Goal: Task Accomplishment & Management: Complete application form

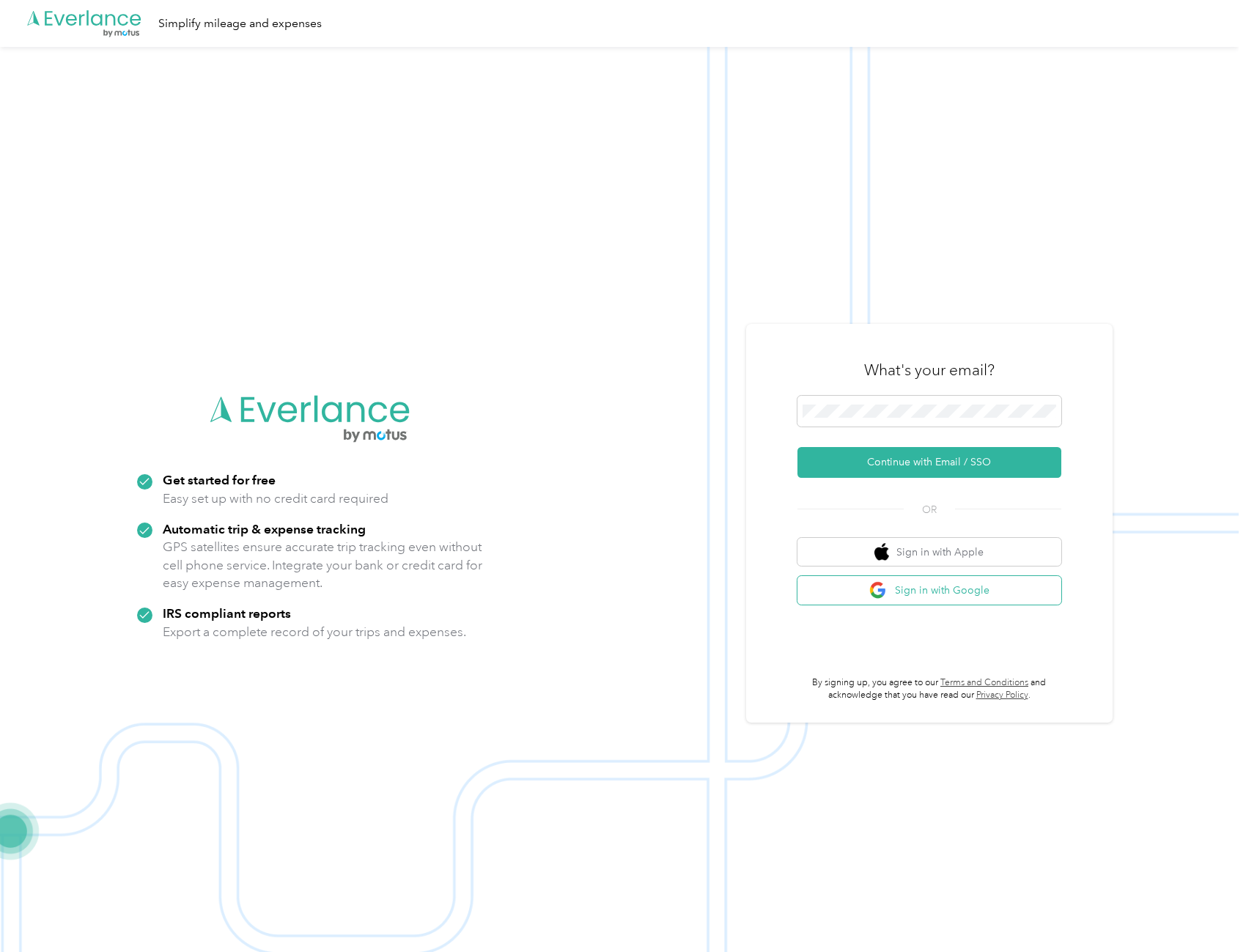
click at [923, 596] on button "Sign in with Google" at bounding box center [929, 590] width 264 height 28
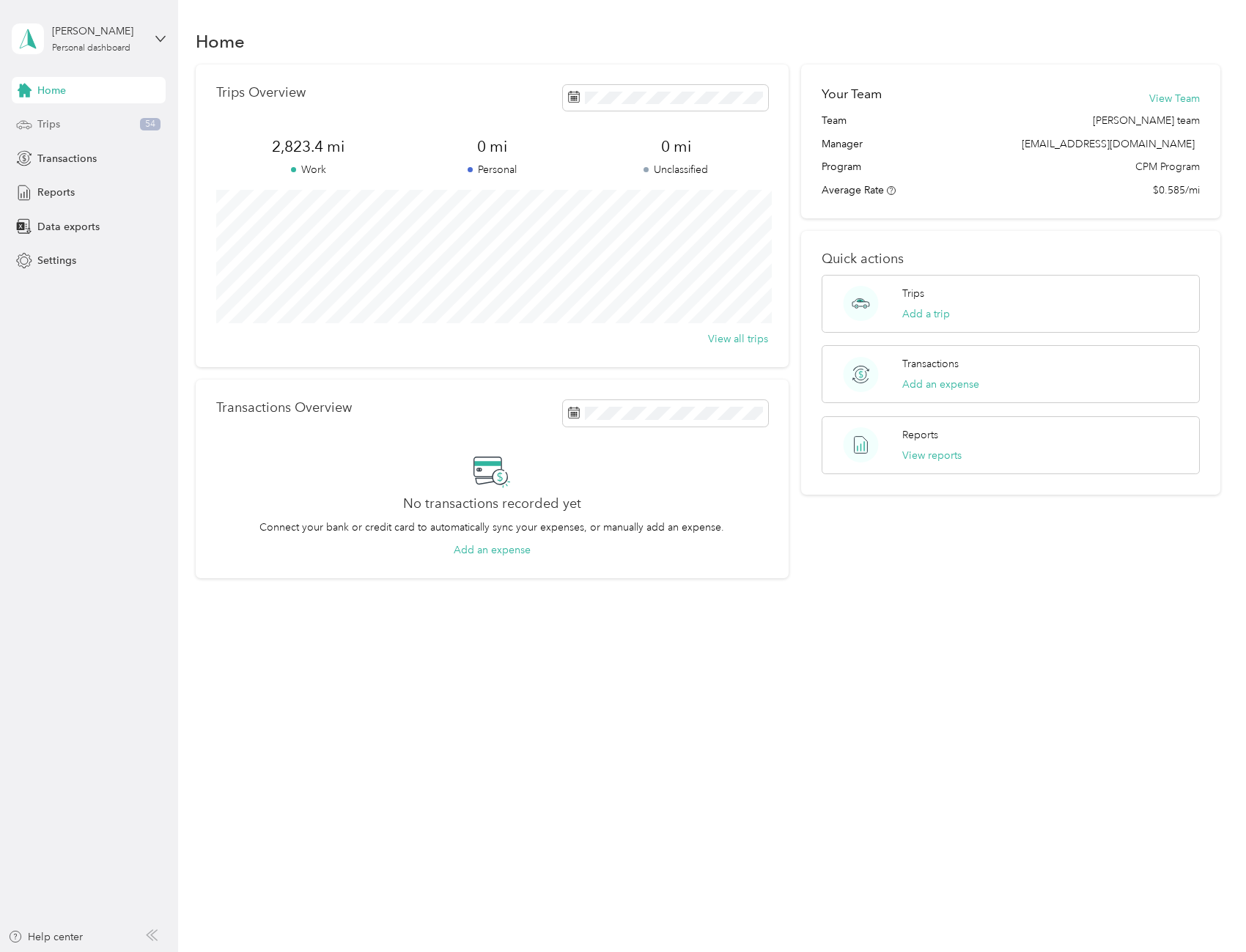
click at [44, 130] on span "Trips" at bounding box center [49, 124] width 23 height 15
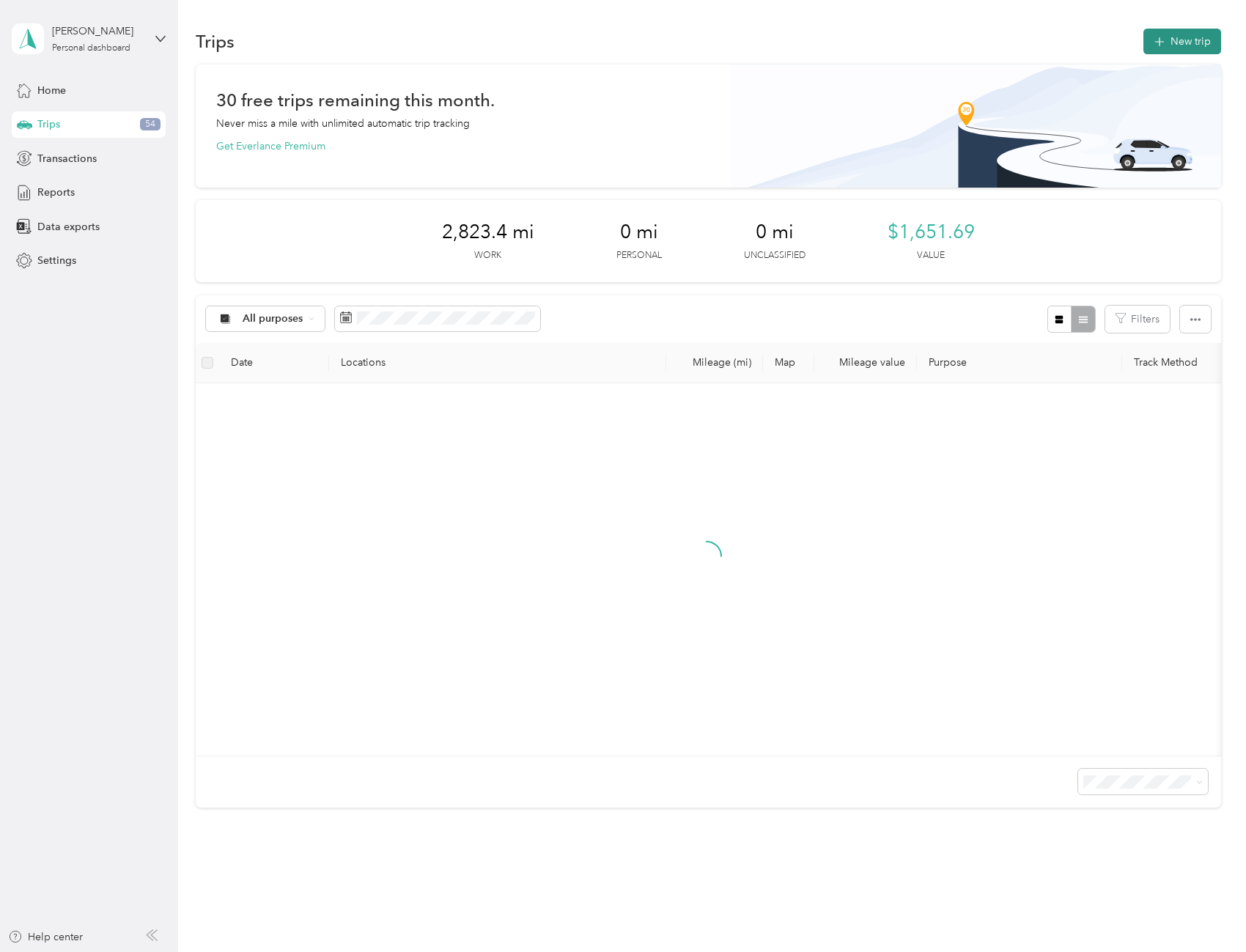
click at [1173, 42] on button "New trip" at bounding box center [1182, 41] width 77 height 25
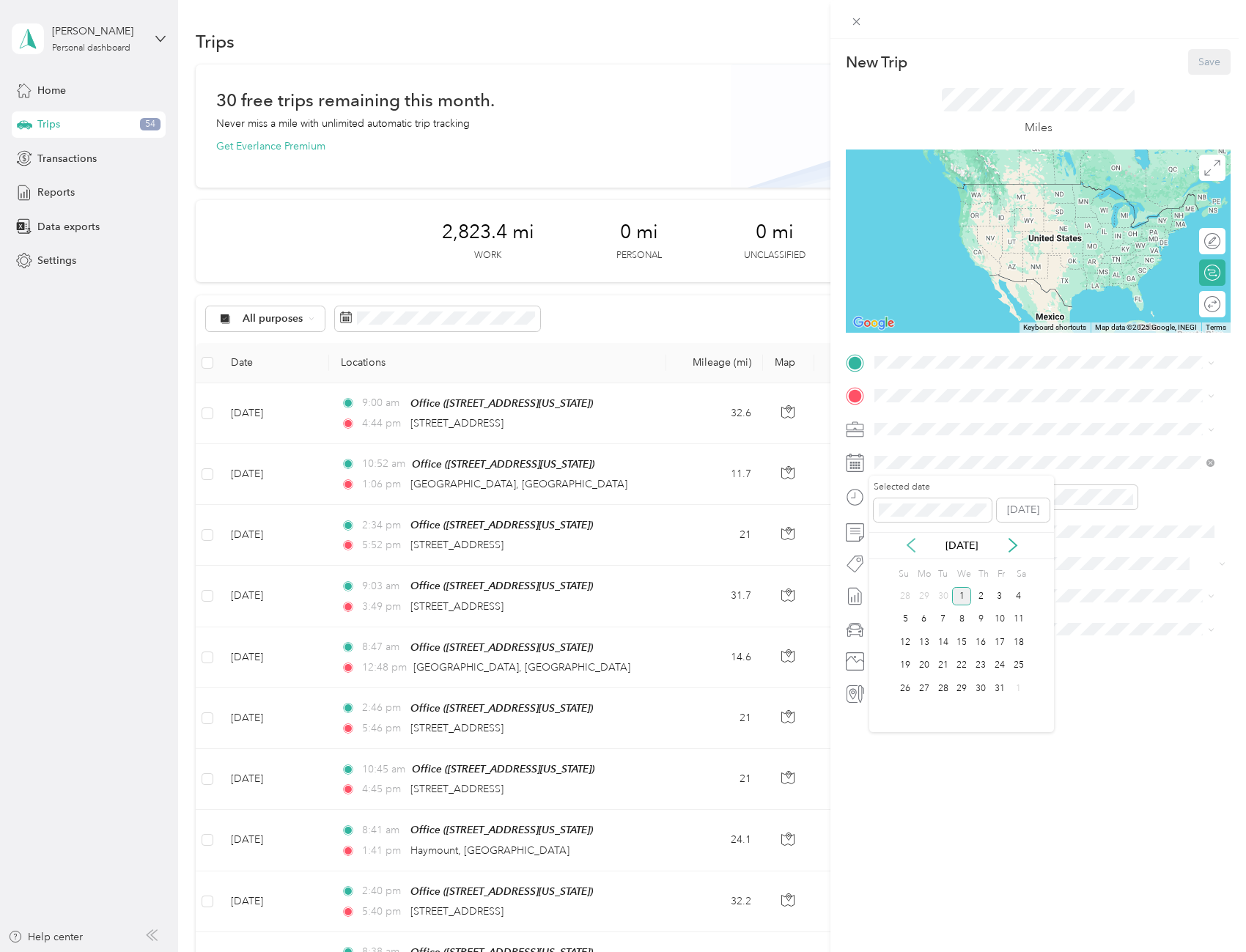
click at [906, 548] on icon at bounding box center [911, 546] width 15 height 15
click at [943, 596] on div "2" at bounding box center [943, 596] width 19 height 18
click at [955, 430] on span "[STREET_ADDRESS][US_STATE]" at bounding box center [975, 431] width 147 height 12
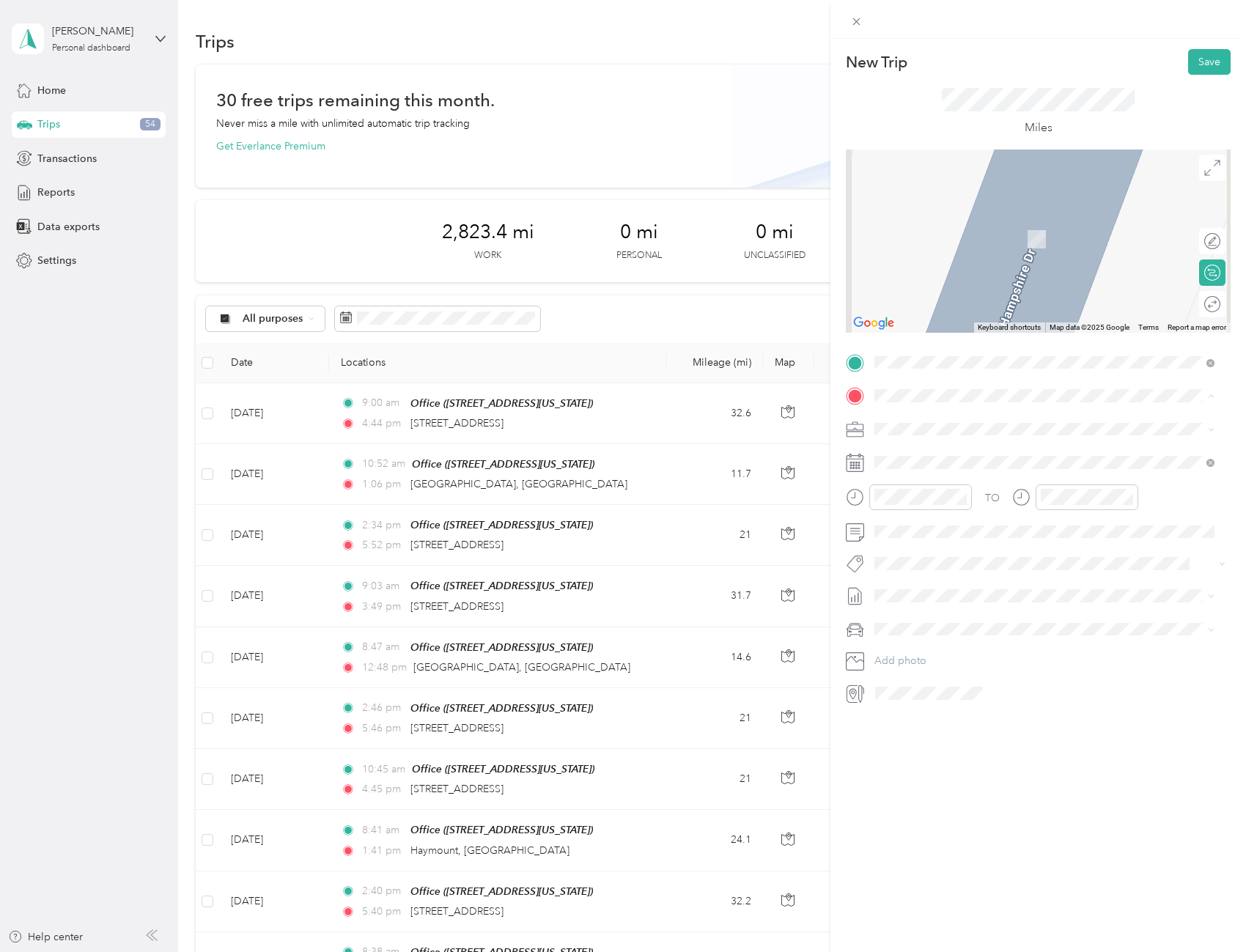
click at [897, 780] on div "New Trip Save This trip cannot be edited because it is either under review, app…" at bounding box center [1038, 515] width 416 height 952
click at [923, 460] on div "Storage [STREET_ADDRESS][PERSON_NAME][US_STATE]" at bounding box center [1016, 462] width 228 height 31
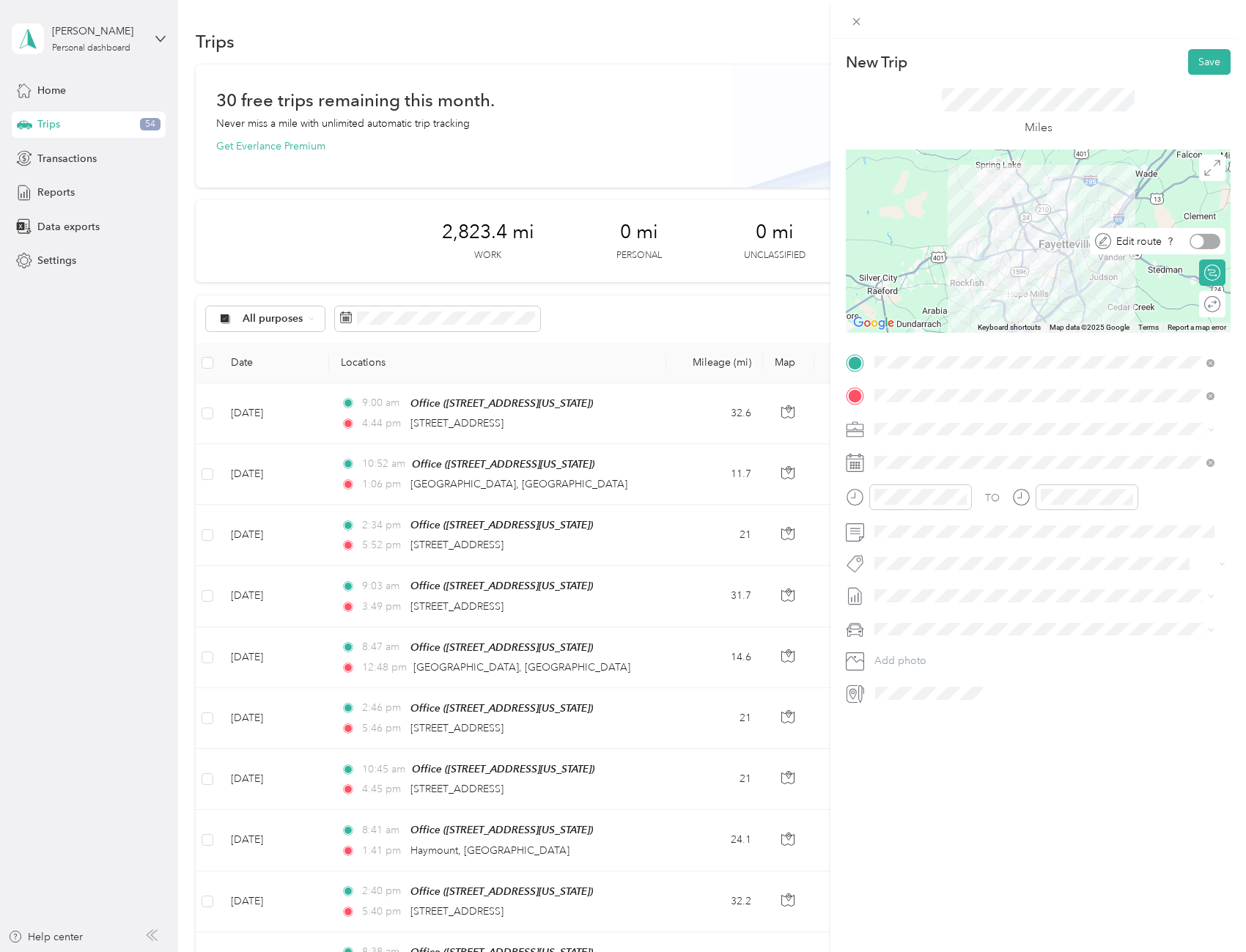
click at [1204, 240] on div at bounding box center [1205, 241] width 31 height 15
click at [1203, 308] on div at bounding box center [1205, 304] width 31 height 15
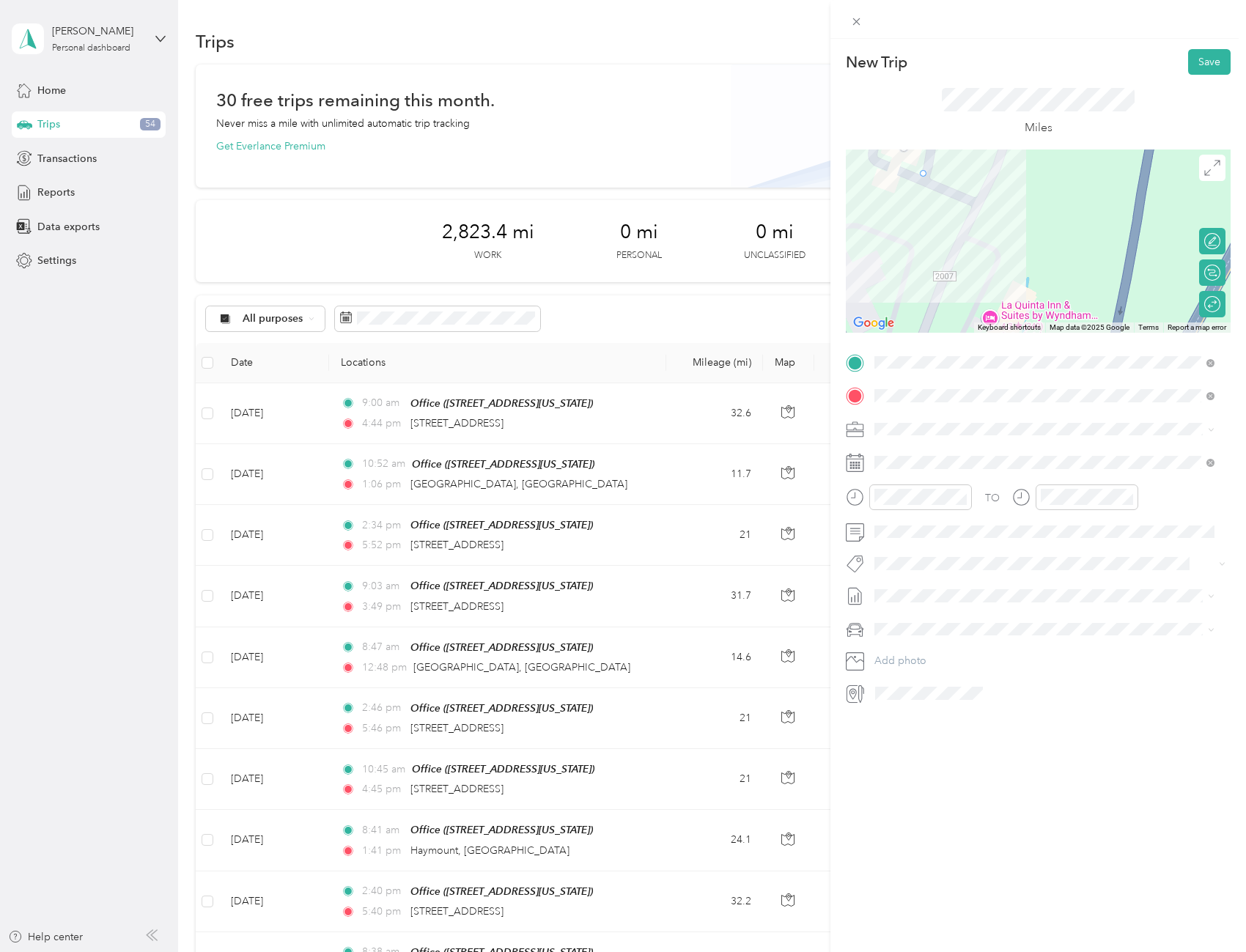
drag, startPoint x: 1039, startPoint y: 251, endPoint x: 924, endPoint y: 171, distance: 140.1
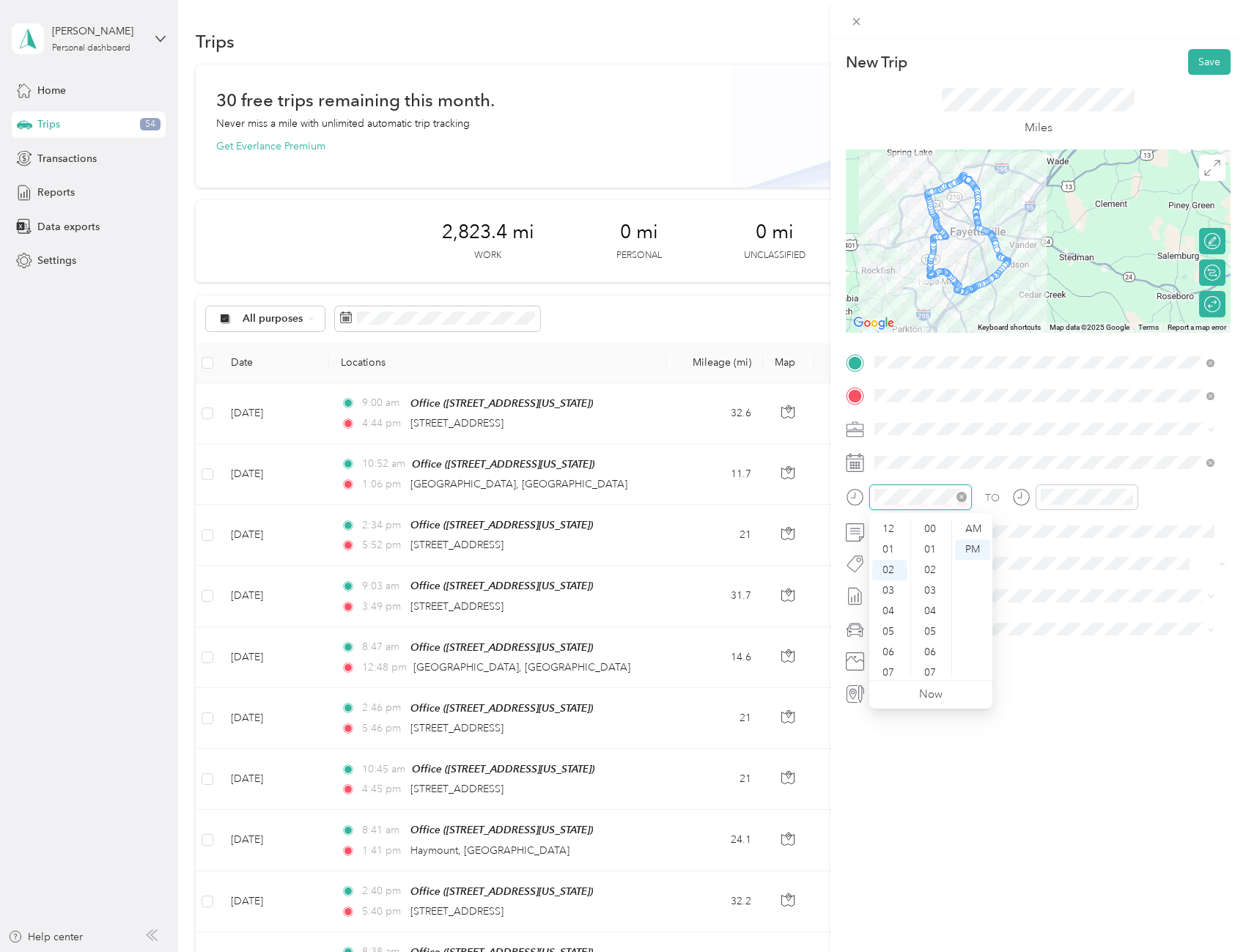
scroll to position [390, 0]
click at [890, 652] on div "08" at bounding box center [889, 652] width 35 height 21
click at [975, 528] on div "AM" at bounding box center [972, 529] width 35 height 21
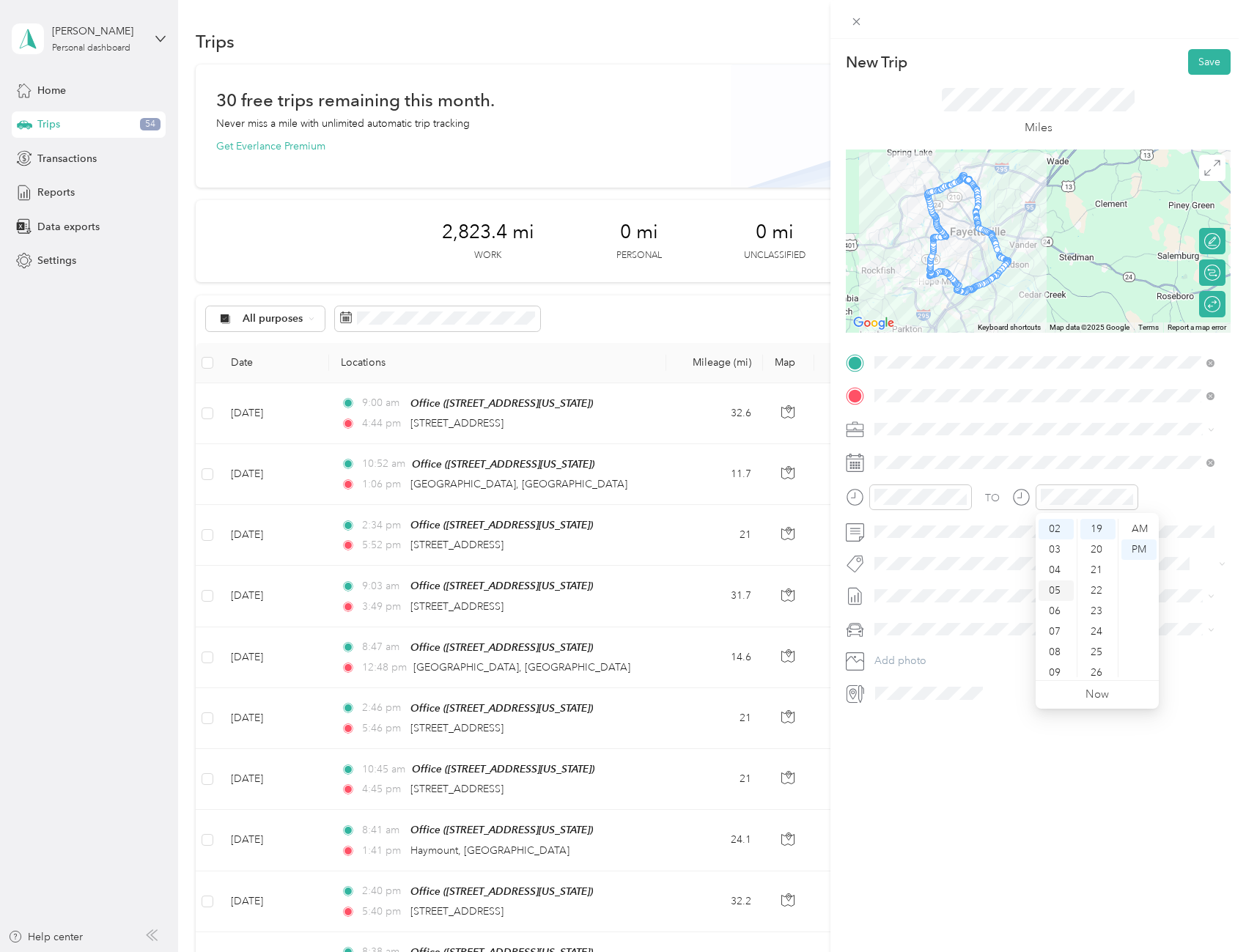
click at [1051, 567] on div "04" at bounding box center [1056, 570] width 35 height 21
click at [1161, 617] on span at bounding box center [1049, 629] width 361 height 24
click at [1208, 55] on button "Save" at bounding box center [1208, 61] width 42 height 25
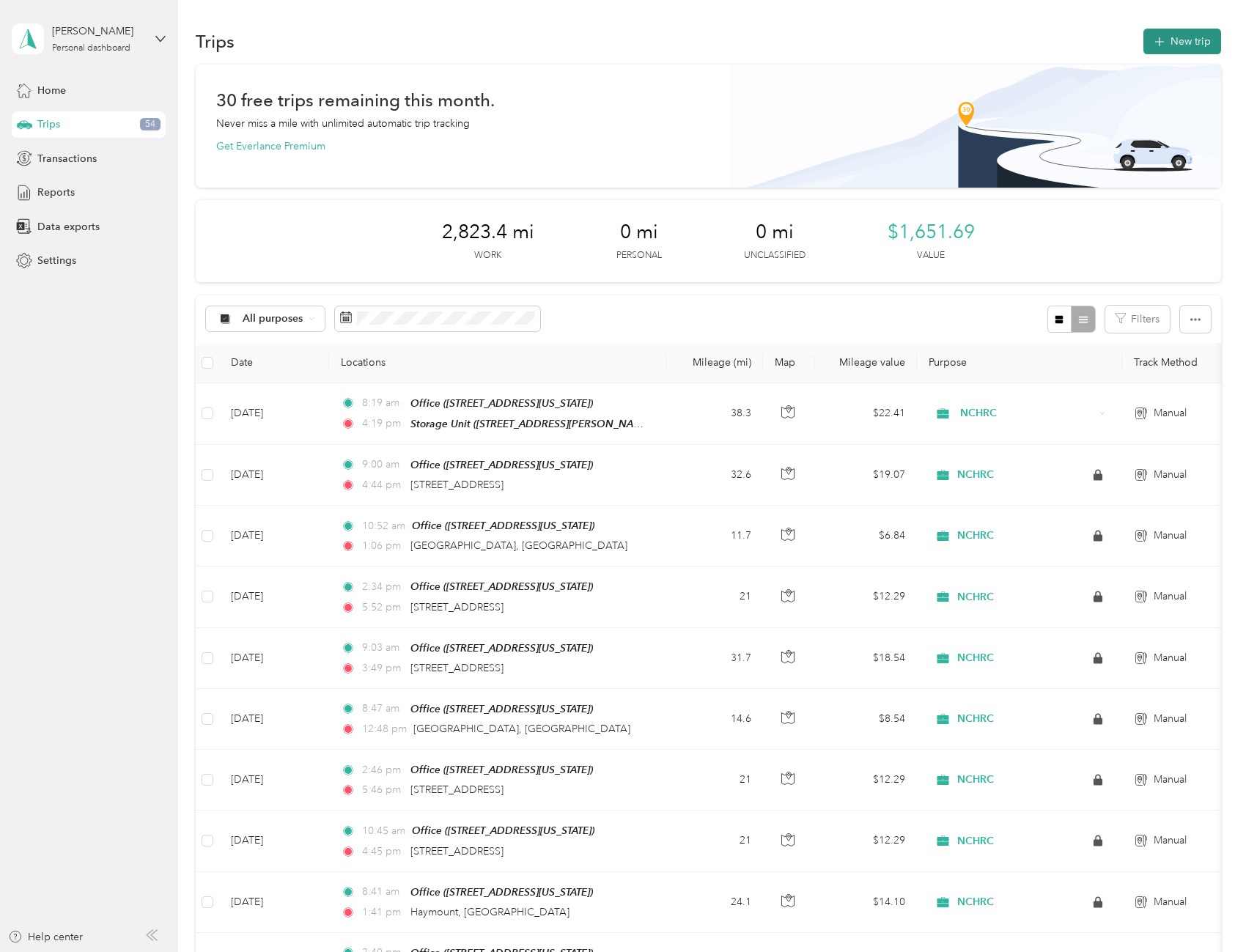
click at [1158, 42] on icon "button" at bounding box center [1159, 42] width 17 height 17
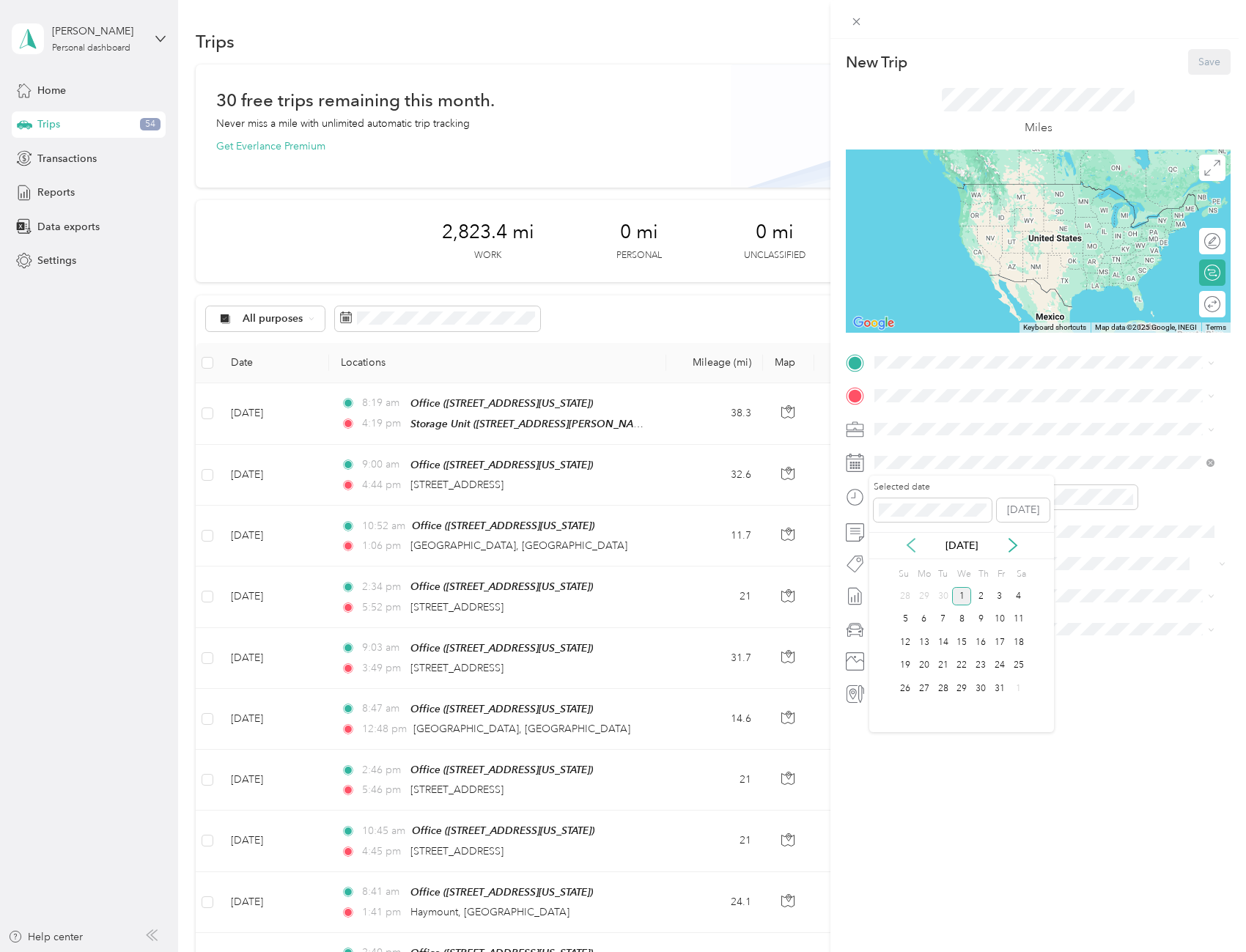
click at [909, 540] on icon at bounding box center [911, 546] width 15 height 15
click at [967, 599] on div "3" at bounding box center [961, 596] width 19 height 18
click at [963, 430] on div "Office [STREET_ADDRESS][US_STATE]" at bounding box center [975, 429] width 147 height 31
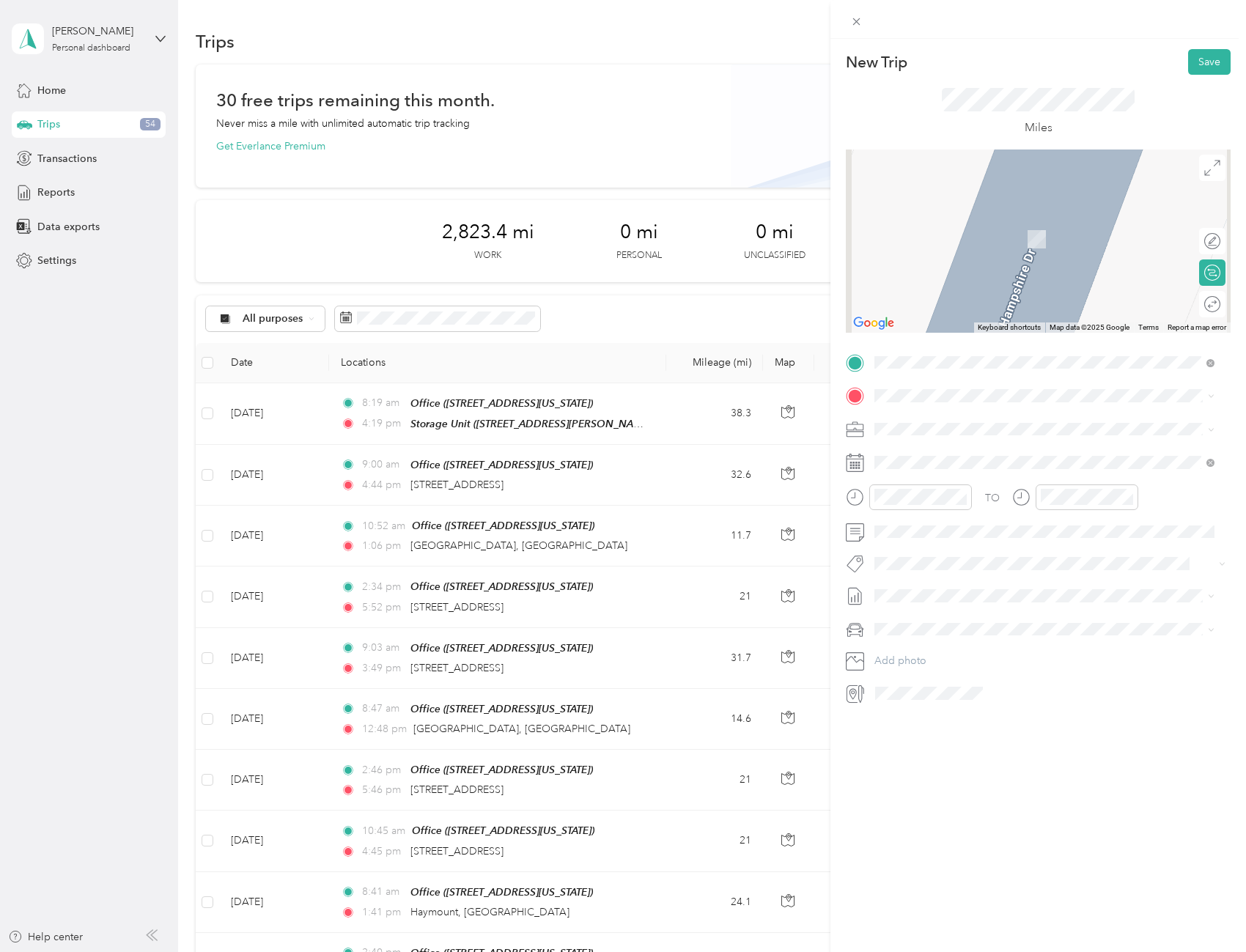
click at [953, 450] on span "[STREET_ADDRESS][US_STATE]" at bounding box center [975, 443] width 147 height 13
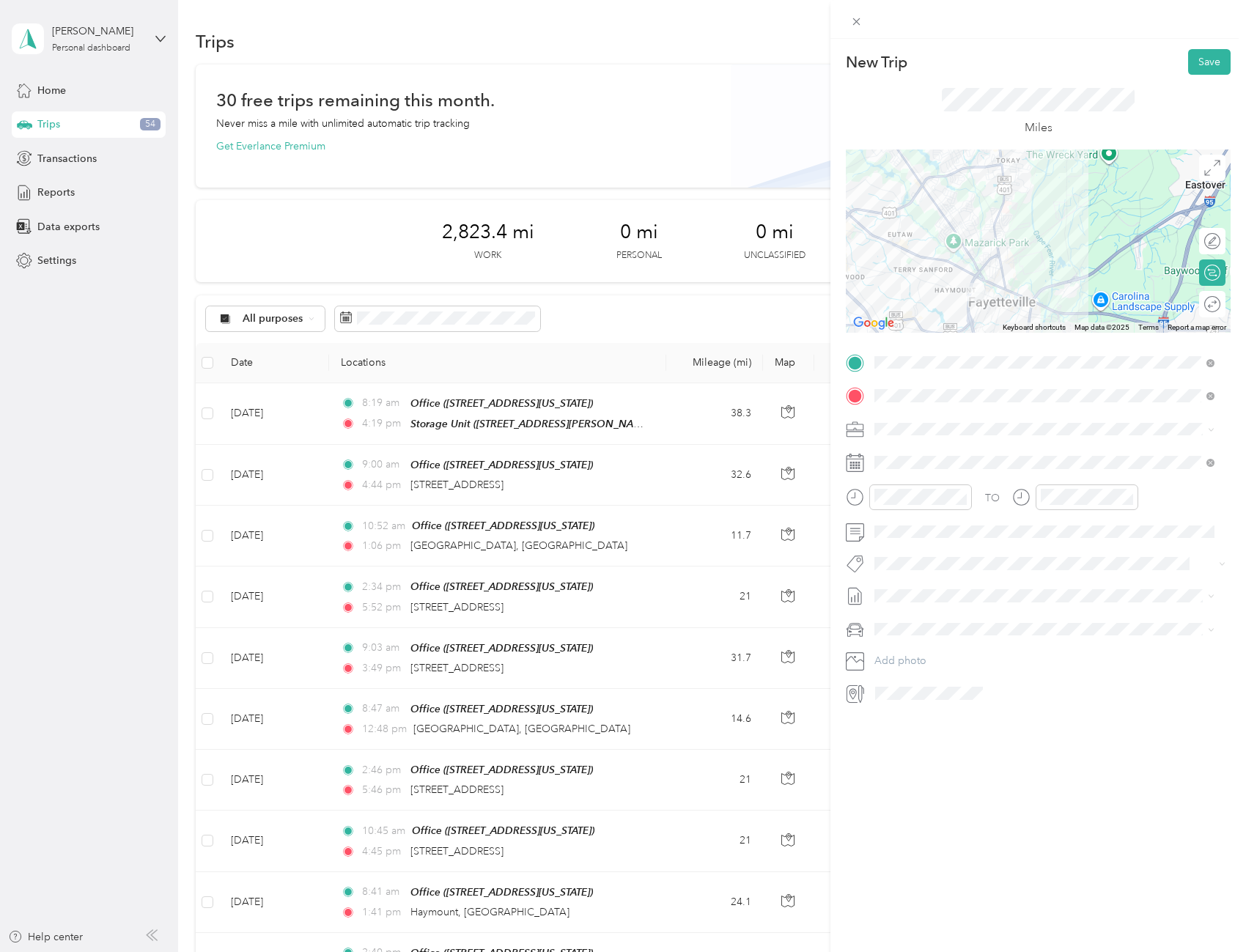
drag, startPoint x: 1057, startPoint y: 288, endPoint x: 1007, endPoint y: 277, distance: 51.2
click at [1007, 277] on div at bounding box center [1038, 241] width 385 height 183
click at [1205, 306] on div at bounding box center [1205, 304] width 31 height 15
click at [1204, 240] on div at bounding box center [1205, 241] width 31 height 15
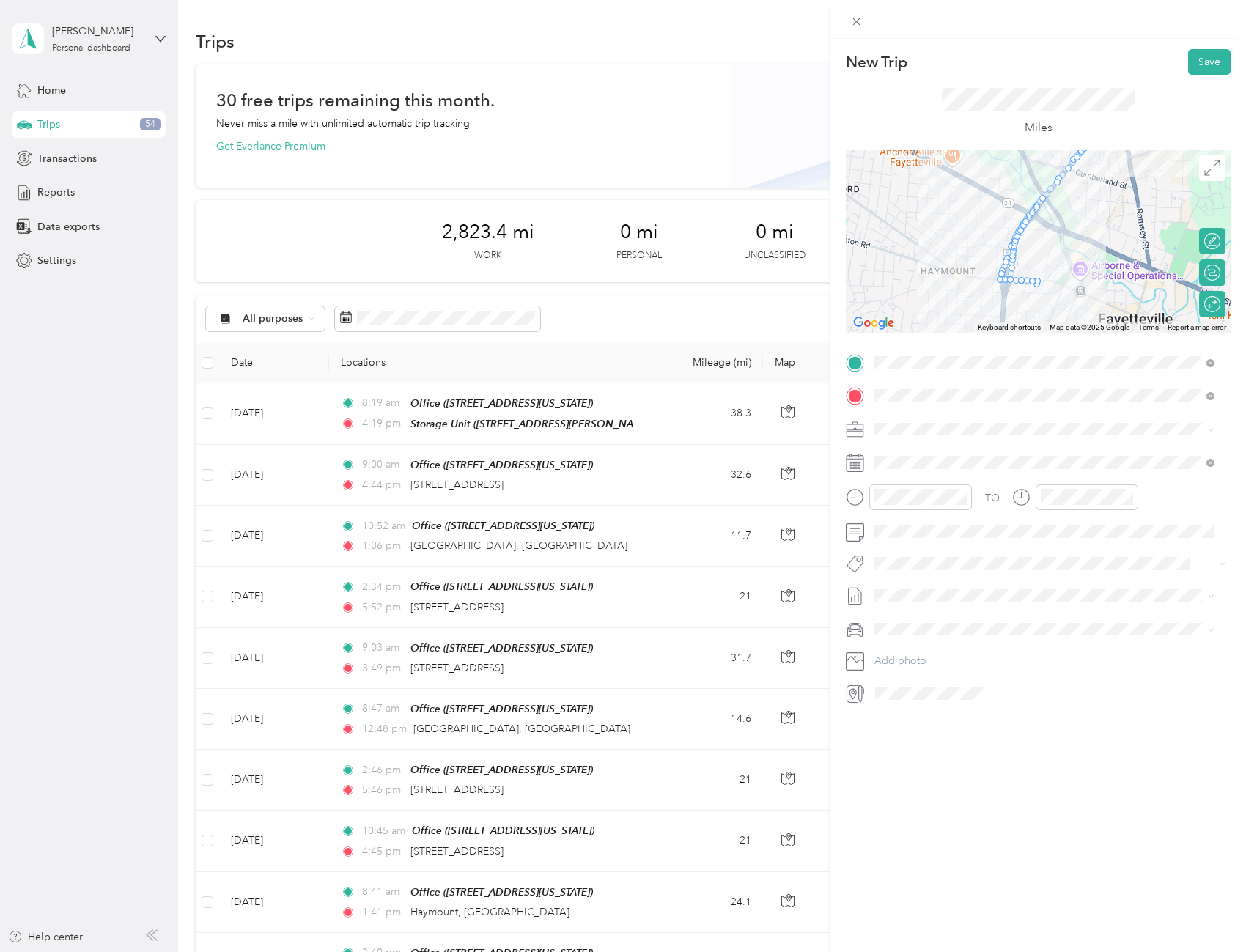
drag, startPoint x: 988, startPoint y: 259, endPoint x: 960, endPoint y: 212, distance: 54.7
click at [960, 212] on div at bounding box center [1038, 241] width 385 height 183
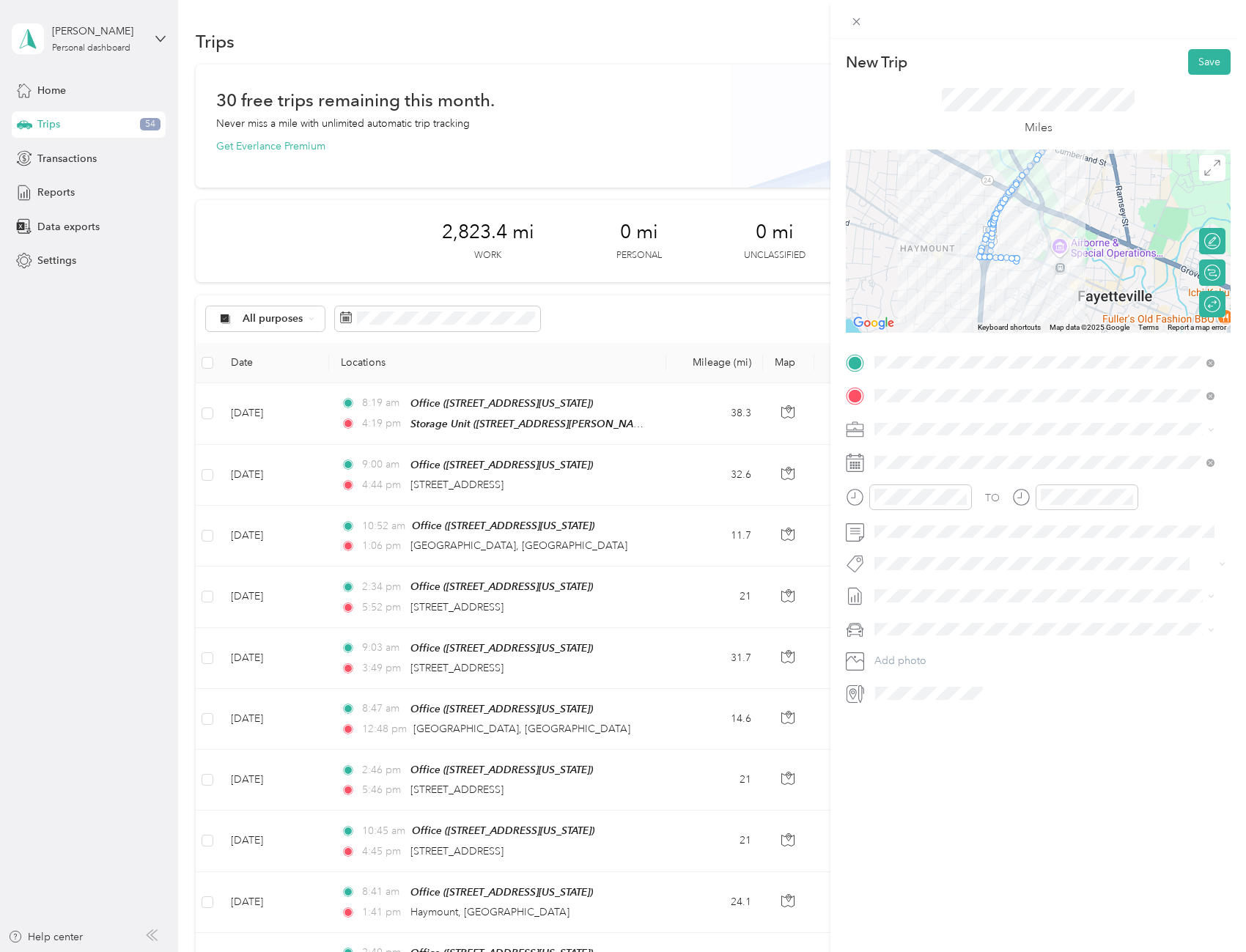
drag, startPoint x: 962, startPoint y: 277, endPoint x: 942, endPoint y: 255, distance: 29.7
click at [942, 255] on div at bounding box center [1038, 241] width 385 height 183
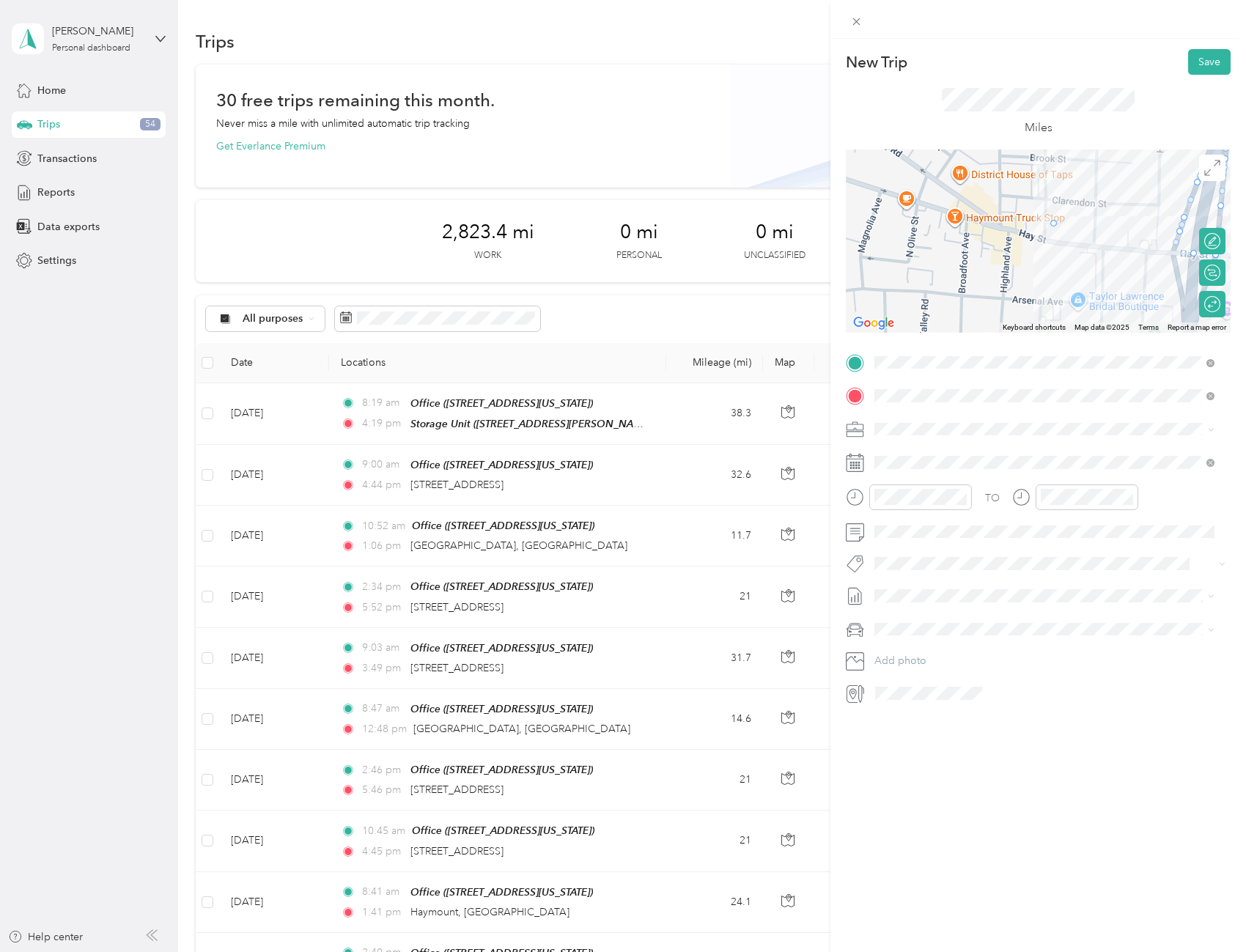
drag, startPoint x: 1020, startPoint y: 217, endPoint x: 1046, endPoint y: 222, distance: 26.5
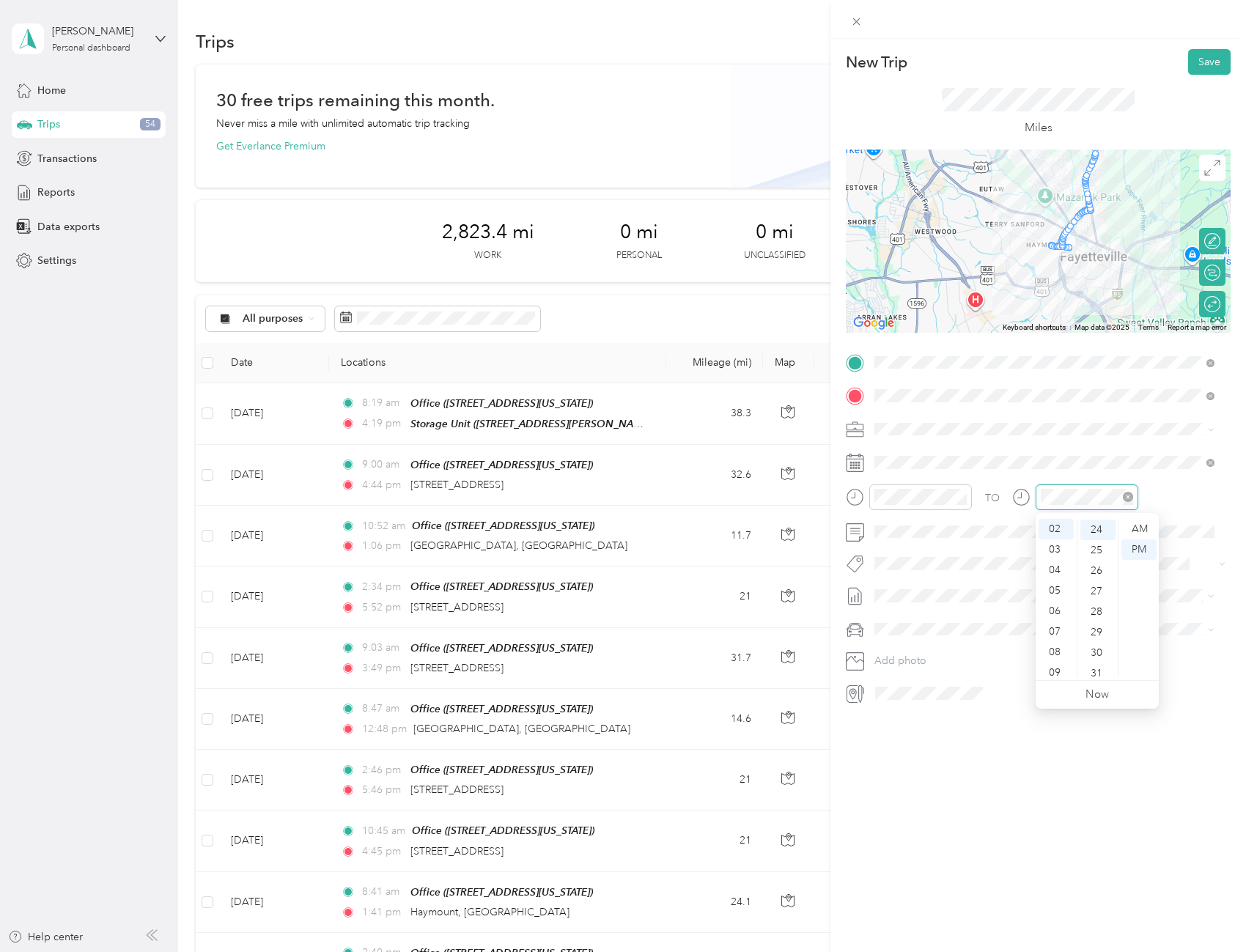
scroll to position [492, 0]
click at [1055, 589] on div "05" at bounding box center [1056, 591] width 35 height 21
click at [967, 541] on span at bounding box center [1049, 532] width 361 height 24
click at [1205, 61] on button "Save" at bounding box center [1208, 61] width 42 height 25
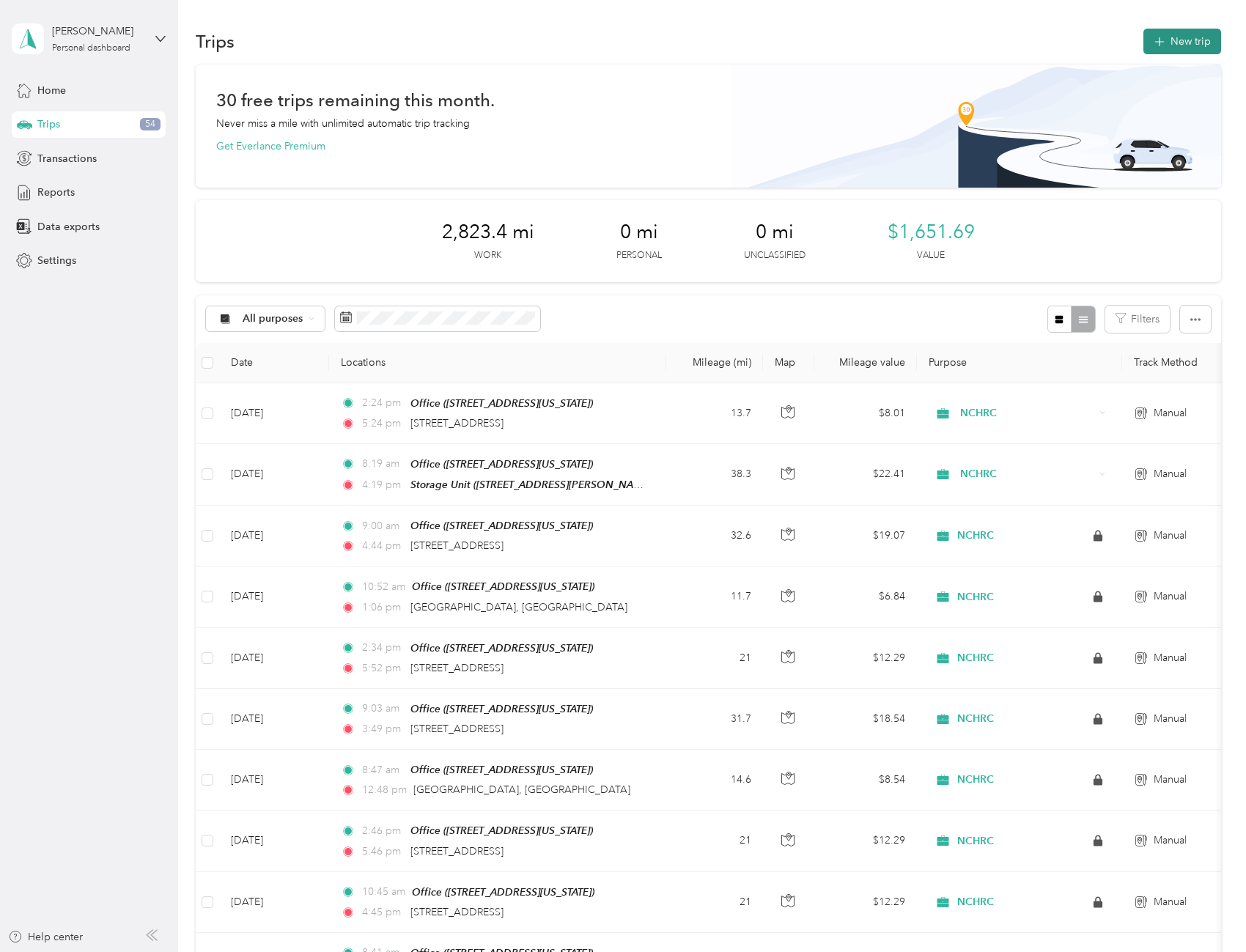
click at [1184, 44] on button "New trip" at bounding box center [1182, 41] width 77 height 25
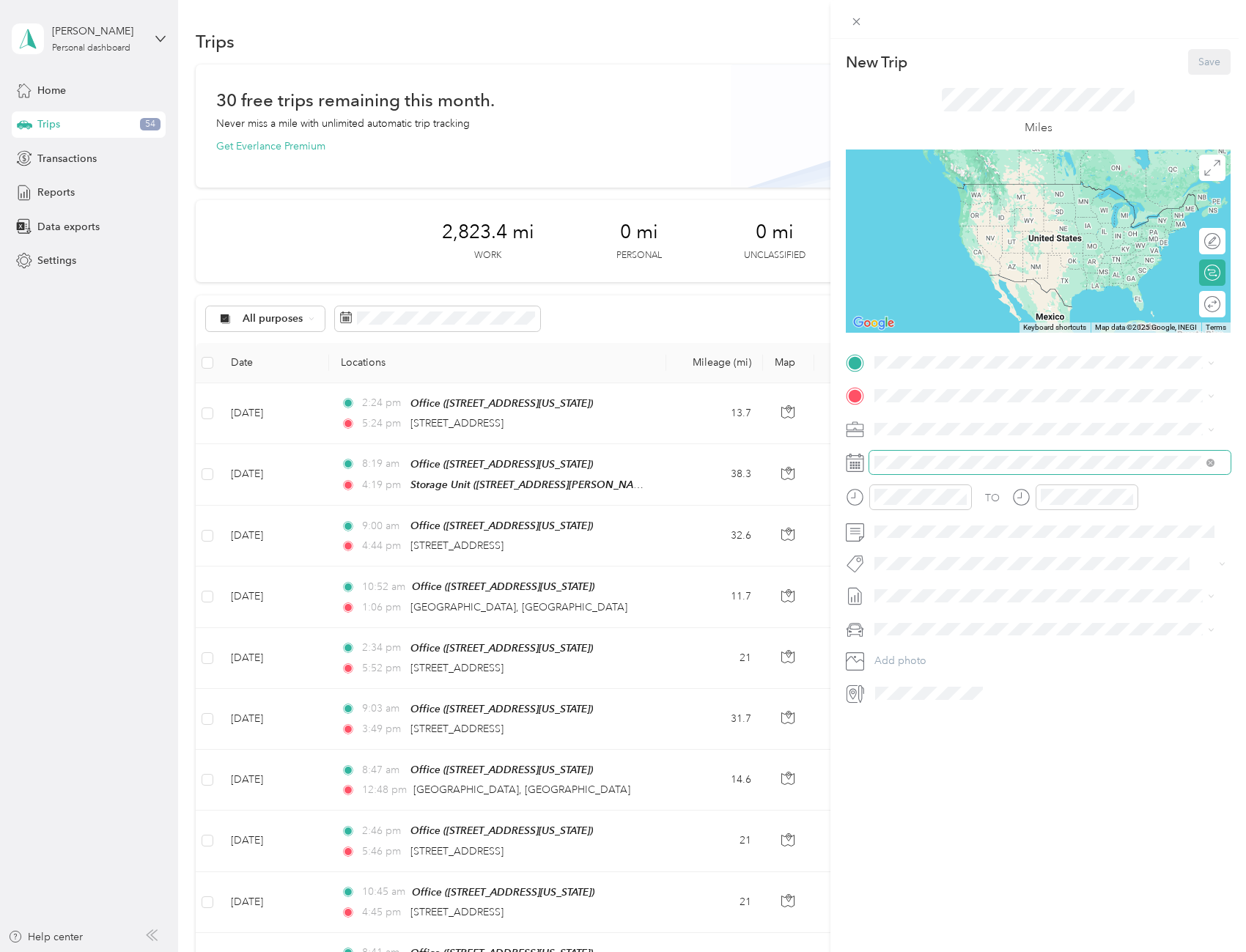
click at [930, 454] on span at bounding box center [1049, 462] width 361 height 24
click at [908, 544] on icon at bounding box center [911, 545] width 8 height 13
click at [980, 596] on div "4" at bounding box center [980, 596] width 19 height 18
click at [957, 439] on span "[STREET_ADDRESS][US_STATE]" at bounding box center [975, 435] width 147 height 12
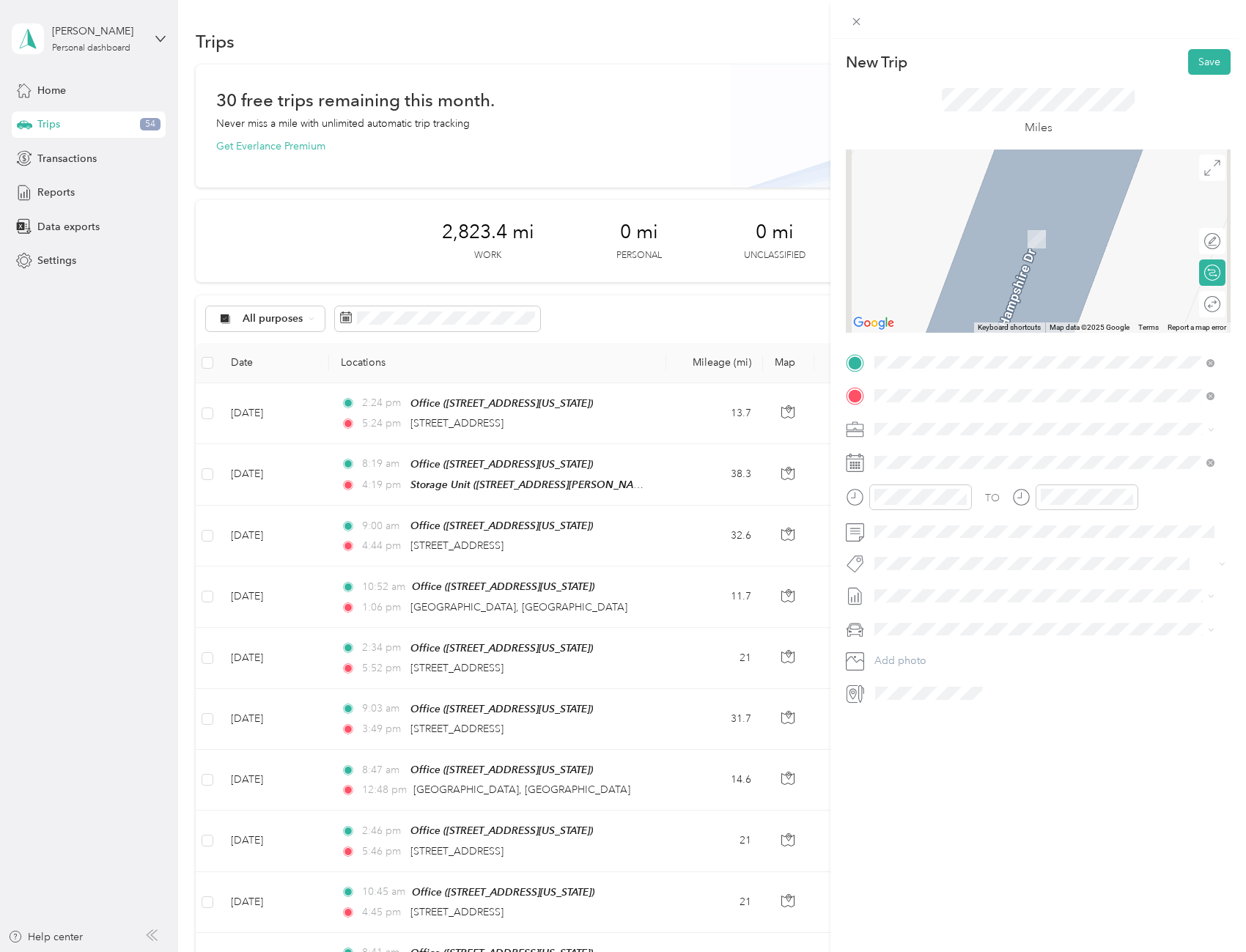
click at [957, 455] on span "[STREET_ADDRESS][US_STATE]" at bounding box center [975, 449] width 147 height 13
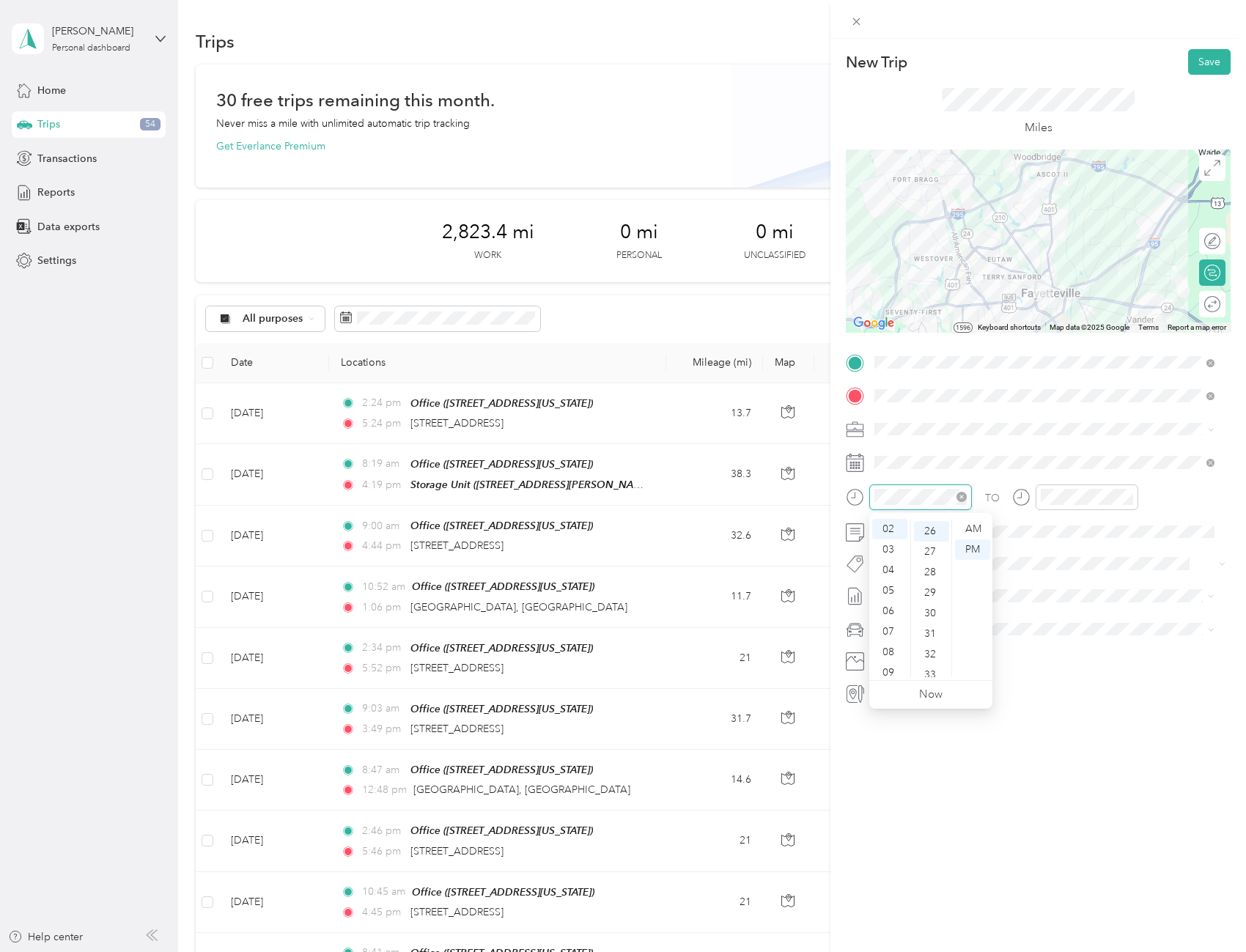
scroll to position [533, 0]
click at [890, 652] on div "08" at bounding box center [889, 652] width 35 height 21
click at [925, 648] on div "32" at bounding box center [931, 652] width 35 height 21
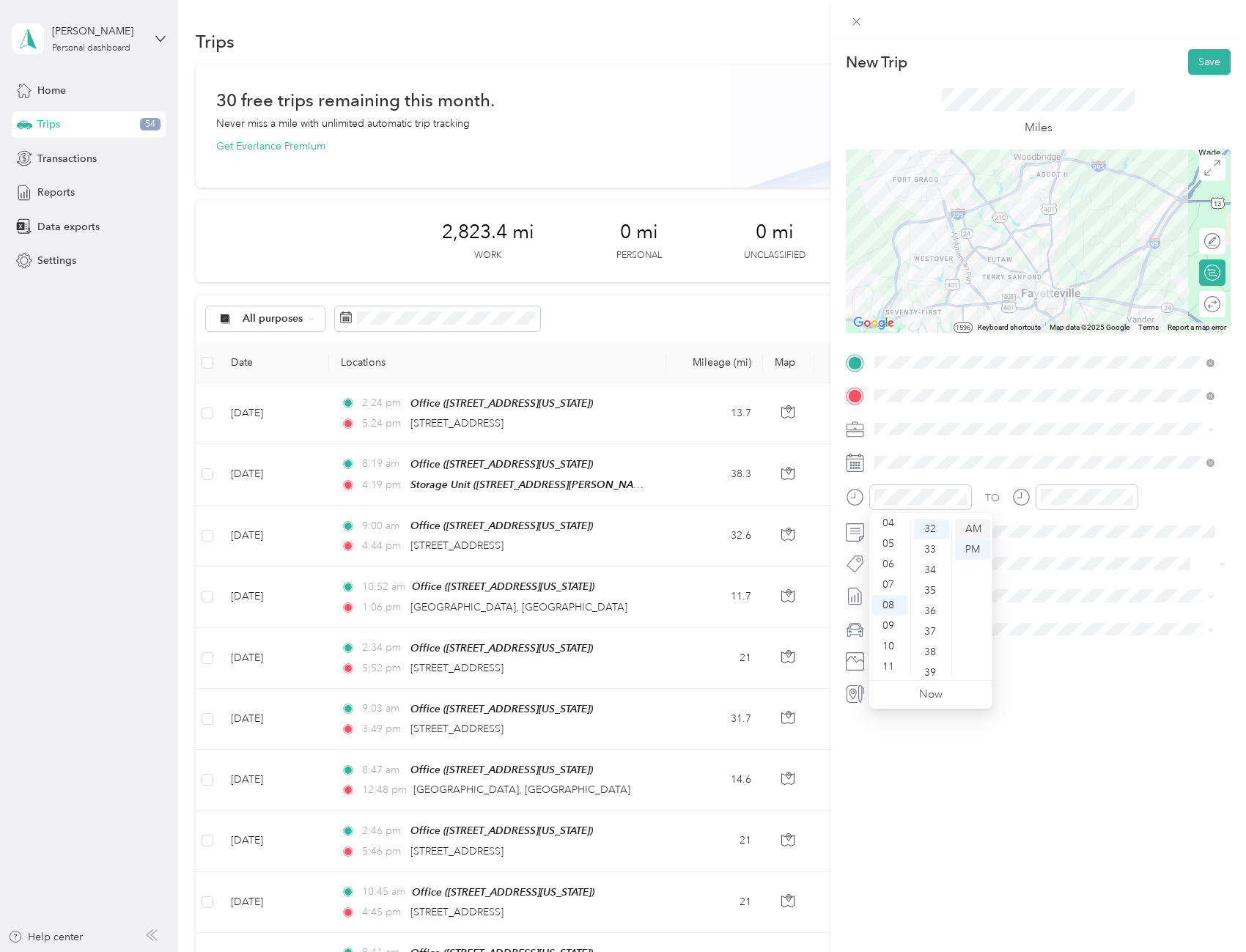
click at [970, 529] on div "AM" at bounding box center [972, 529] width 35 height 21
click at [1053, 551] on div "01" at bounding box center [1056, 550] width 35 height 21
click at [924, 538] on span at bounding box center [1049, 532] width 361 height 24
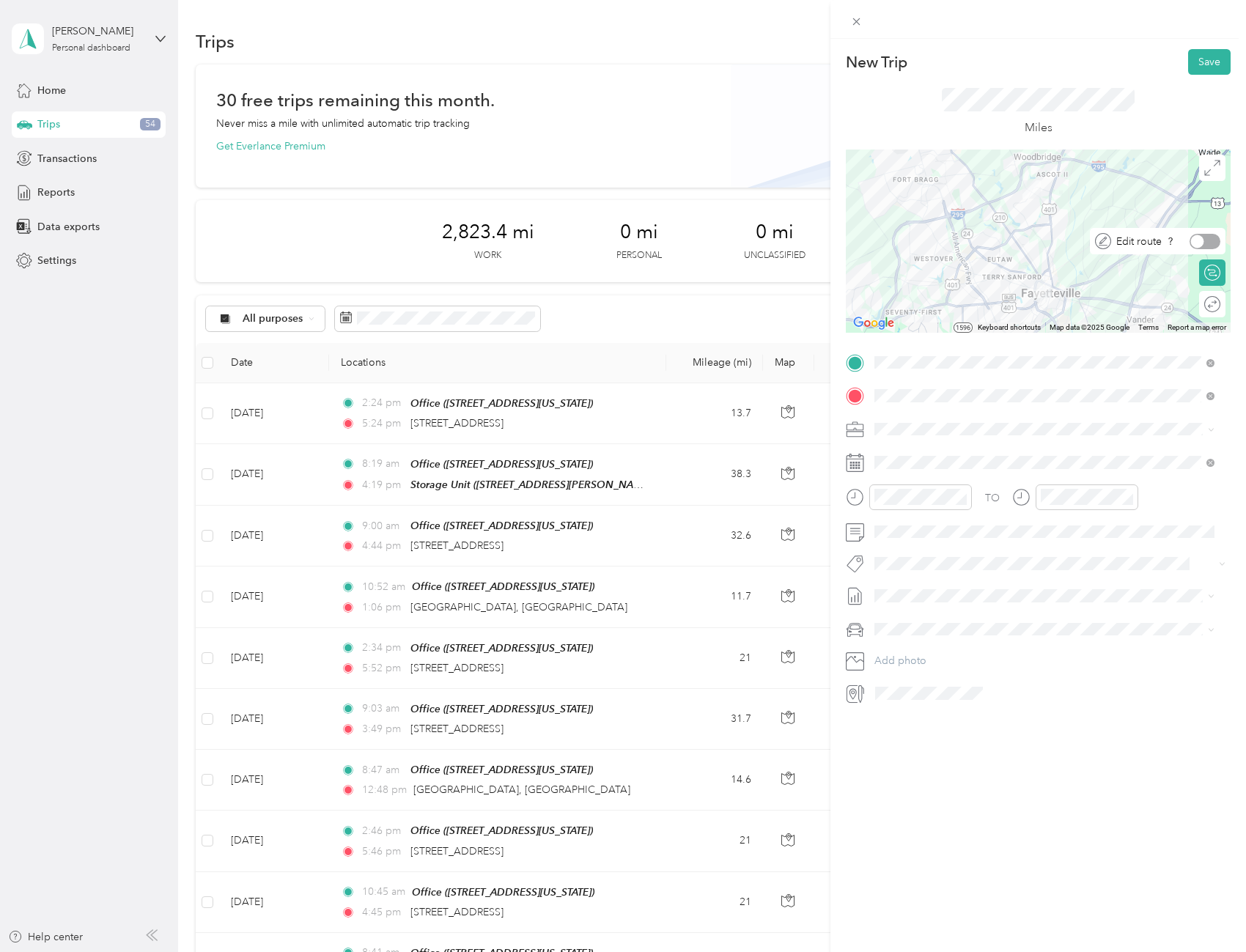
click at [1204, 243] on div at bounding box center [1205, 241] width 31 height 15
click at [1205, 305] on div at bounding box center [1205, 304] width 31 height 15
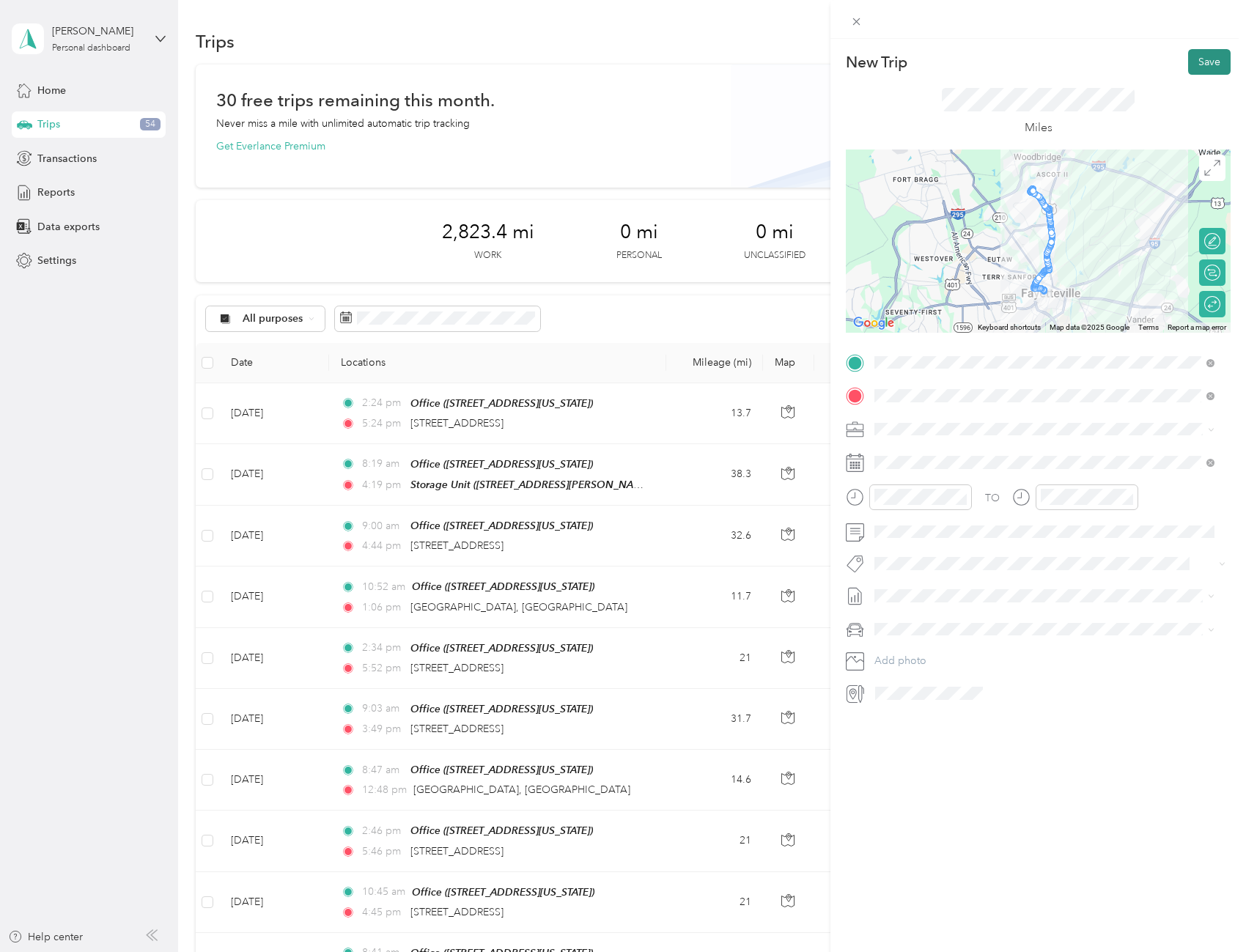
click at [1202, 65] on button "Save" at bounding box center [1208, 61] width 42 height 25
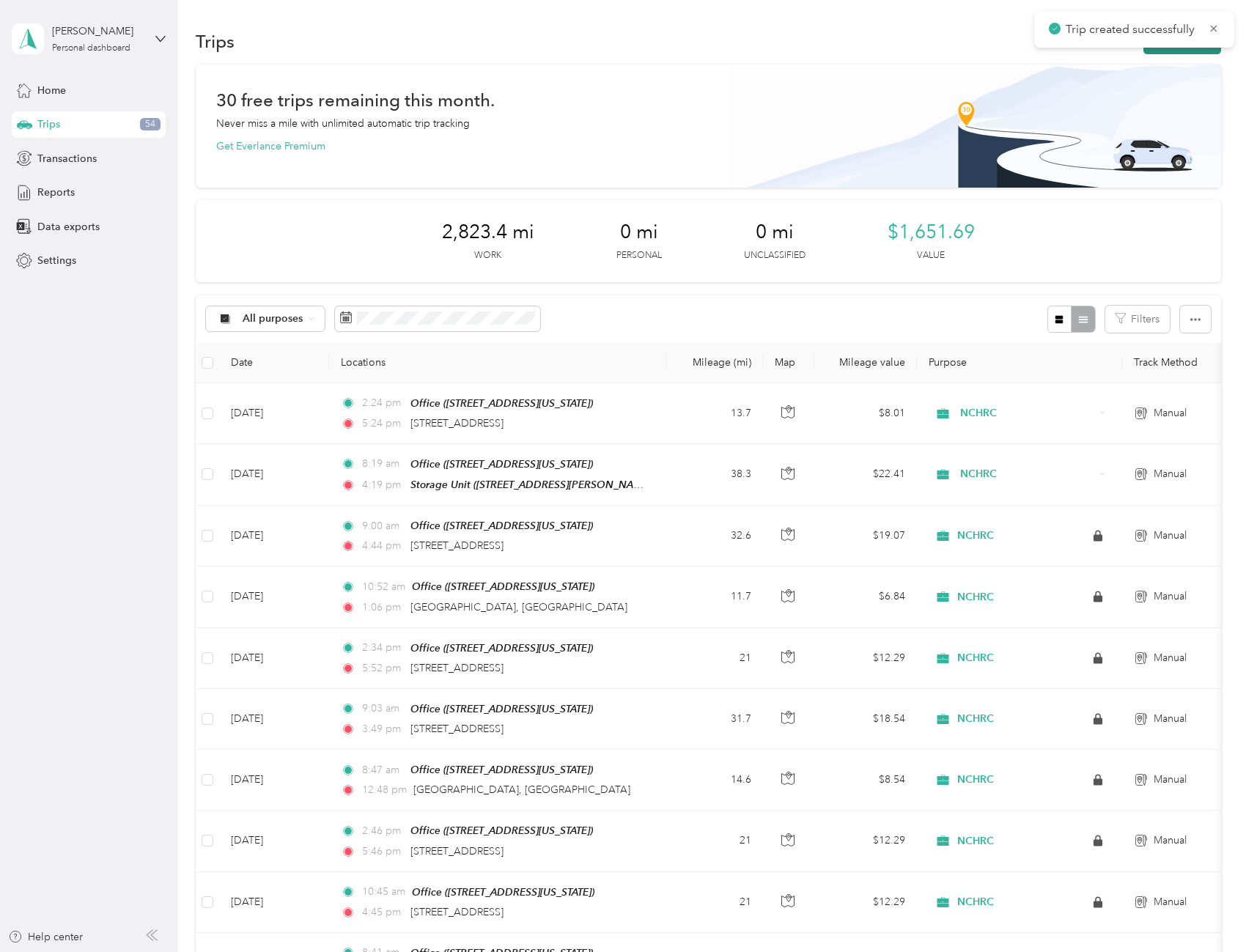
click at [1177, 51] on button "New trip" at bounding box center [1182, 41] width 77 height 25
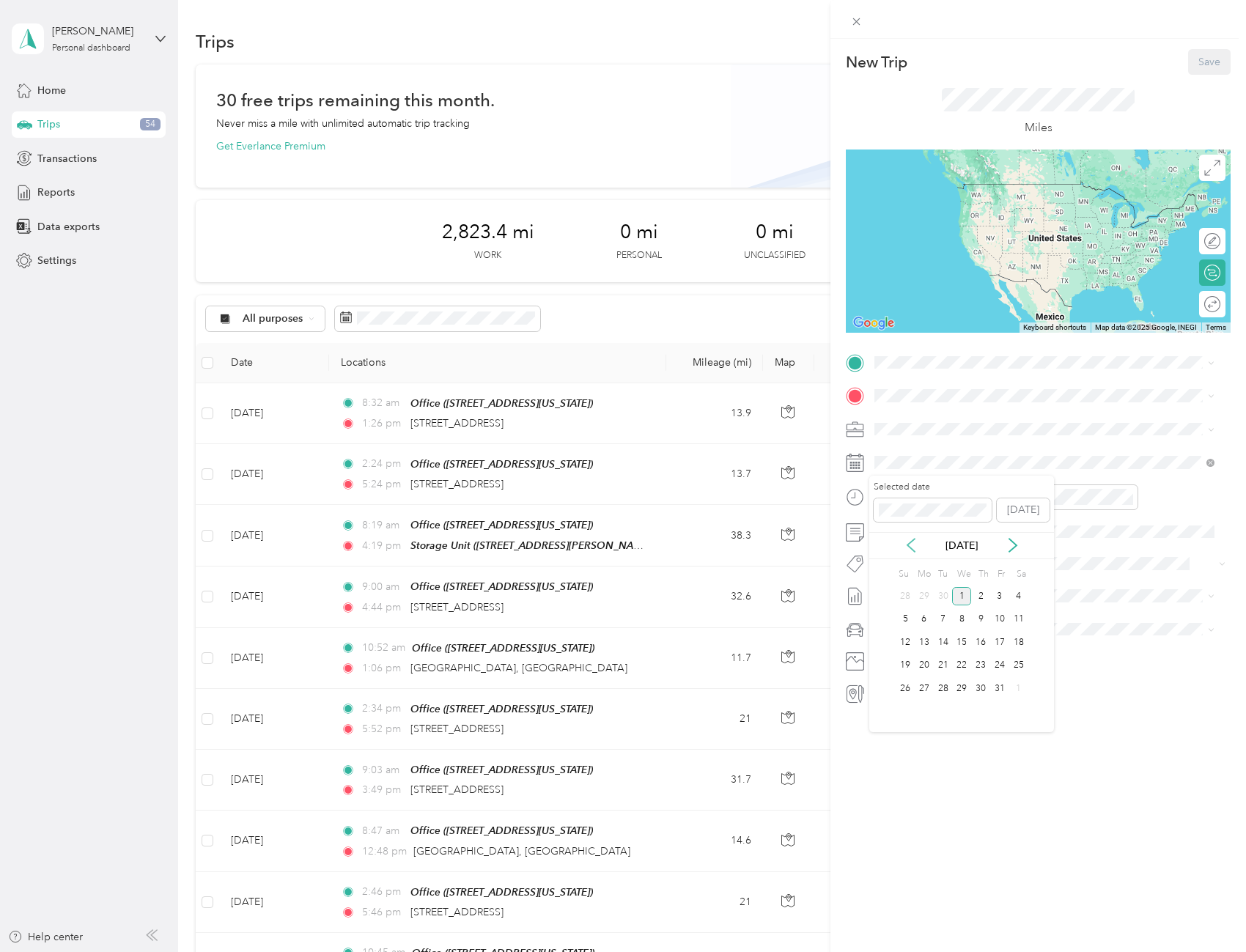
click at [913, 551] on icon at bounding box center [911, 546] width 15 height 15
click at [998, 594] on div "5" at bounding box center [999, 596] width 19 height 18
click at [957, 421] on div "Office [STREET_ADDRESS][US_STATE]" at bounding box center [975, 429] width 147 height 31
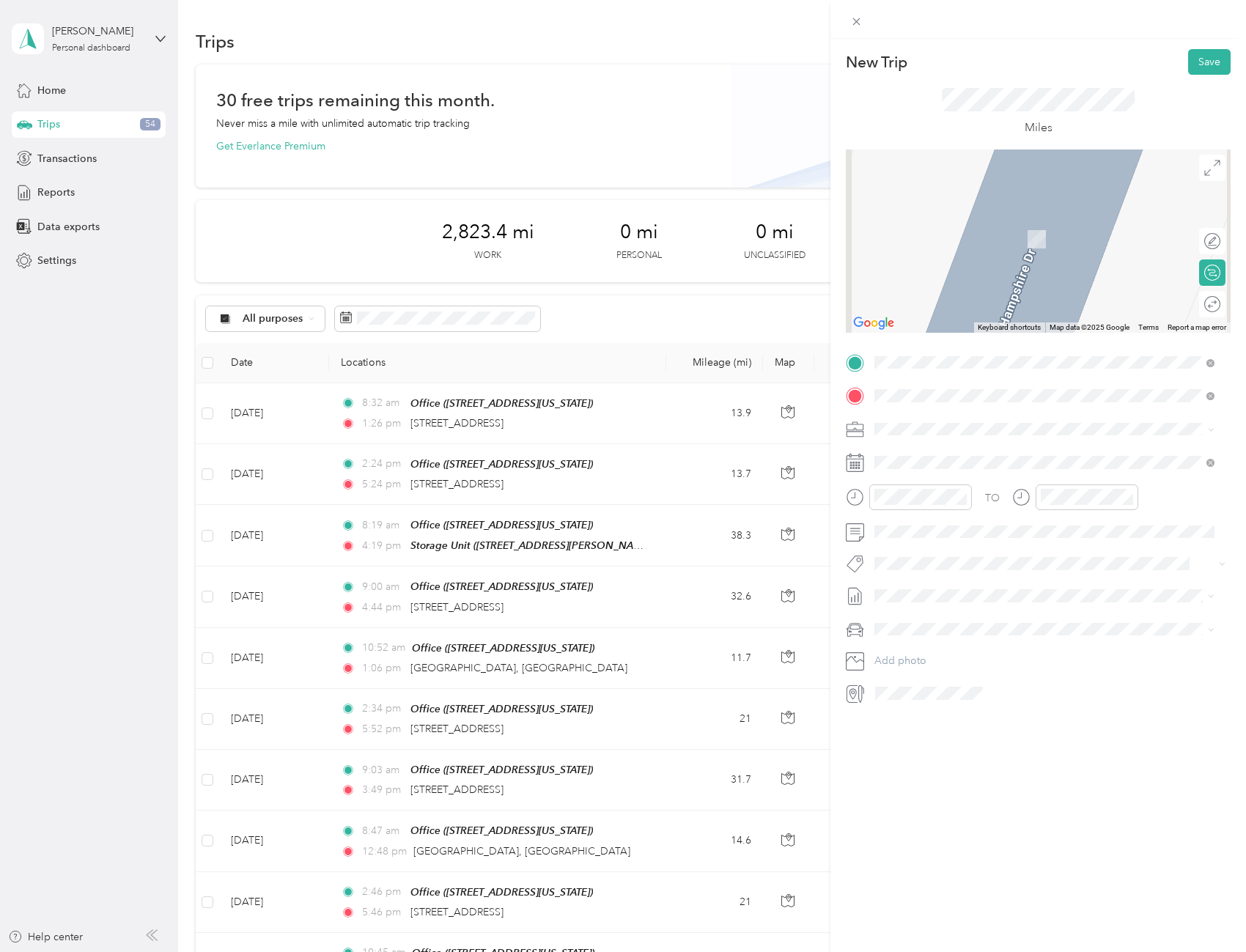
click at [970, 532] on span "707 Executive Place Fayetteville, North Carolina 28305, United States" at bounding box center [975, 525] width 147 height 13
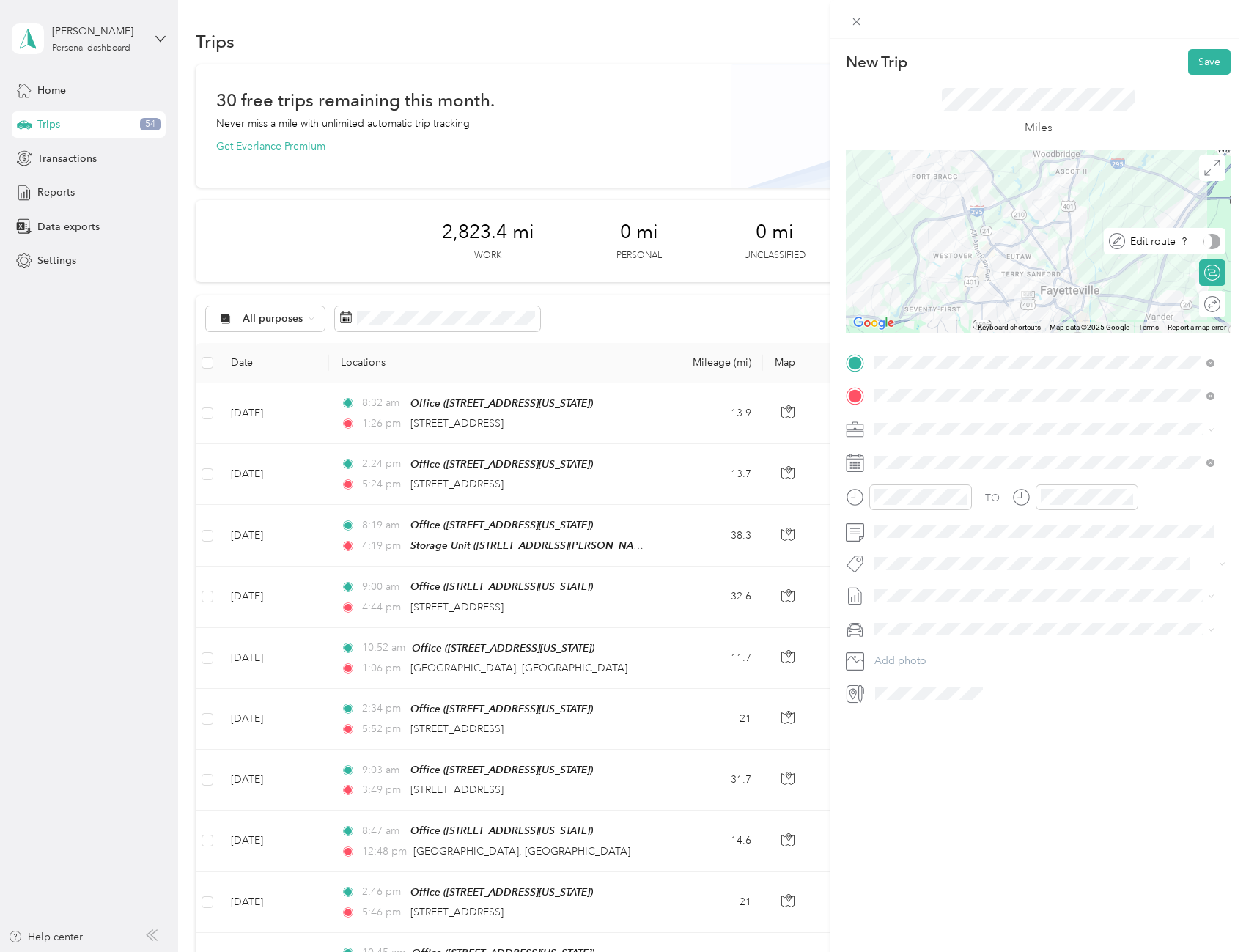
click at [1208, 242] on div "Edit route" at bounding box center [1172, 241] width 95 height 15
click at [1208, 242] on div at bounding box center [1205, 241] width 31 height 15
click at [1206, 304] on div at bounding box center [1205, 304] width 31 height 15
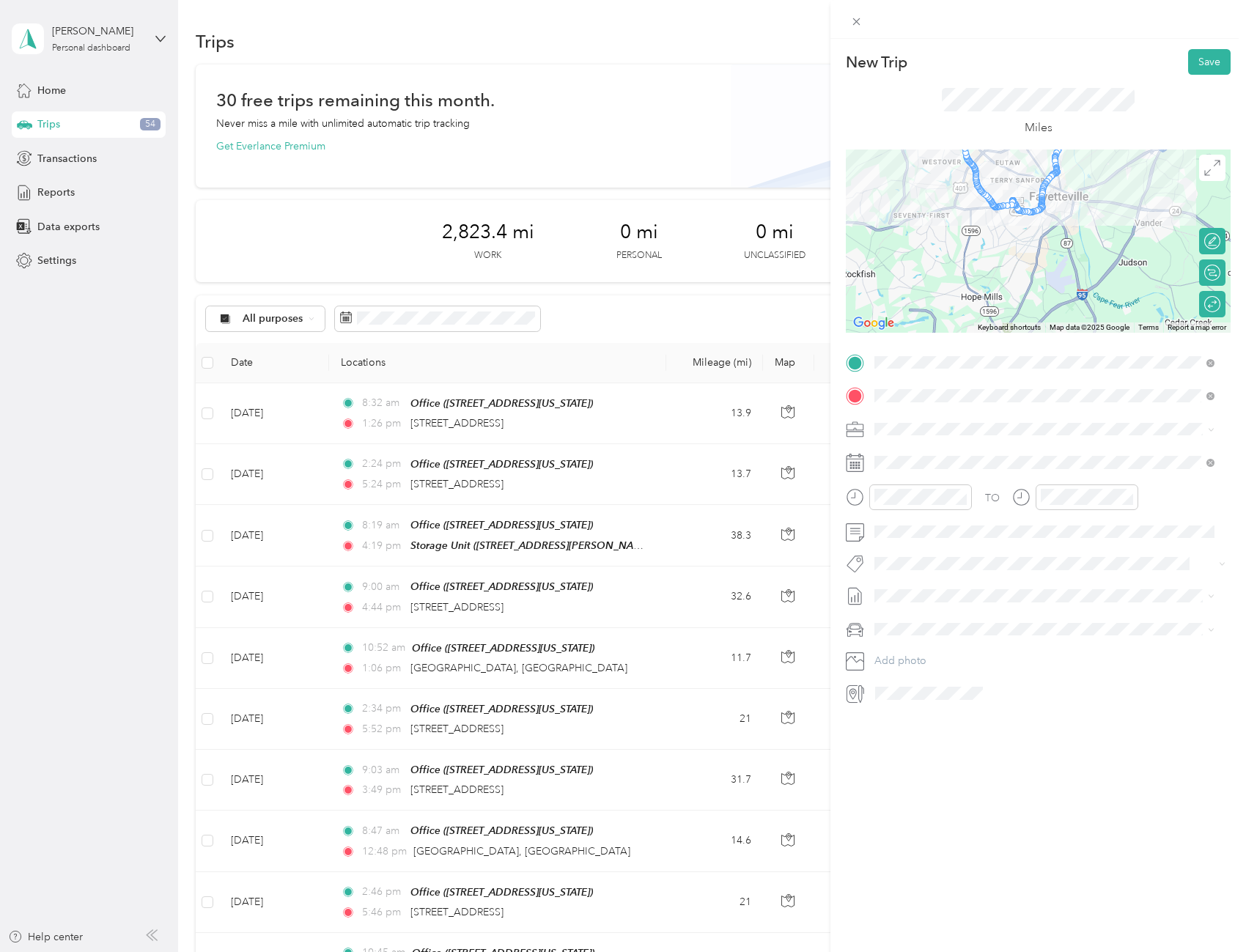
drag, startPoint x: 1010, startPoint y: 244, endPoint x: 1000, endPoint y: 147, distance: 97.5
click at [1000, 147] on div "New Trip Save This trip cannot be edited because it is either under review, app…" at bounding box center [1038, 377] width 385 height 656
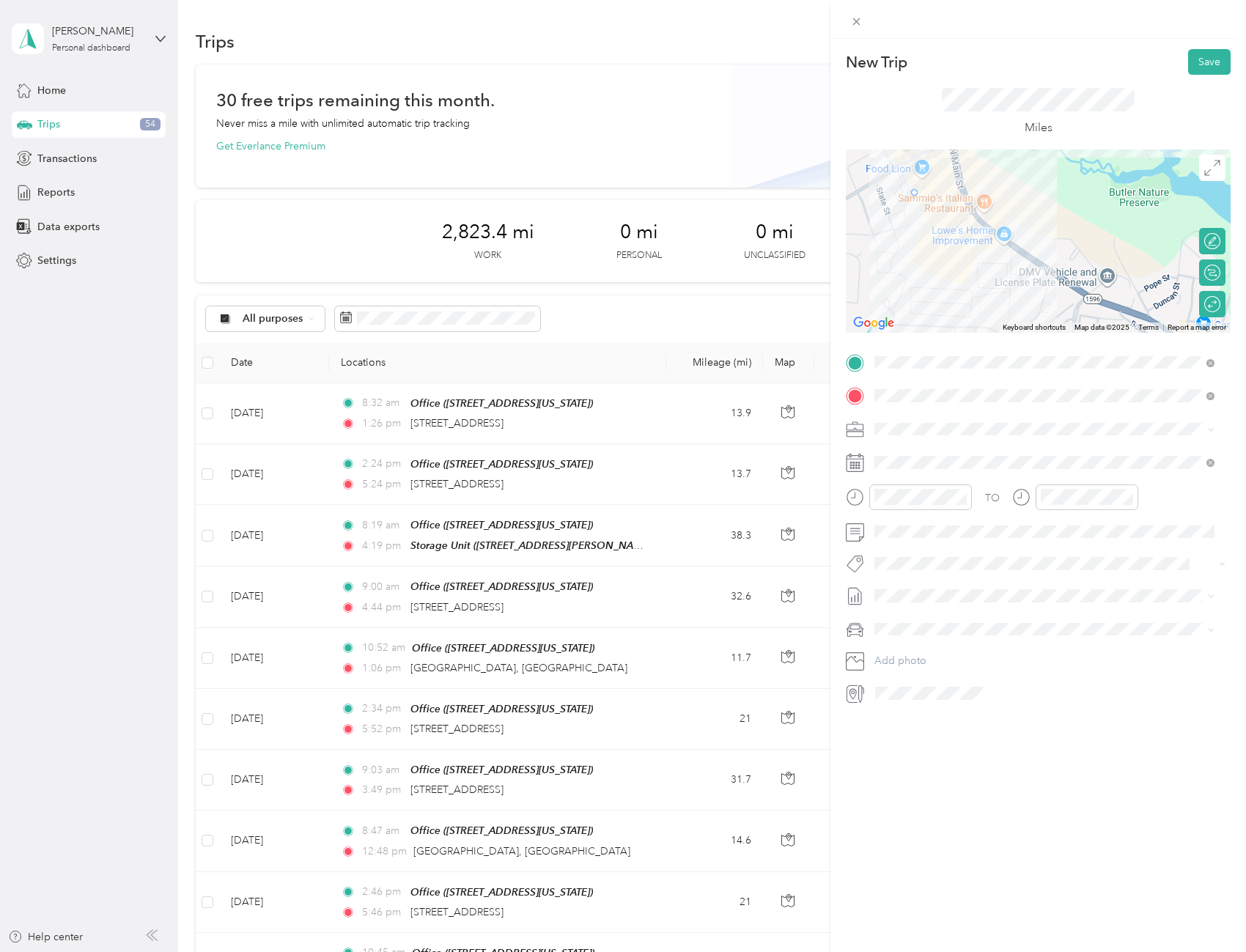
drag, startPoint x: 1022, startPoint y: 212, endPoint x: 907, endPoint y: 193, distance: 116.6
click at [893, 651] on div "08" at bounding box center [889, 652] width 35 height 21
click at [934, 651] on div "39" at bounding box center [931, 652] width 35 height 21
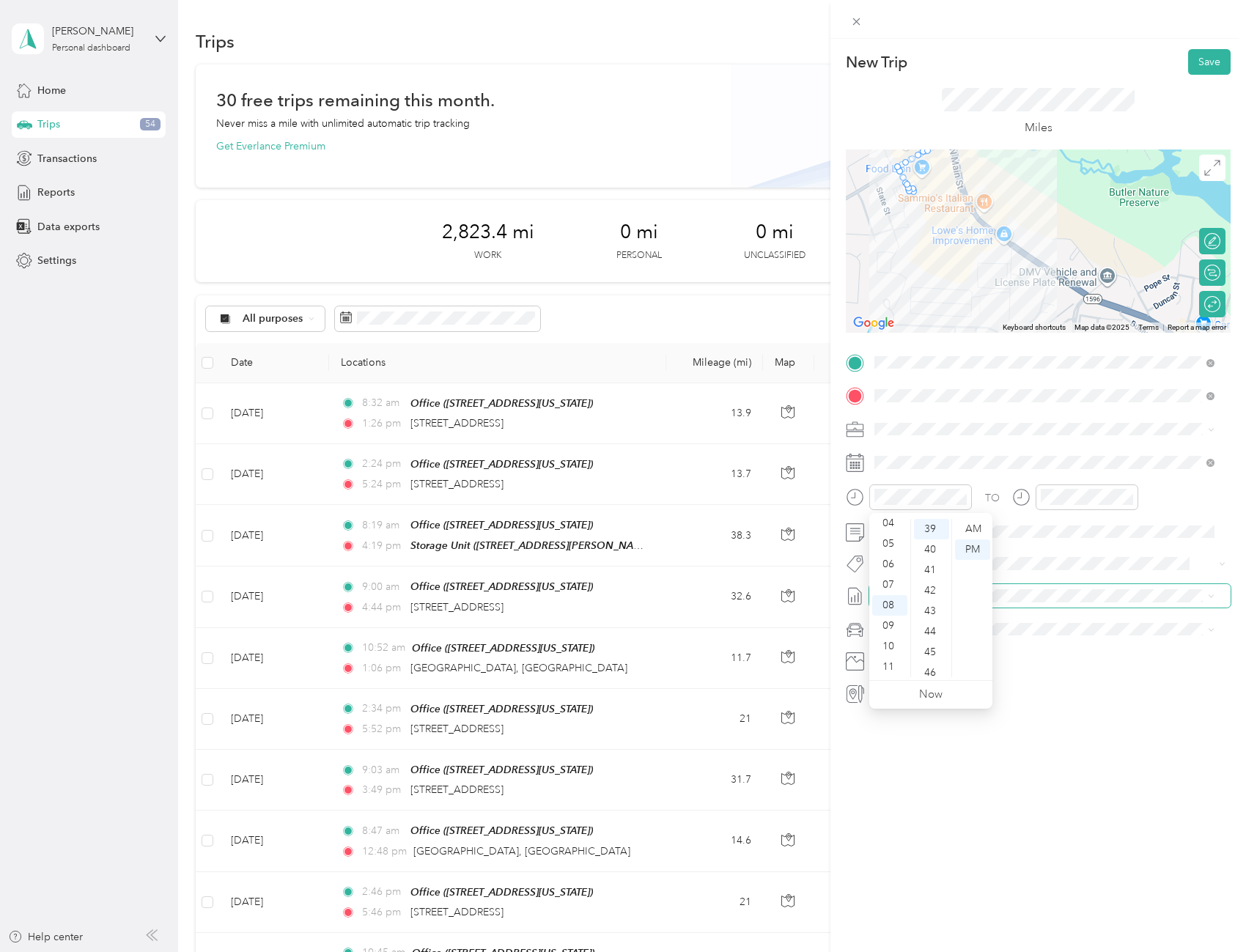
scroll to position [800, 0]
click at [977, 525] on div "AM" at bounding box center [972, 529] width 35 height 21
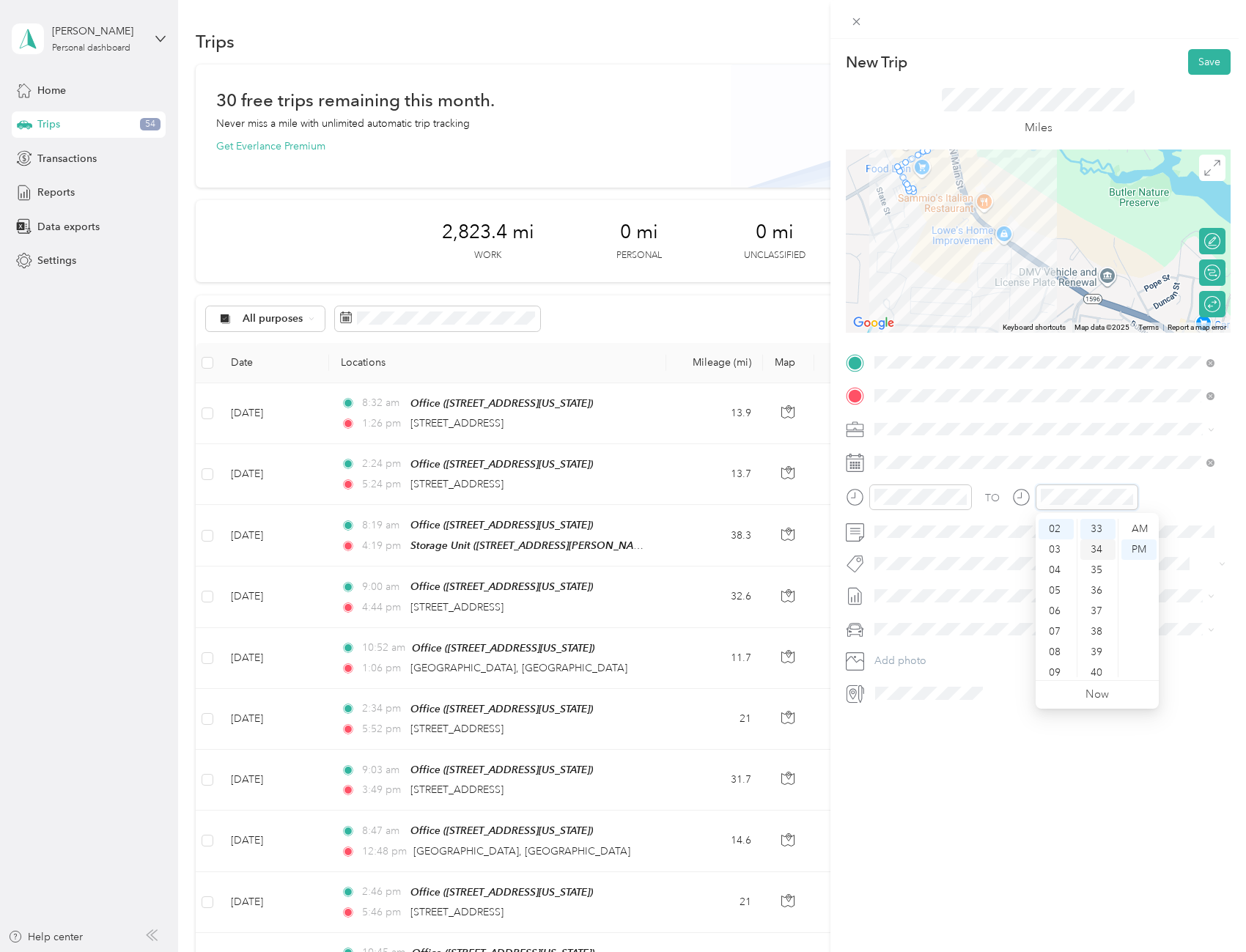
scroll to position [677, 0]
click at [1054, 549] on div "03" at bounding box center [1056, 550] width 35 height 21
click at [1095, 616] on div "37" at bounding box center [1097, 612] width 35 height 21
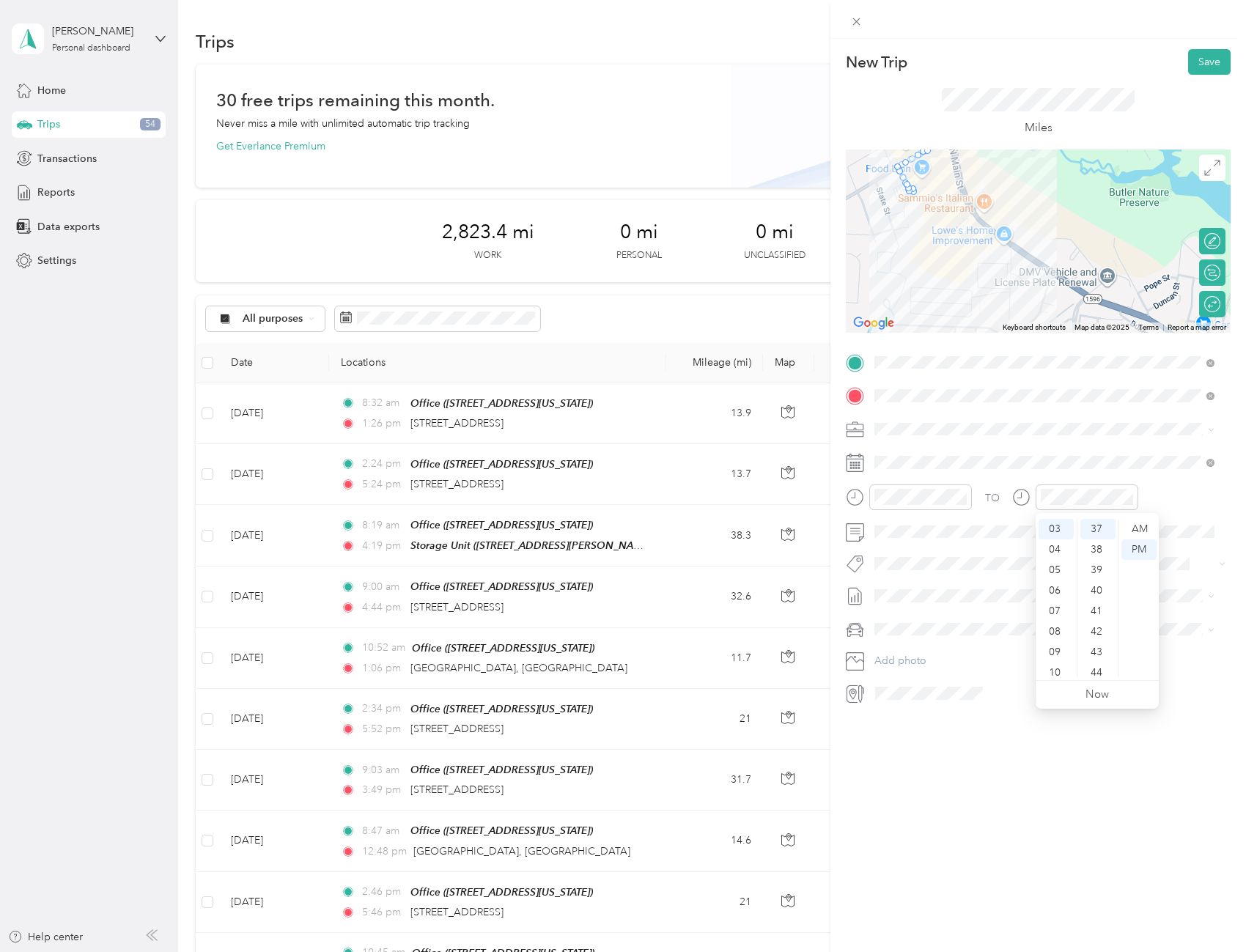
click at [1171, 478] on div "TO Add photo" at bounding box center [1038, 528] width 385 height 354
click at [1207, 63] on button "Save" at bounding box center [1208, 61] width 42 height 25
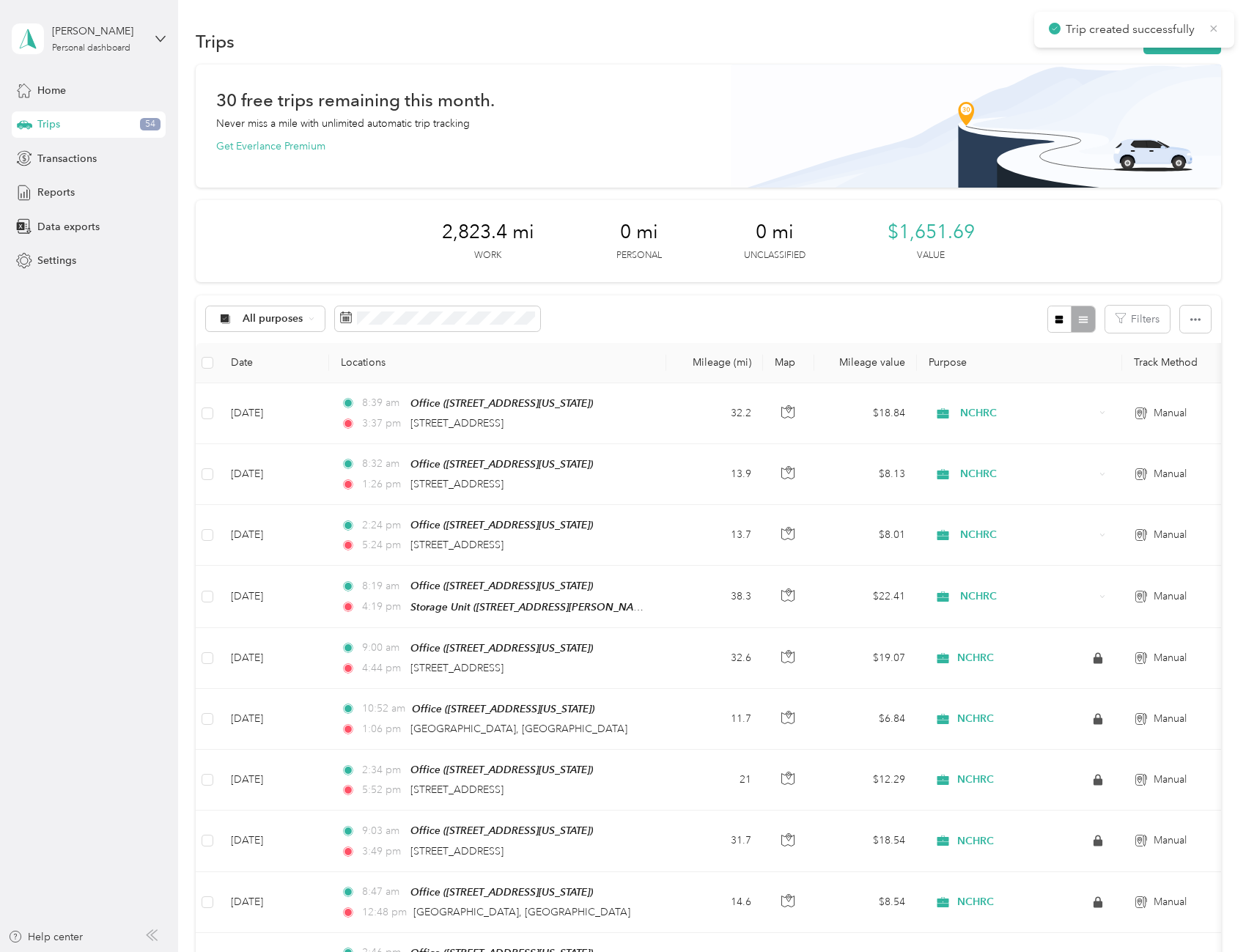
click at [1211, 28] on icon at bounding box center [1213, 28] width 11 height 13
click at [1201, 41] on button "New trip" at bounding box center [1182, 41] width 77 height 25
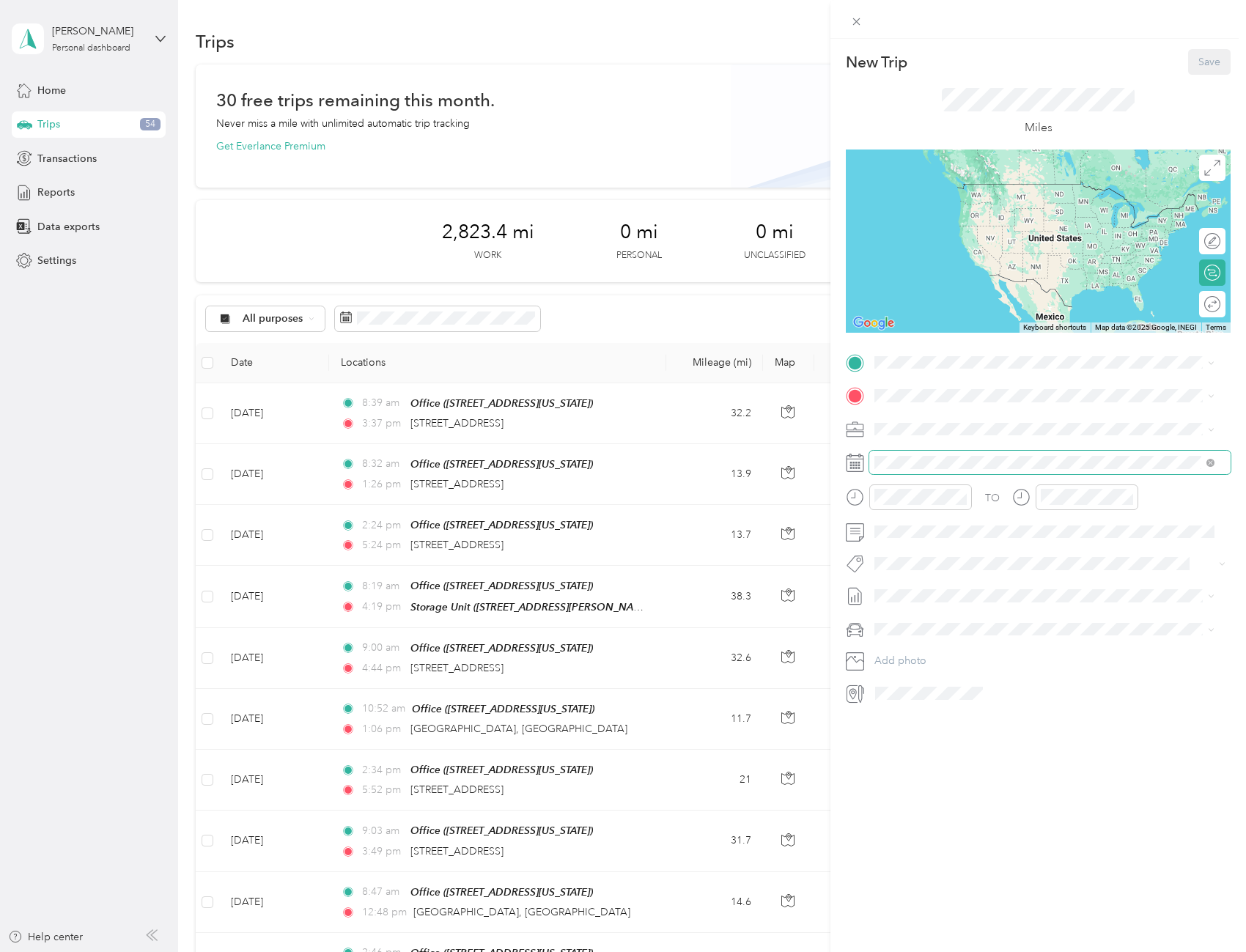
click at [954, 455] on span at bounding box center [1049, 462] width 361 height 24
click at [912, 549] on icon at bounding box center [911, 546] width 15 height 15
click at [927, 622] on div "8" at bounding box center [924, 619] width 19 height 18
click at [890, 570] on div "02" at bounding box center [889, 570] width 35 height 21
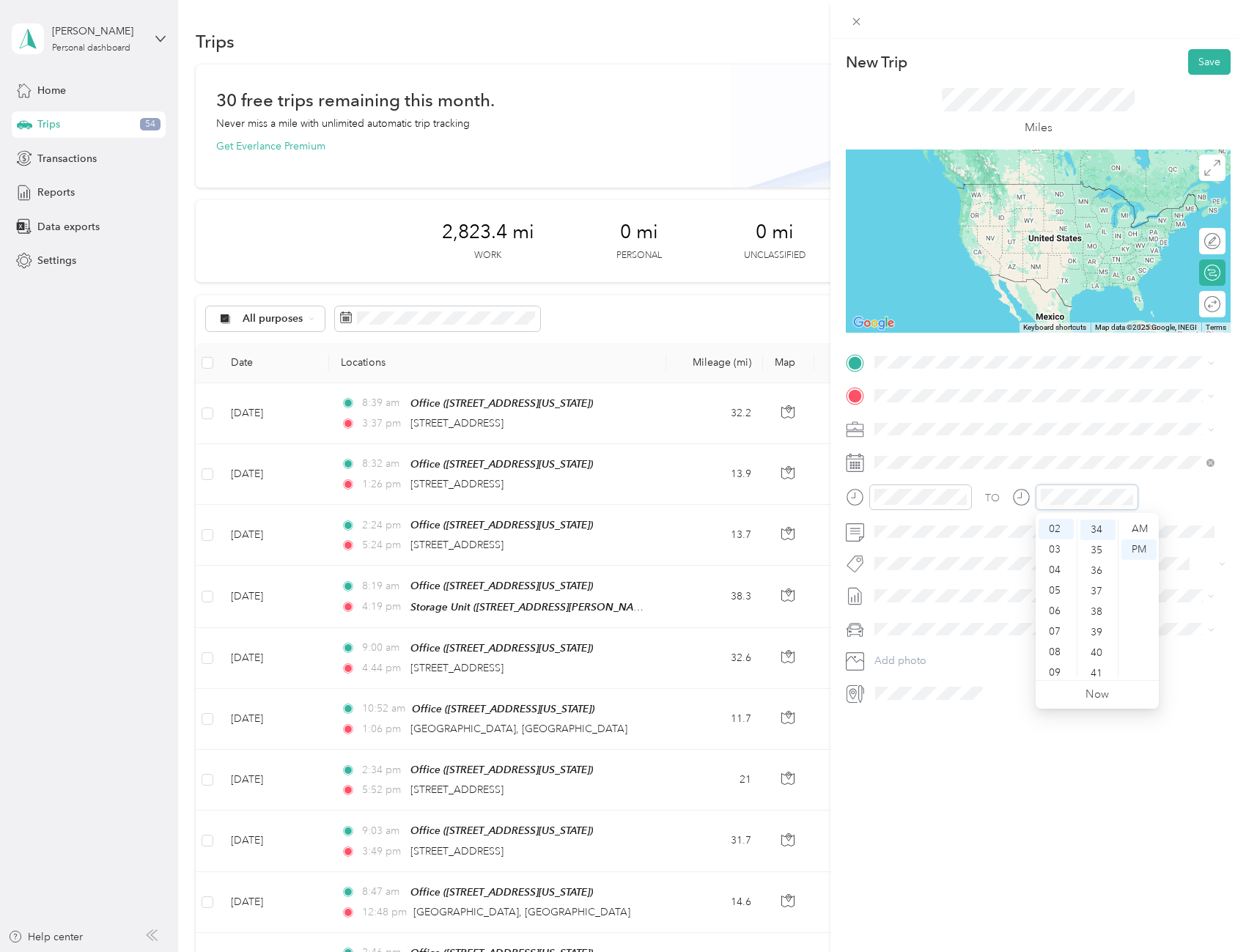
scroll to position [698, 0]
click at [1056, 588] on div "05" at bounding box center [1056, 591] width 35 height 21
click at [1169, 618] on span at bounding box center [1049, 629] width 361 height 24
click at [954, 436] on span "[STREET_ADDRESS][US_STATE]" at bounding box center [975, 436] width 147 height 12
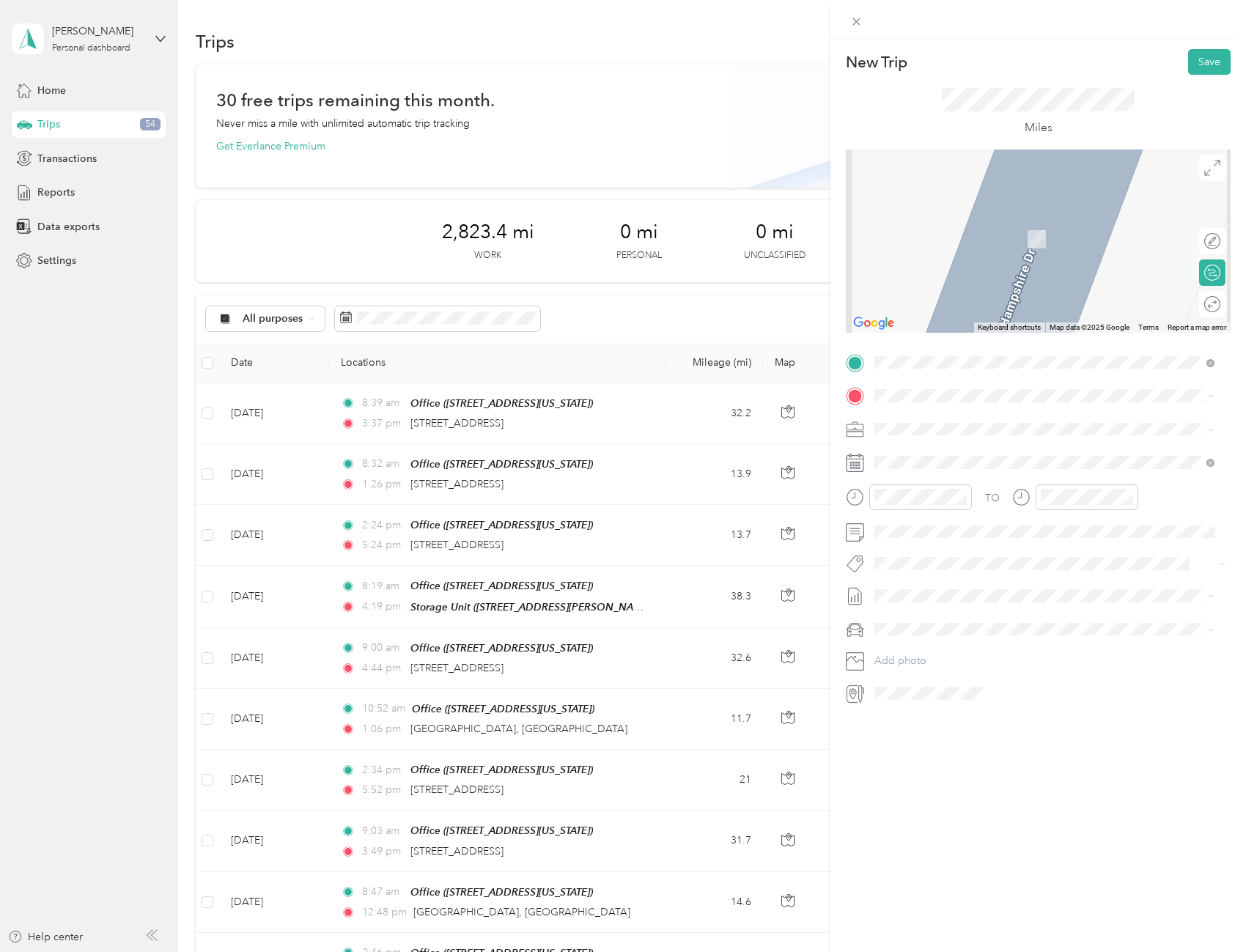
click at [959, 529] on span "707 Executive Place Fayetteville, North Carolina 28305, United States" at bounding box center [975, 522] width 147 height 13
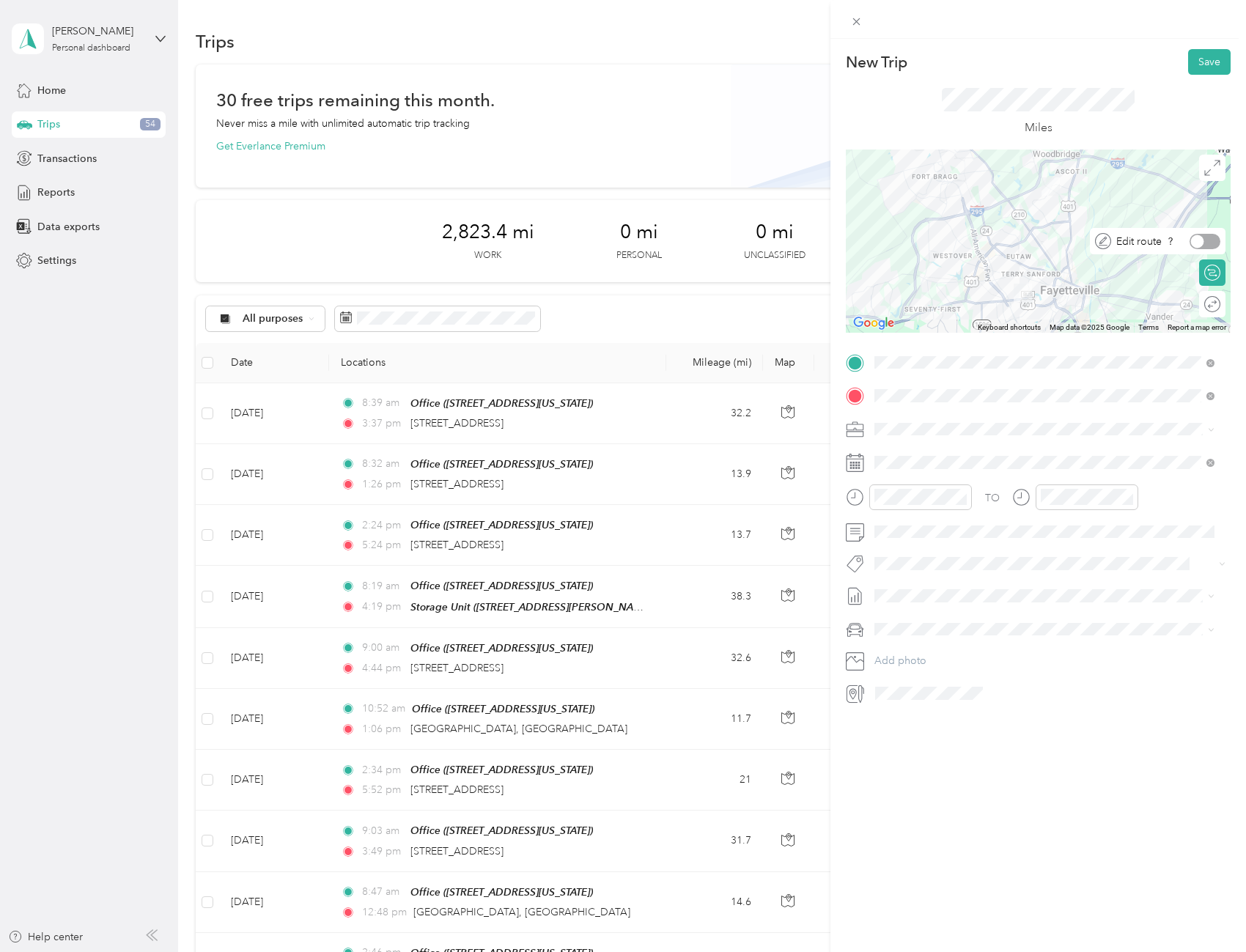
click at [1207, 244] on div at bounding box center [1205, 241] width 31 height 15
click at [1207, 304] on div at bounding box center [1205, 304] width 31 height 15
click at [1212, 61] on button "Save" at bounding box center [1208, 61] width 42 height 25
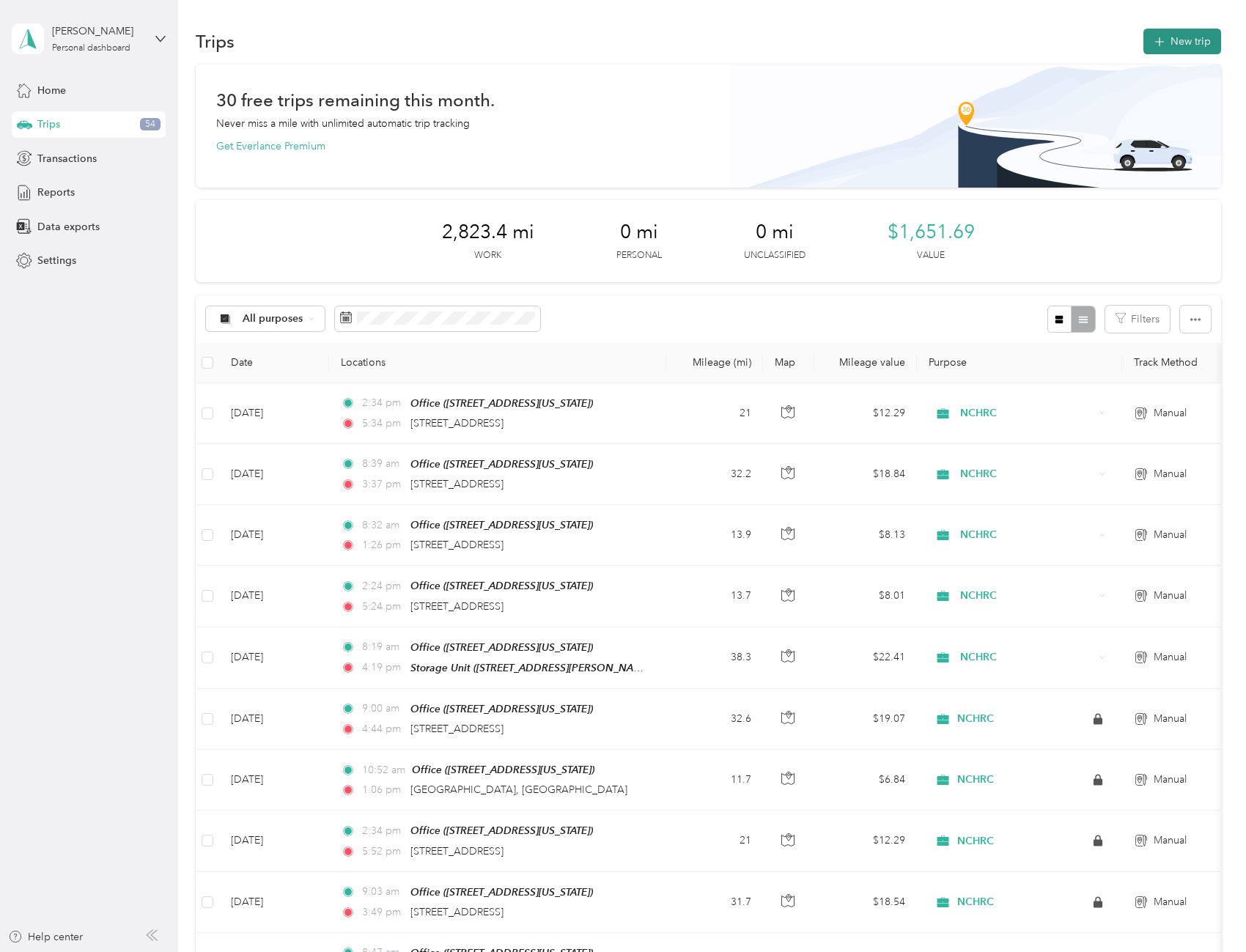
click at [1164, 50] on button "New trip" at bounding box center [1182, 41] width 77 height 25
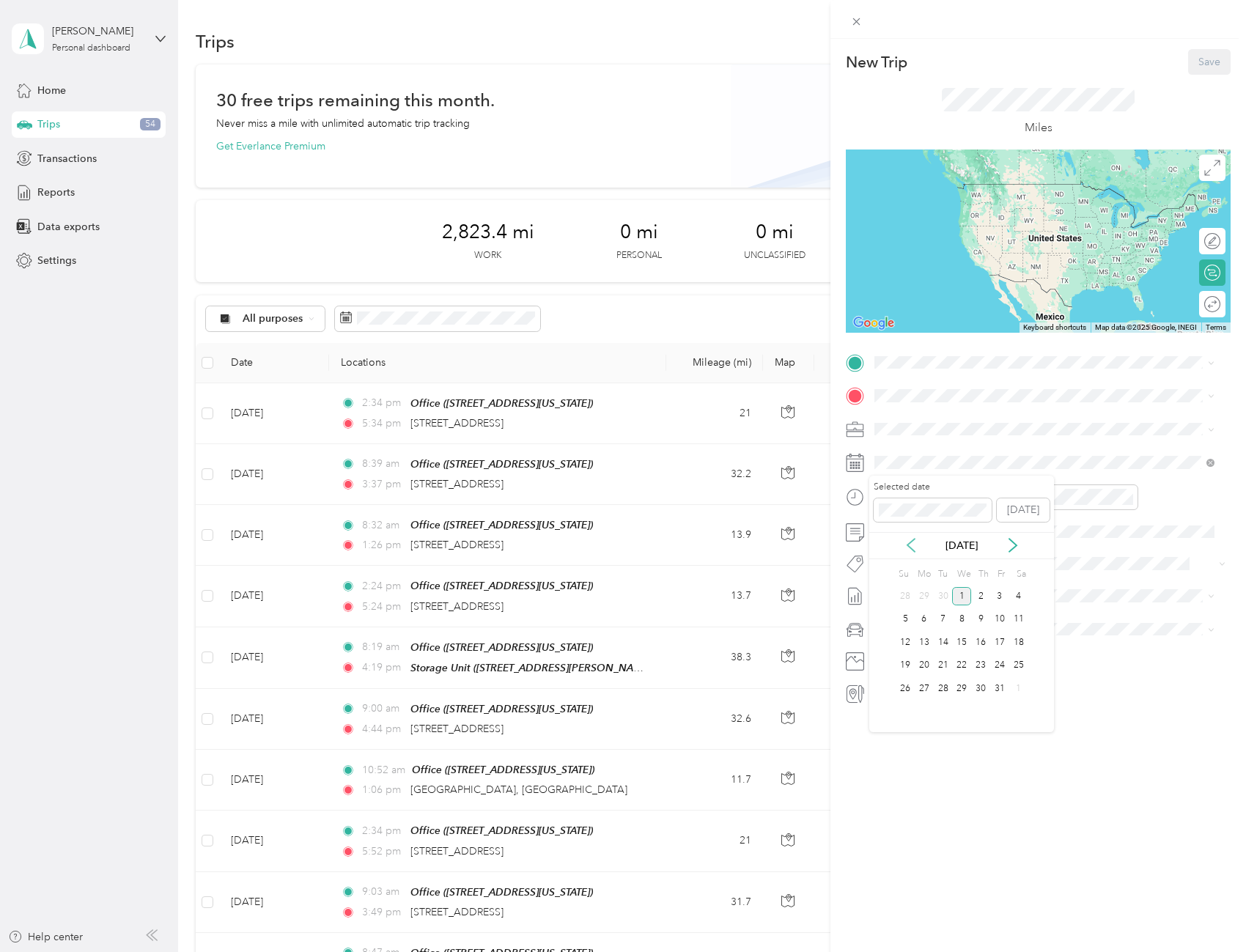
click at [910, 545] on icon at bounding box center [911, 546] width 15 height 15
click at [975, 620] on div "11" at bounding box center [980, 619] width 19 height 18
click at [967, 423] on div "Office [STREET_ADDRESS][US_STATE]" at bounding box center [975, 429] width 147 height 31
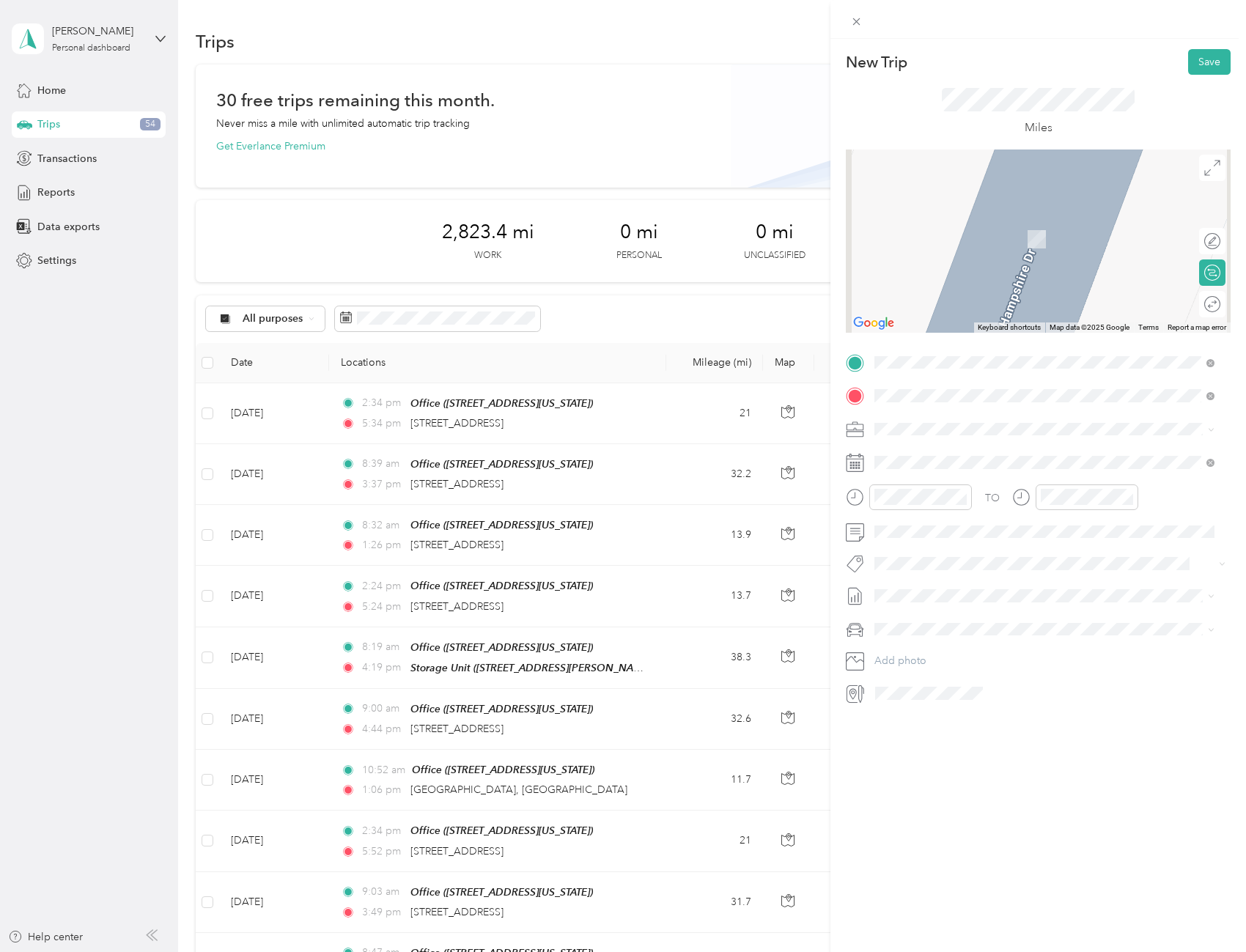
click at [970, 532] on span "[STREET_ADDRESS][PERSON_NAME][US_STATE]" at bounding box center [1016, 525] width 228 height 13
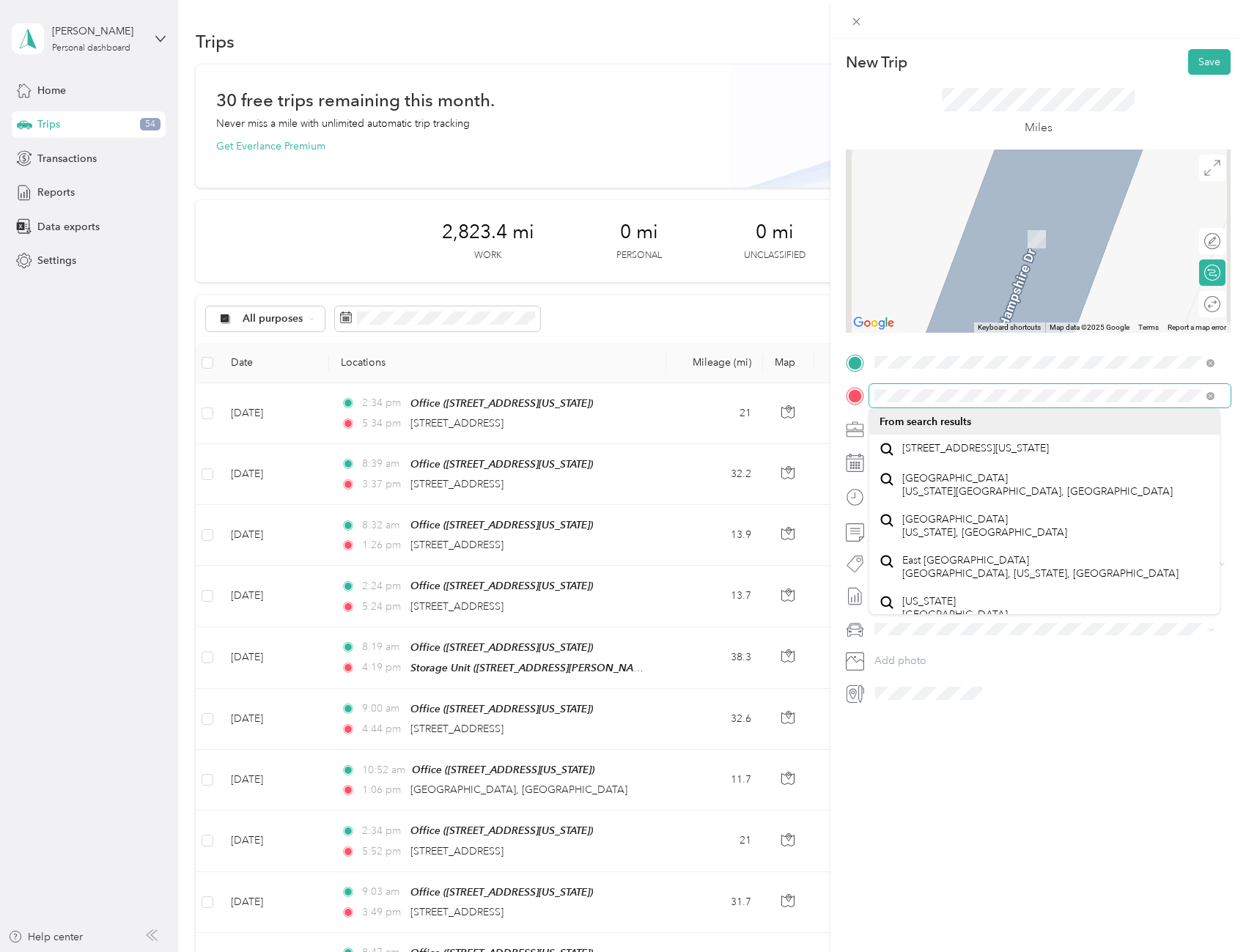
click at [1201, 381] on div "TO Add photo" at bounding box center [1038, 528] width 385 height 354
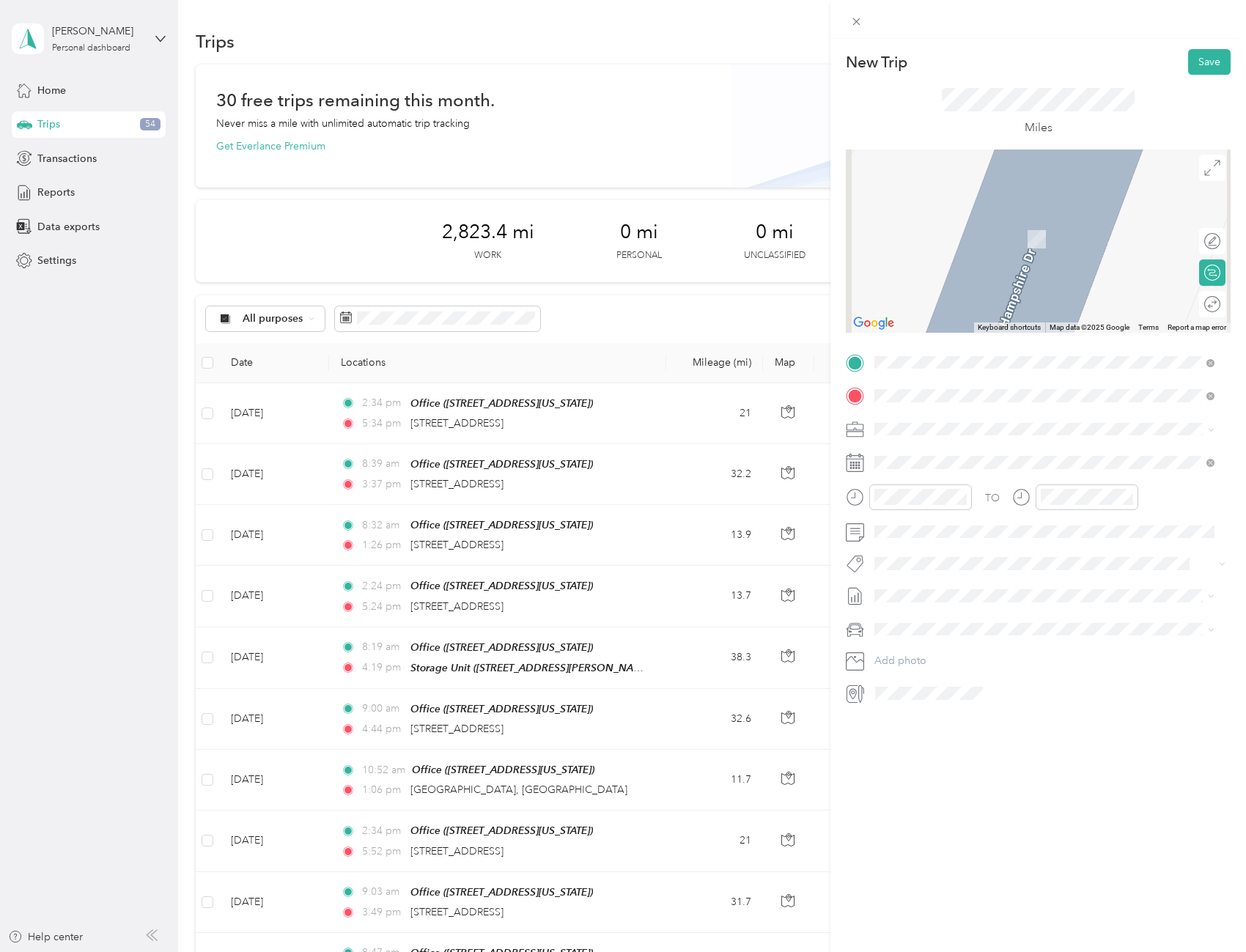
click at [1048, 450] on span "[STREET_ADDRESS][US_STATE]" at bounding box center [975, 449] width 147 height 13
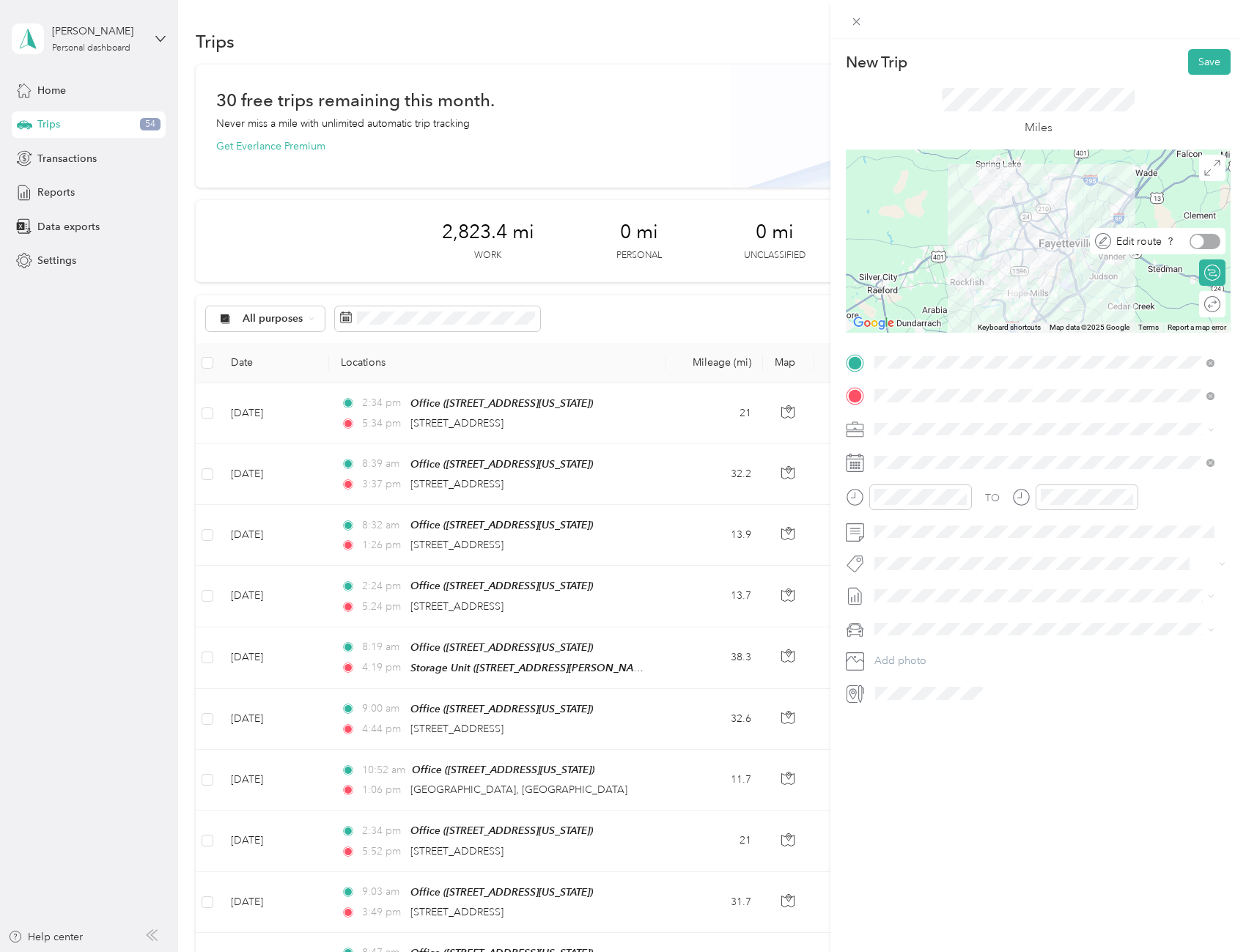
click at [1207, 240] on div at bounding box center [1205, 241] width 31 height 15
click at [1205, 304] on div at bounding box center [1205, 304] width 31 height 15
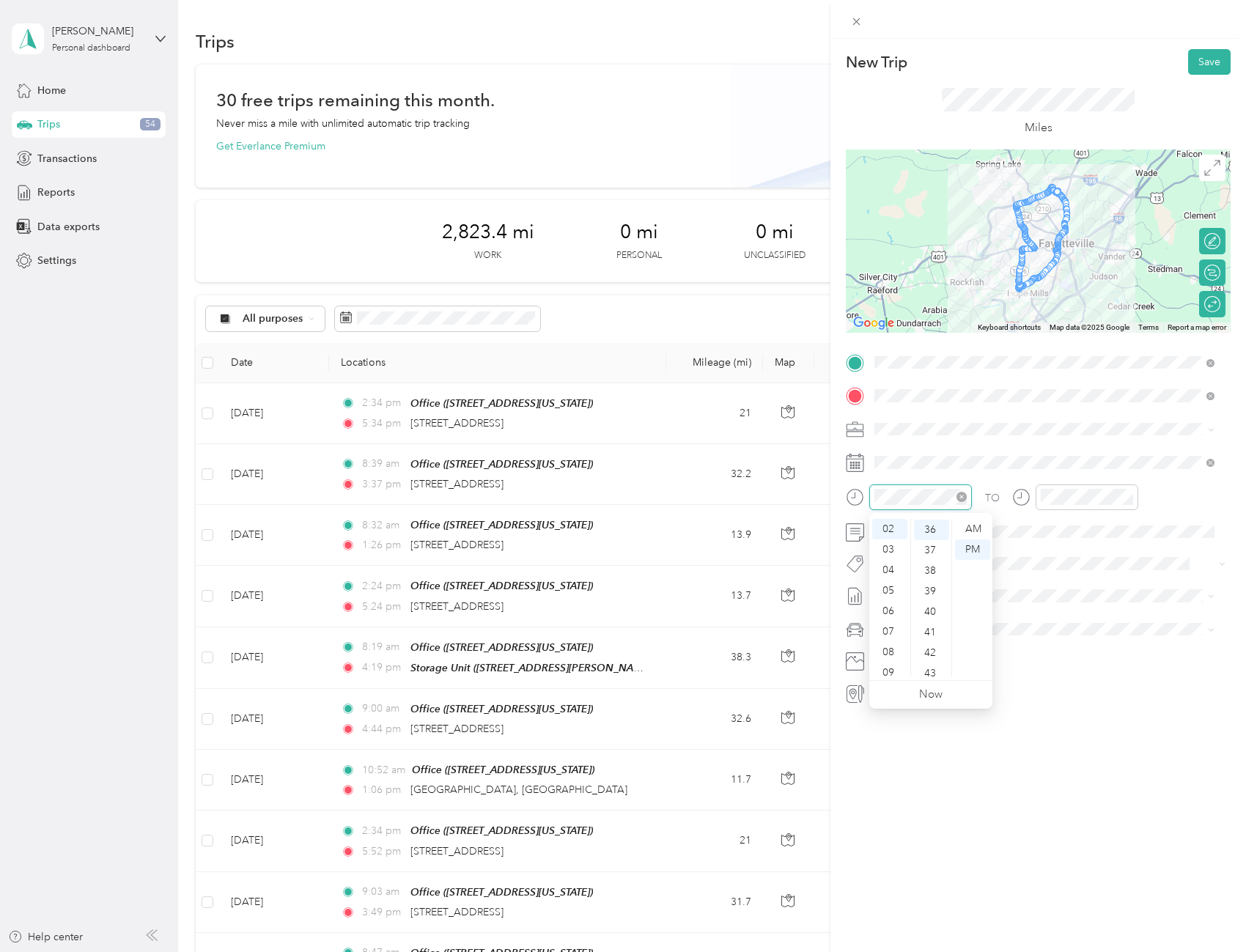
scroll to position [739, 0]
click at [892, 631] on div "07" at bounding box center [889, 632] width 35 height 21
click at [977, 529] on div "AM" at bounding box center [972, 529] width 35 height 21
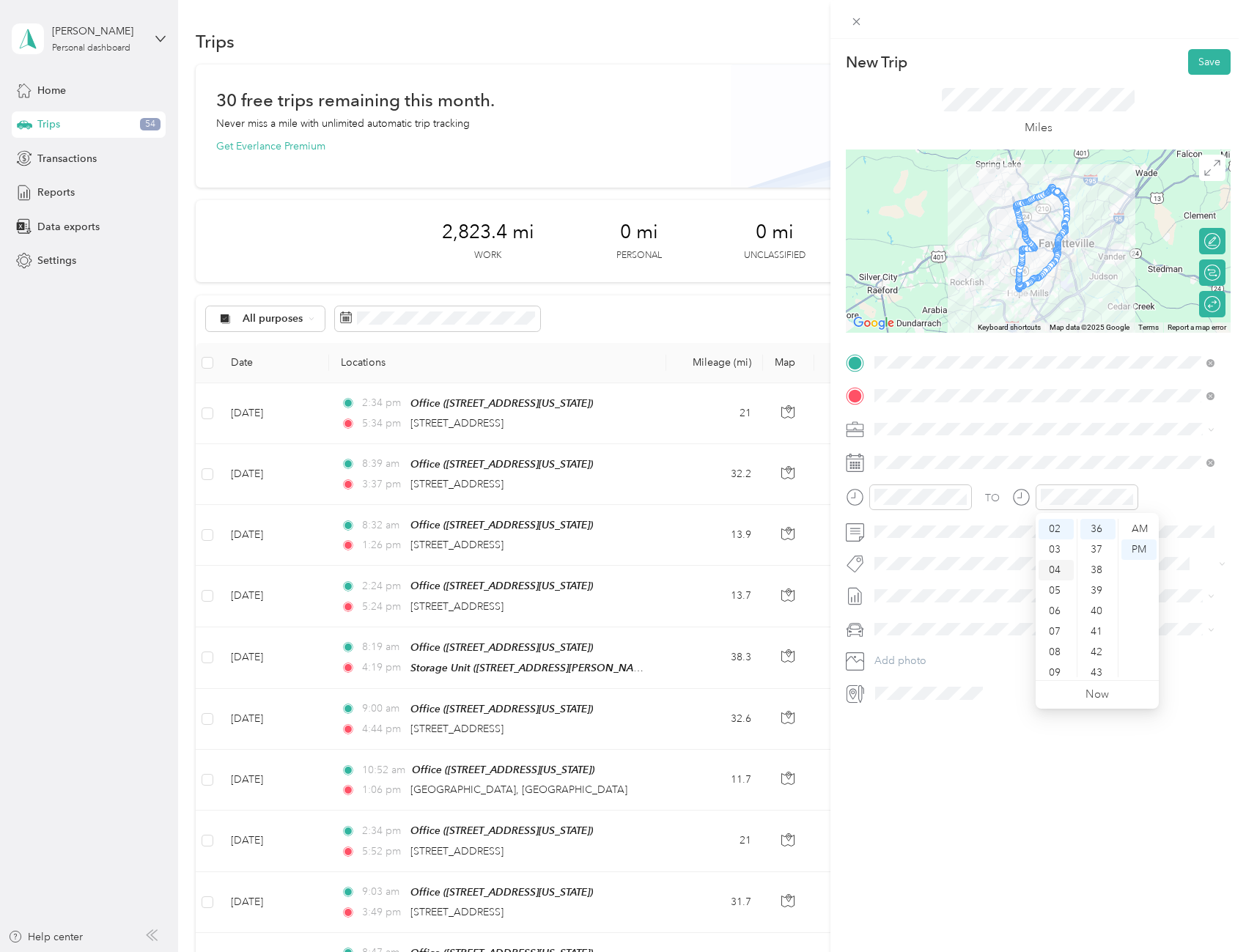
click at [1061, 567] on div "04" at bounding box center [1056, 570] width 35 height 21
click at [1194, 576] on div "TO Add photo" at bounding box center [1038, 528] width 385 height 354
click at [965, 619] on div "10" at bounding box center [961, 619] width 19 height 18
click at [1199, 61] on button "Save" at bounding box center [1208, 61] width 42 height 25
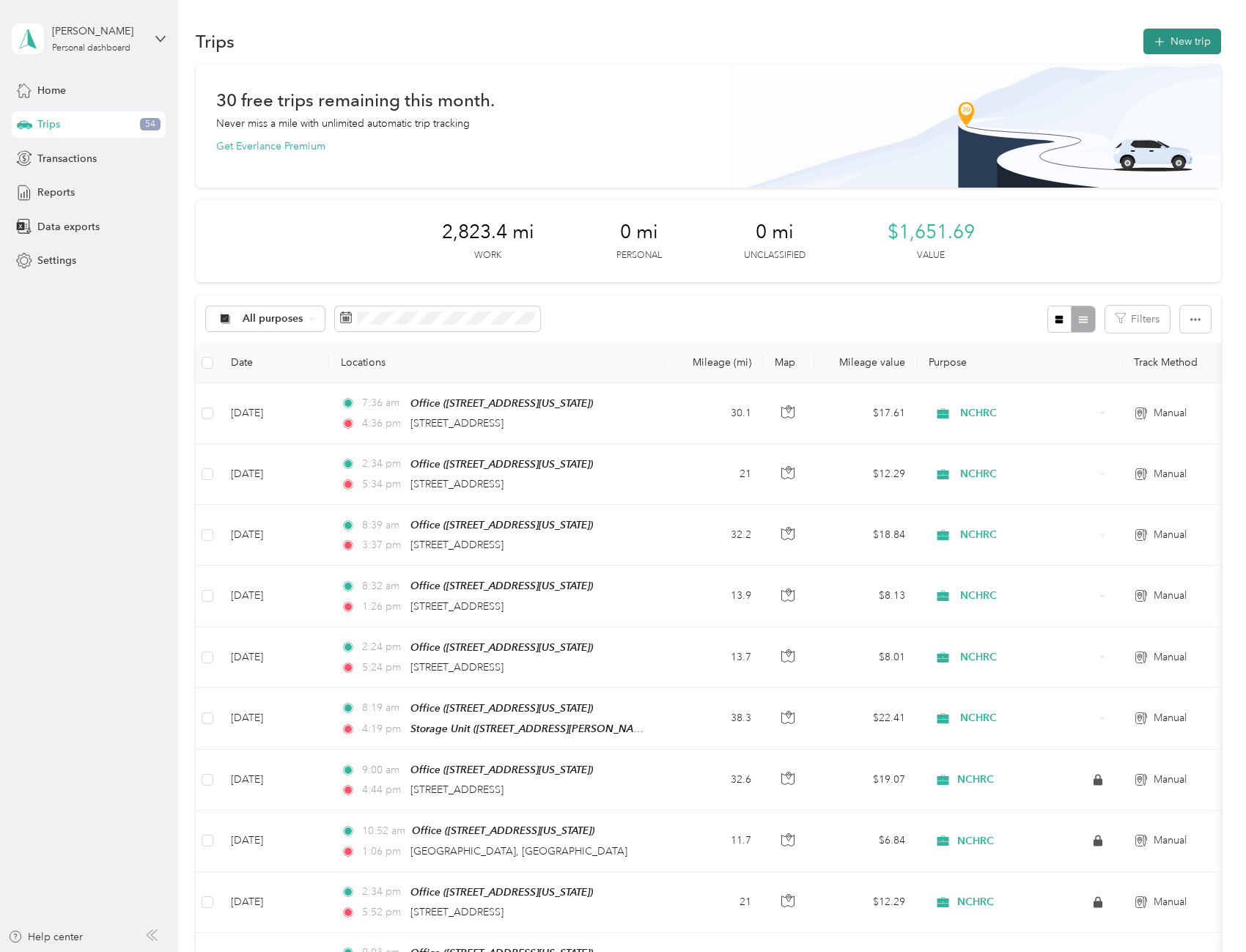
click at [1181, 42] on button "New trip" at bounding box center [1182, 41] width 77 height 25
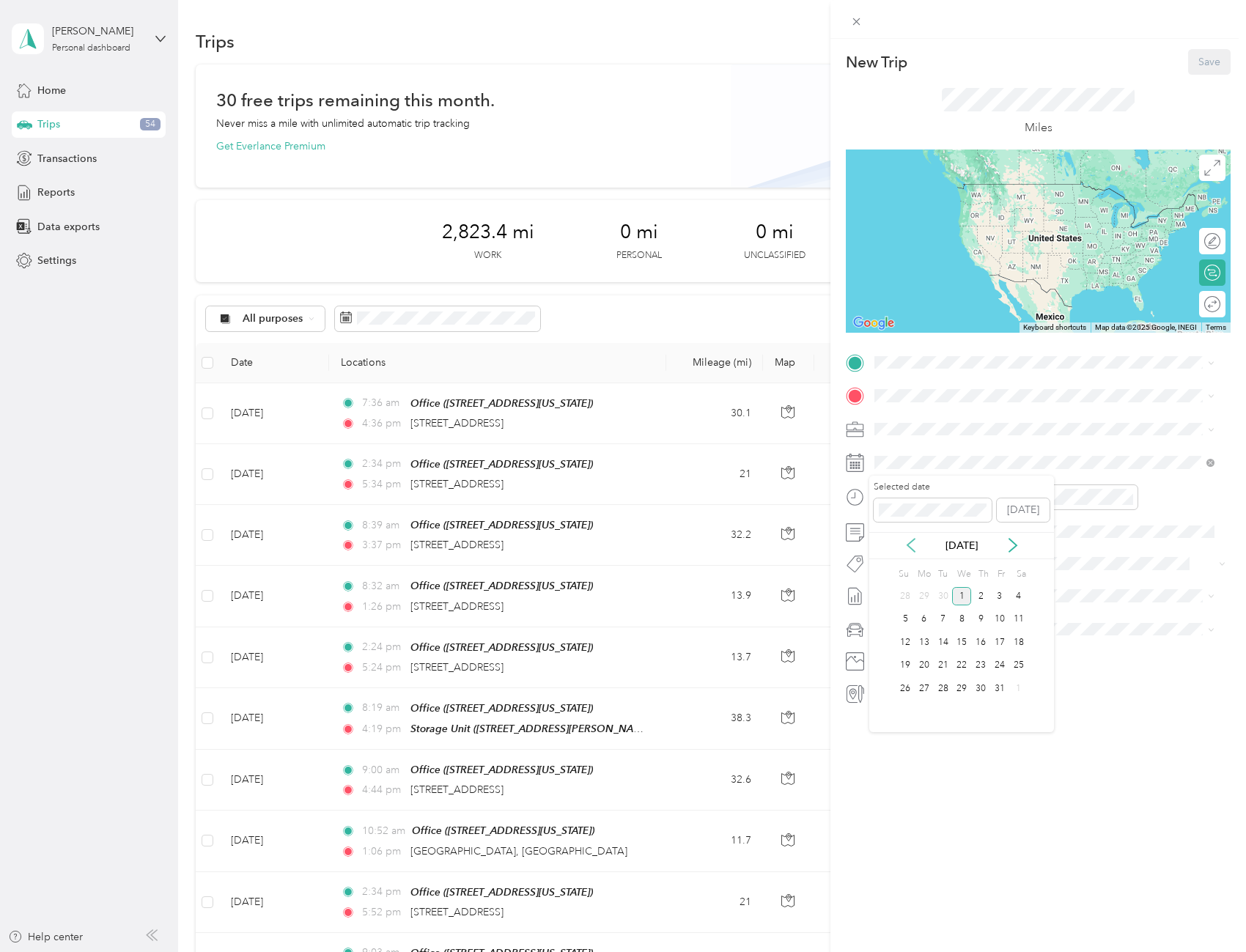
click at [909, 550] on icon at bounding box center [911, 546] width 15 height 15
click at [983, 640] on div "18" at bounding box center [980, 642] width 19 height 18
click at [932, 443] on span "[STREET_ADDRESS][US_STATE]" at bounding box center [975, 436] width 147 height 12
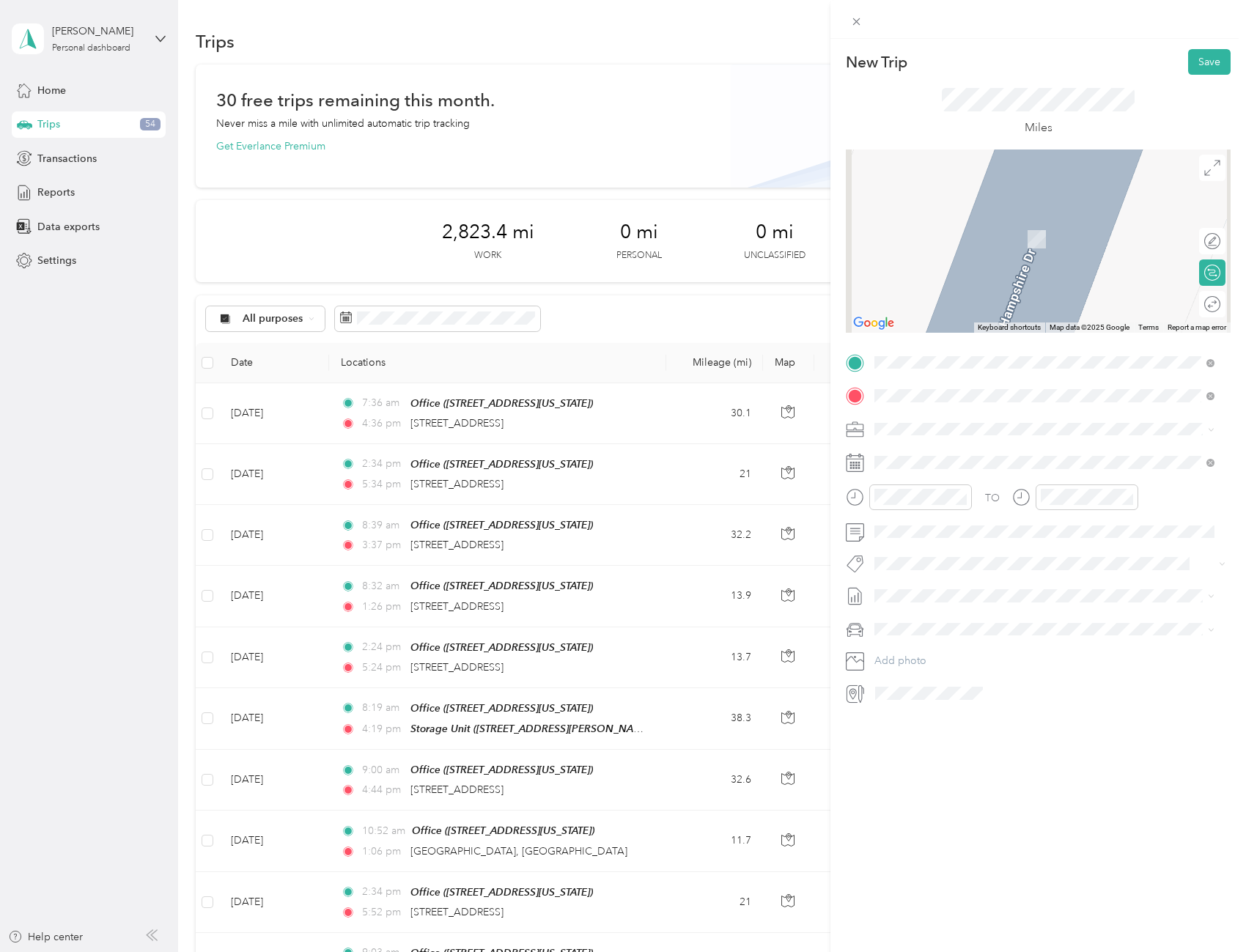
click at [970, 451] on span "[STREET_ADDRESS][US_STATE]" at bounding box center [975, 449] width 147 height 13
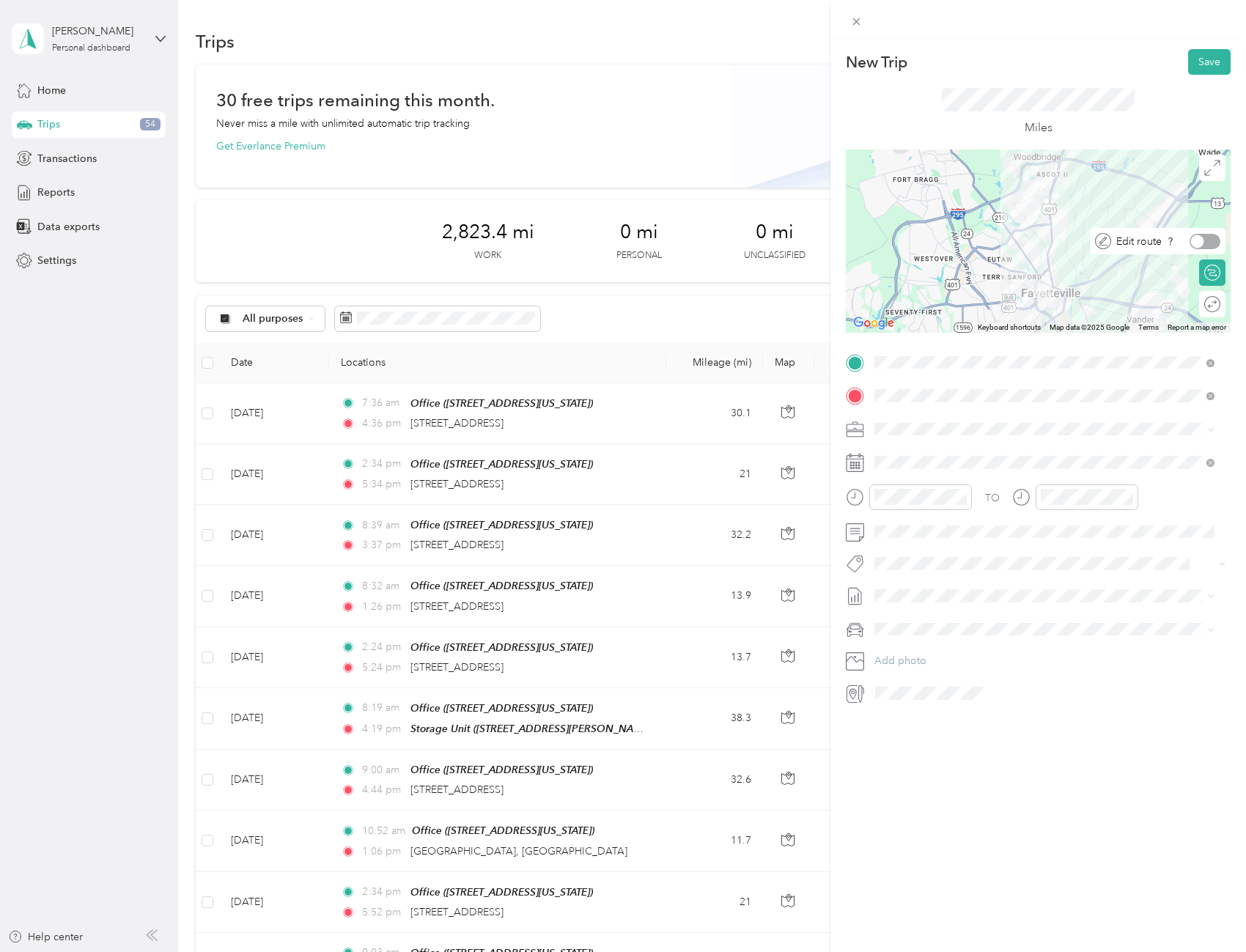
click at [1205, 238] on div at bounding box center [1205, 241] width 31 height 15
click at [1199, 303] on div at bounding box center [1205, 304] width 31 height 15
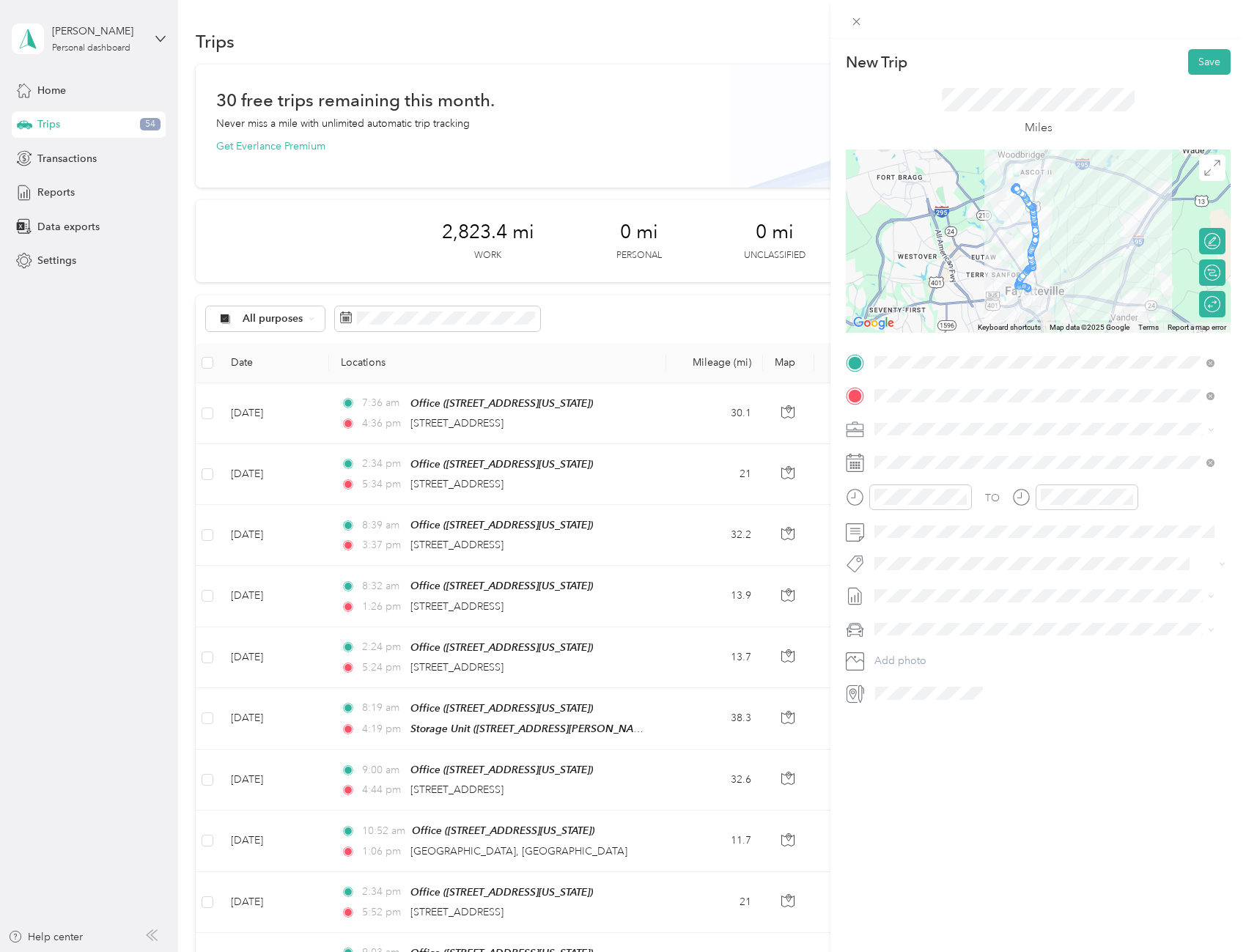
drag, startPoint x: 1029, startPoint y: 287, endPoint x: 1008, endPoint y: 282, distance: 21.6
click at [1023, 238] on div at bounding box center [1215, 238] width 385 height 0
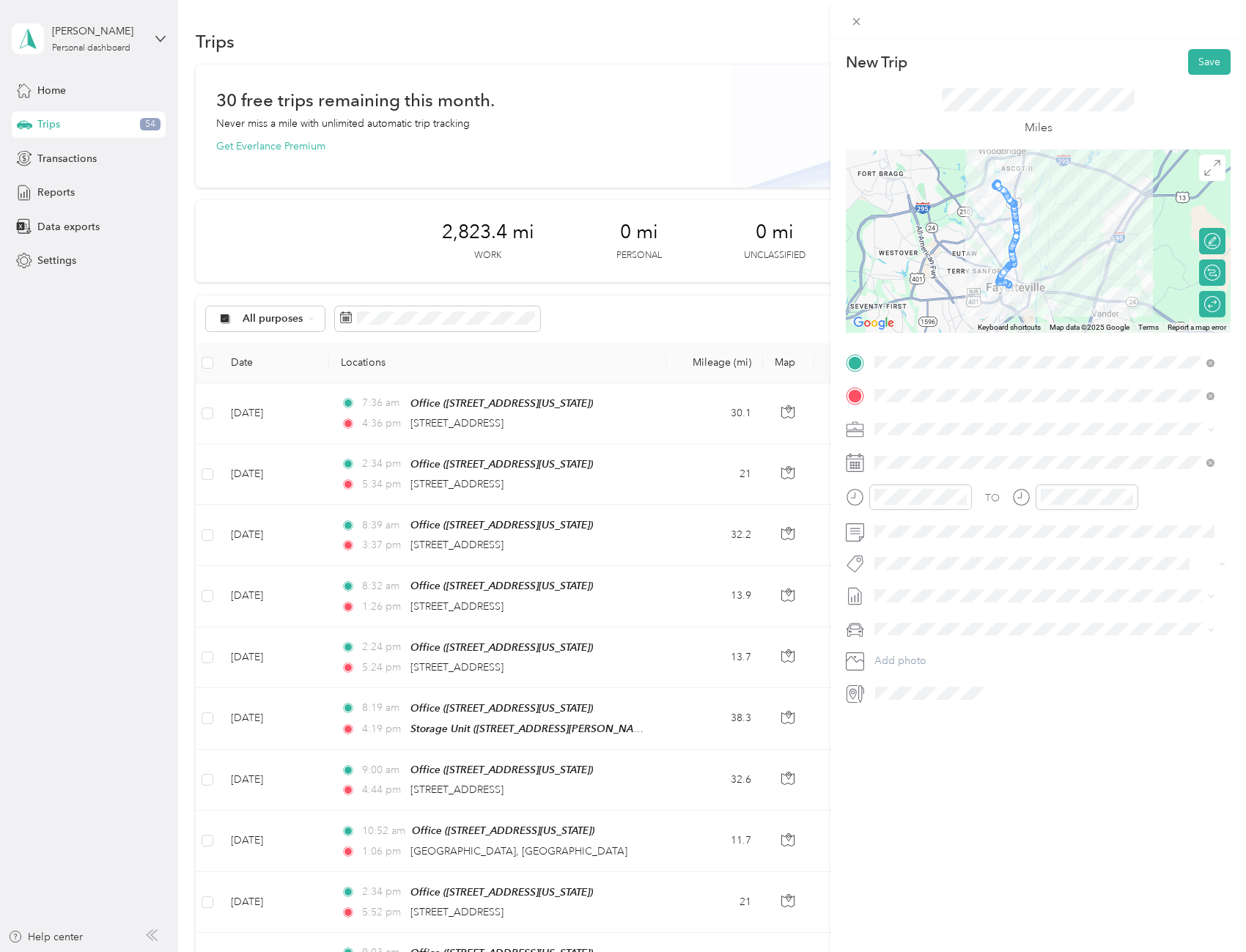
drag, startPoint x: 1007, startPoint y: 278, endPoint x: 992, endPoint y: 277, distance: 15.0
click at [1025, 241] on div at bounding box center [1218, 241] width 385 height 0
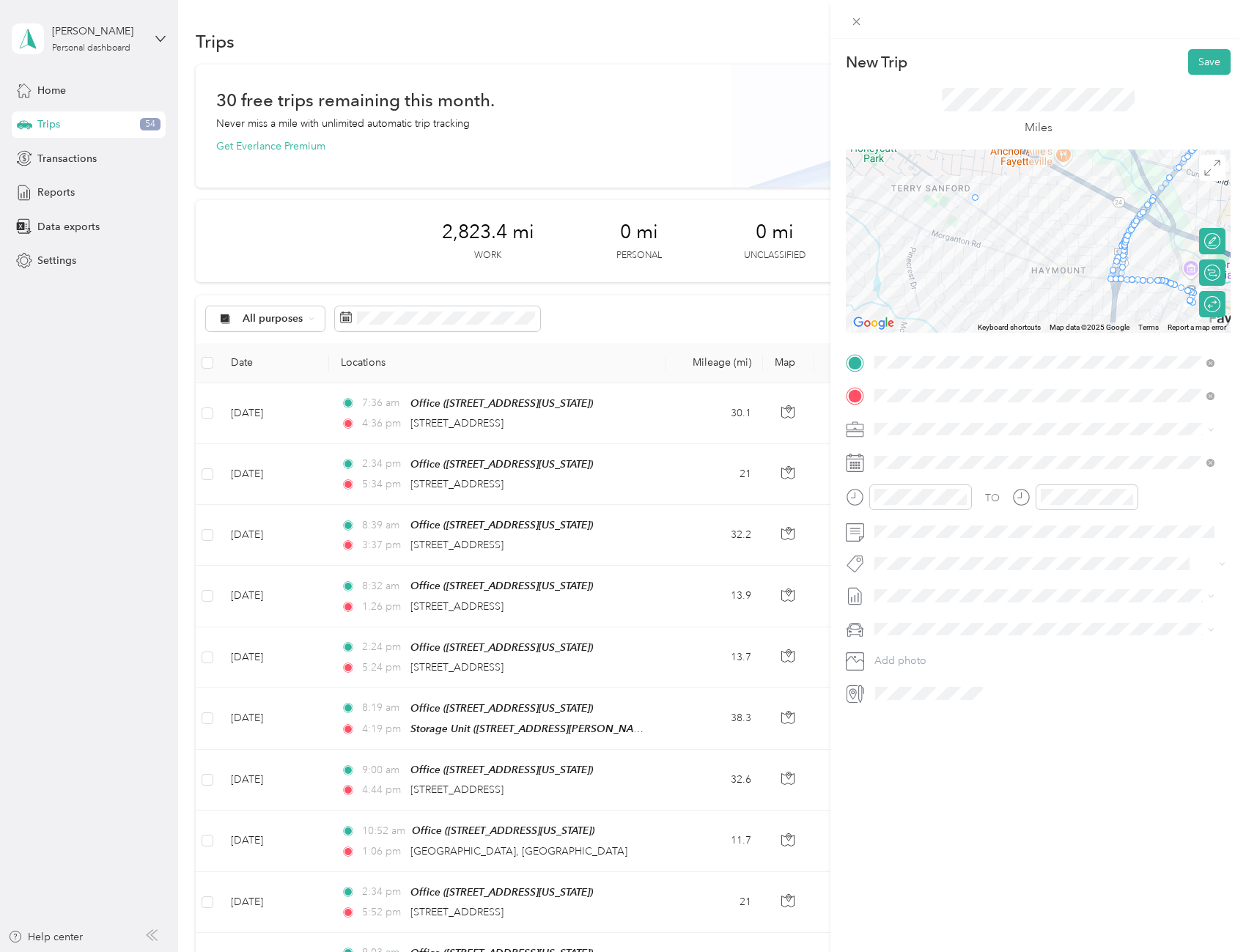
drag, startPoint x: 1105, startPoint y: 271, endPoint x: 963, endPoint y: 196, distance: 160.6
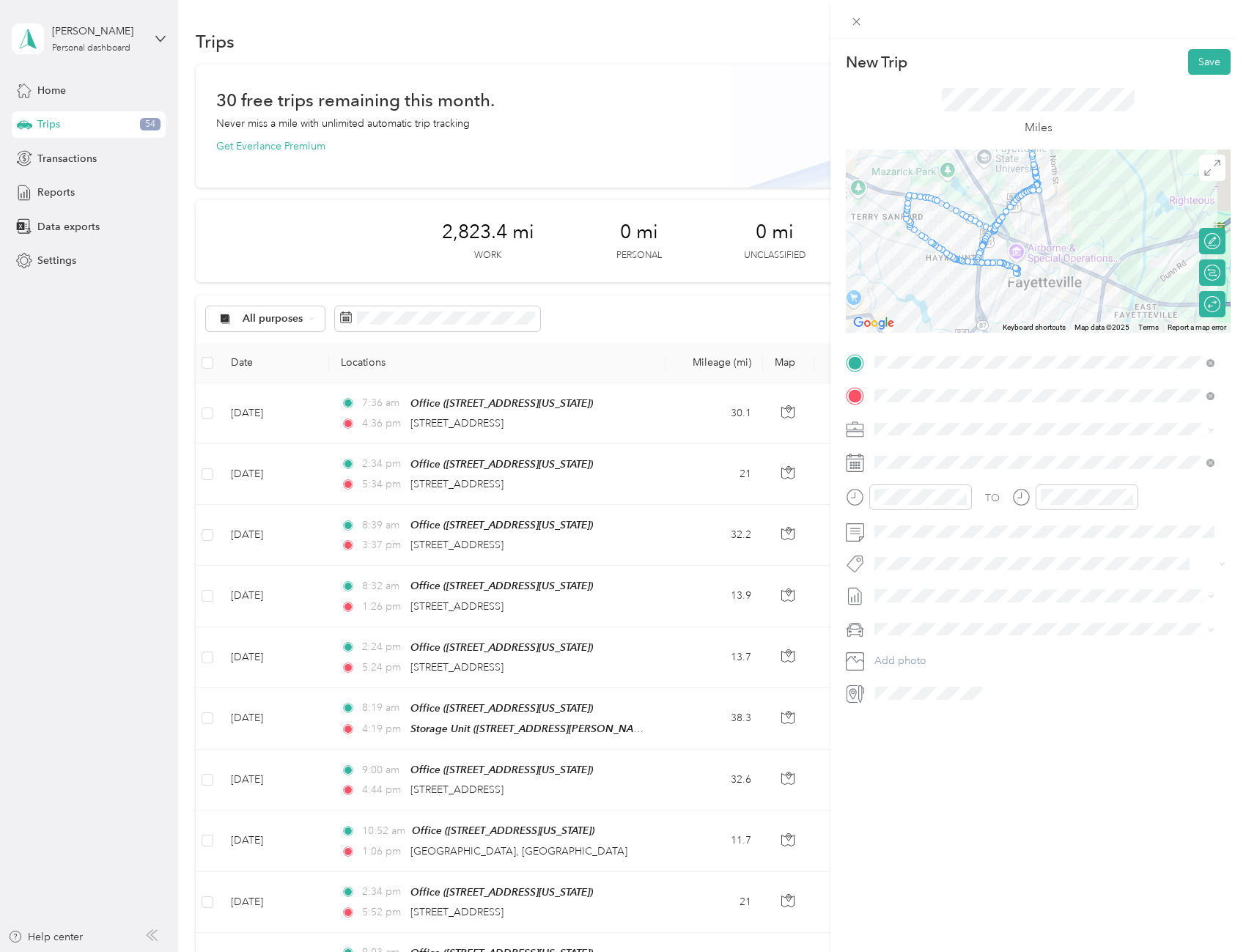
drag, startPoint x: 1070, startPoint y: 311, endPoint x: 980, endPoint y: 284, distance: 94.0
click at [982, 283] on div at bounding box center [1038, 241] width 385 height 183
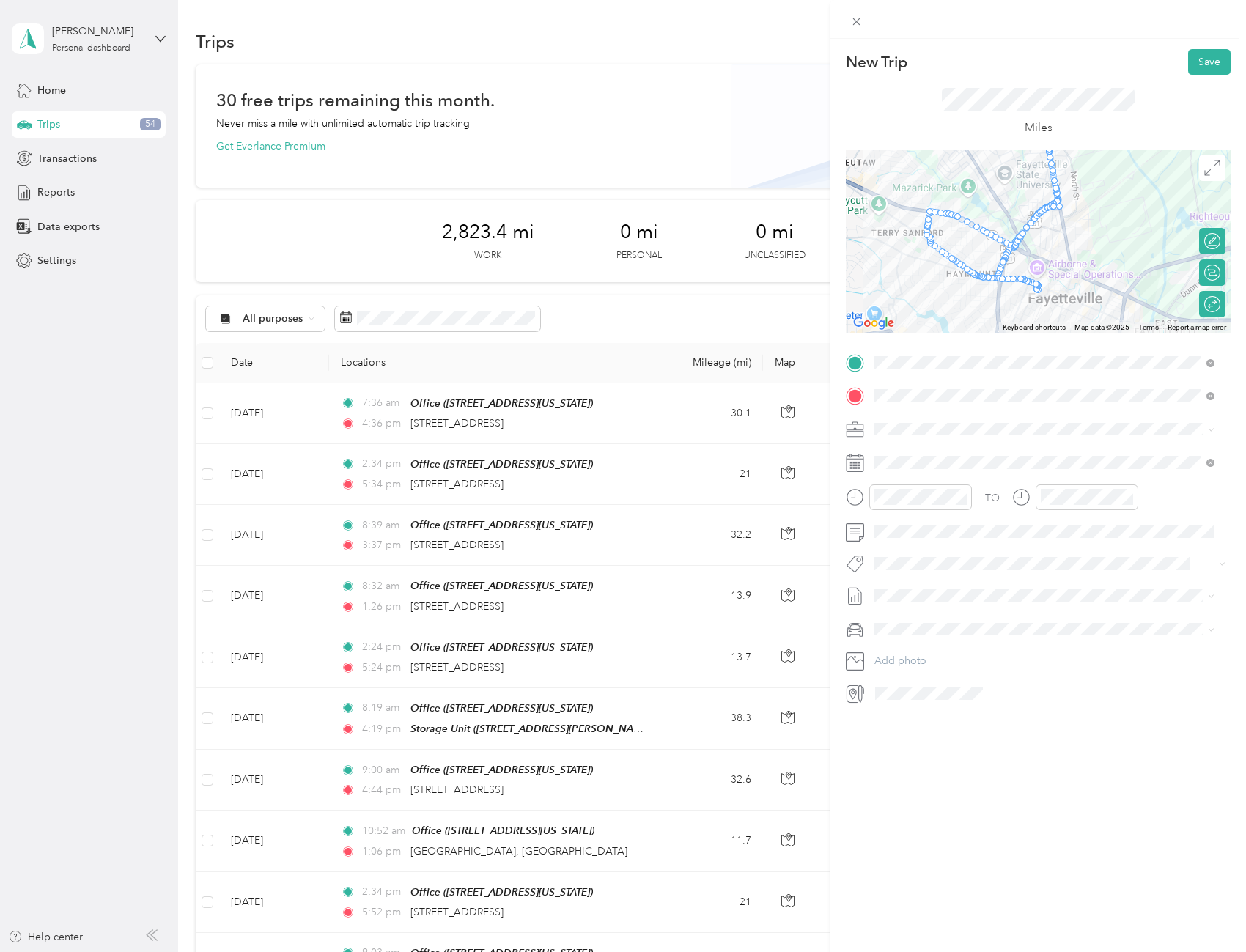
drag, startPoint x: 1004, startPoint y: 268, endPoint x: 1030, endPoint y: 284, distance: 30.5
click at [1030, 284] on img at bounding box center [1037, 287] width 18 height 18
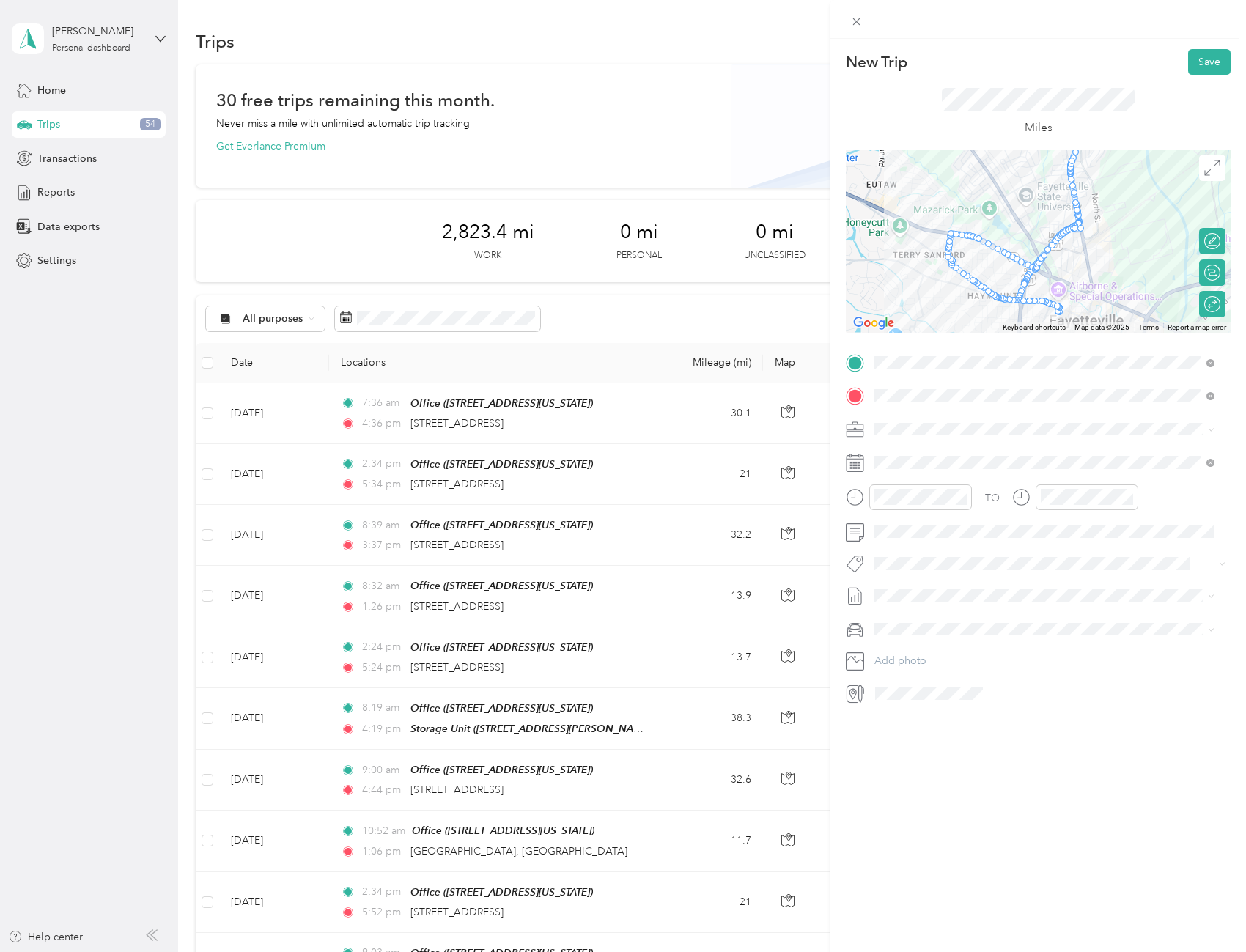
drag, startPoint x: 1028, startPoint y: 284, endPoint x: 1043, endPoint y: 298, distance: 20.5
click at [1049, 301] on img at bounding box center [1057, 309] width 18 height 18
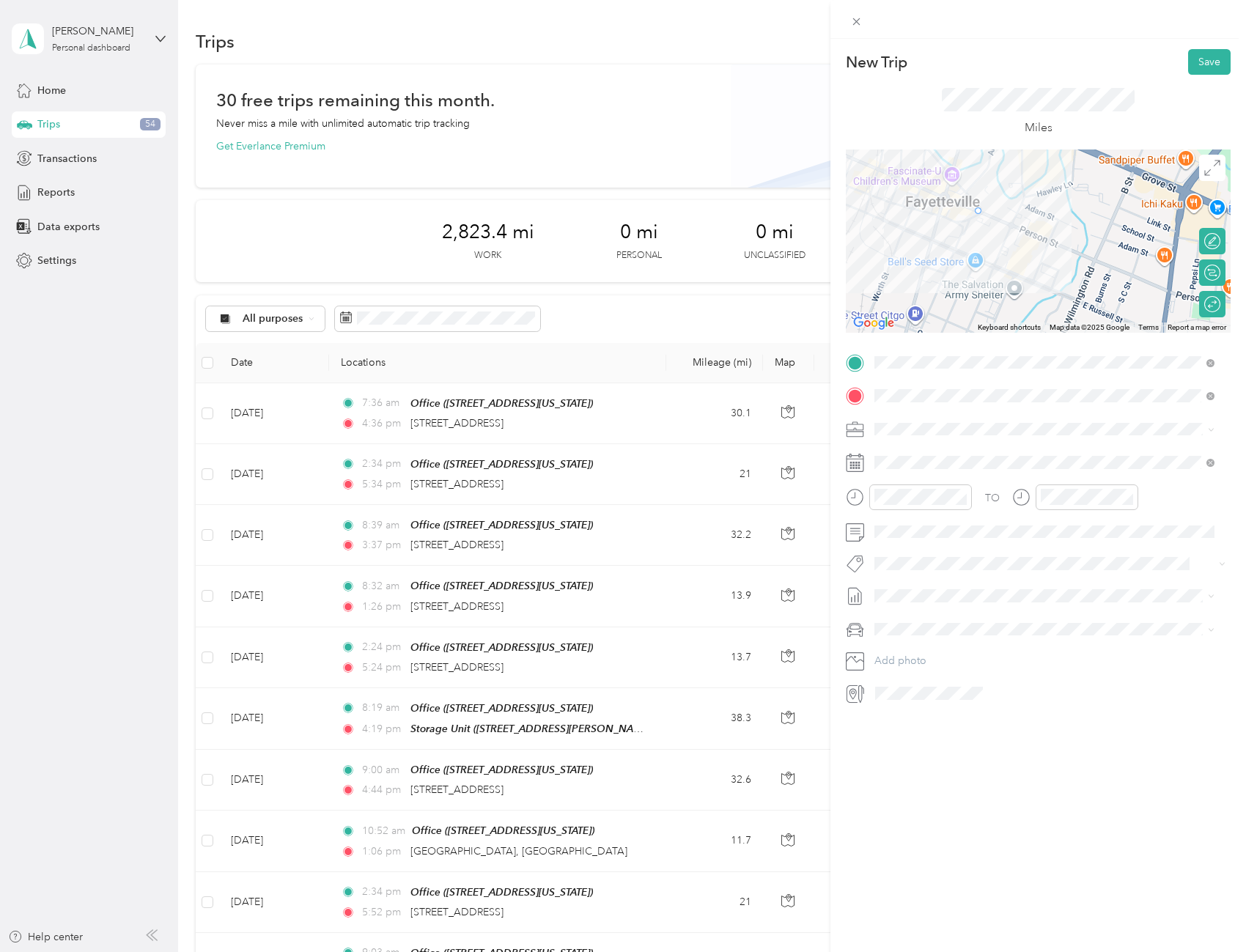
drag, startPoint x: 1027, startPoint y: 295, endPoint x: 974, endPoint y: 213, distance: 97.6
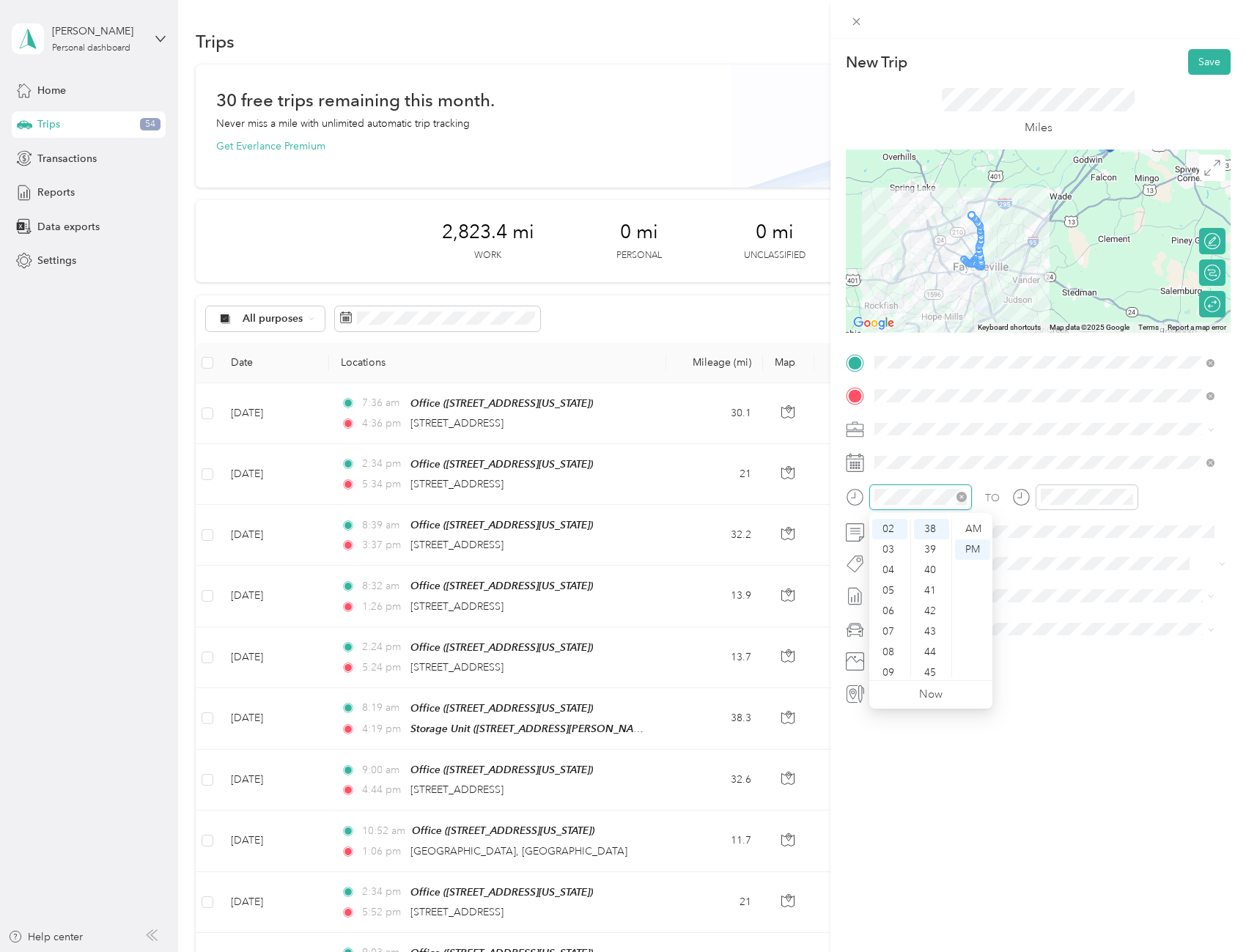
scroll to position [780, 0]
click at [891, 625] on div "07" at bounding box center [889, 632] width 35 height 21
drag, startPoint x: 980, startPoint y: 518, endPoint x: 980, endPoint y: 527, distance: 9.0
click at [980, 519] on div "AM" at bounding box center [972, 529] width 35 height 21
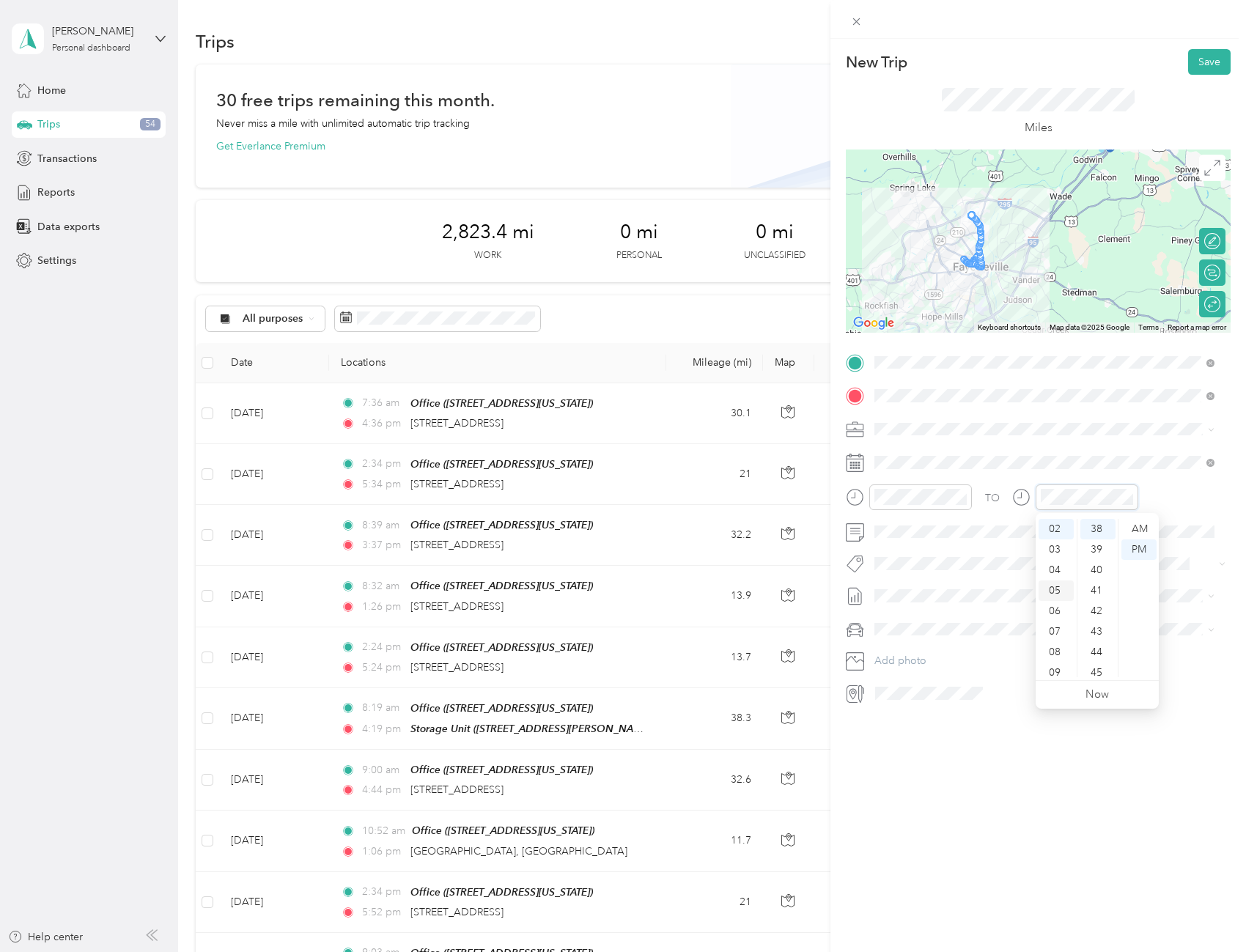
scroll to position [780, 0]
click at [1056, 590] on div "05" at bounding box center [1056, 591] width 35 height 21
click at [1195, 63] on button "Save" at bounding box center [1208, 61] width 42 height 25
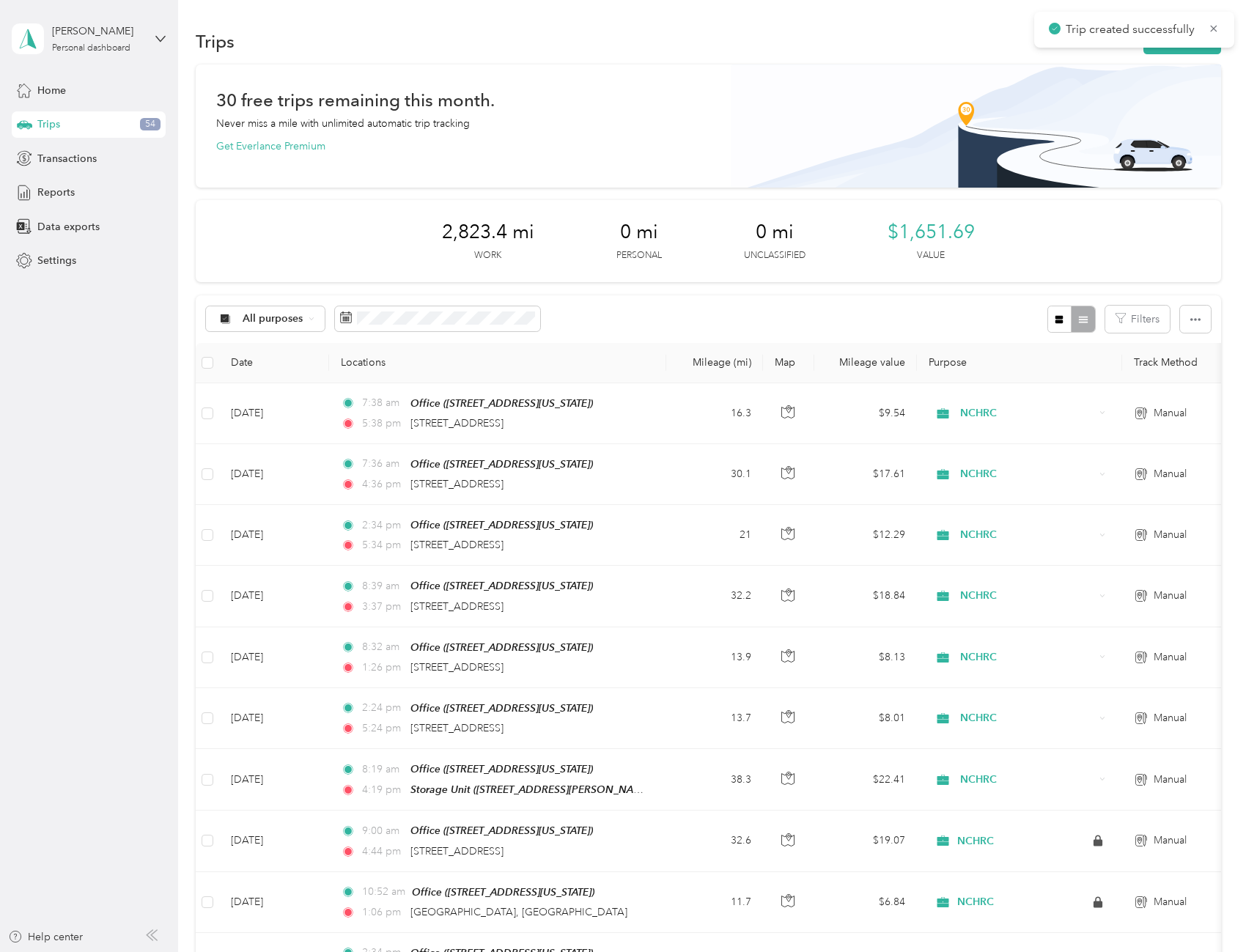
click at [1160, 55] on div "Trips New trip" at bounding box center [708, 41] width 1025 height 31
click at [1157, 50] on button "New trip" at bounding box center [1182, 41] width 77 height 25
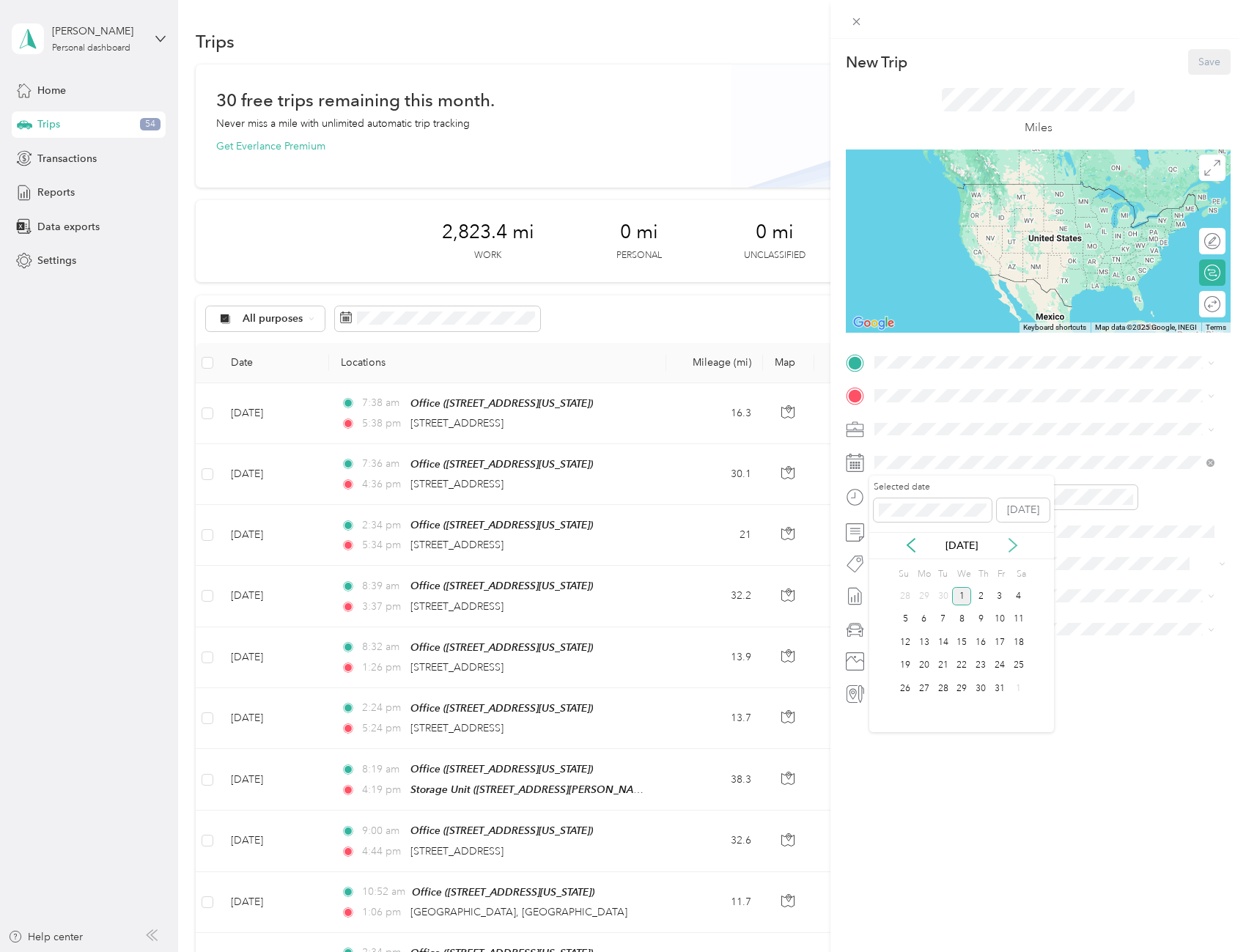
click at [1008, 550] on icon at bounding box center [1013, 546] width 15 height 15
click at [912, 541] on icon at bounding box center [911, 545] width 8 height 13
click at [1001, 641] on div "19" at bounding box center [999, 642] width 19 height 18
click at [943, 437] on div "Office [STREET_ADDRESS][US_STATE]" at bounding box center [975, 429] width 147 height 31
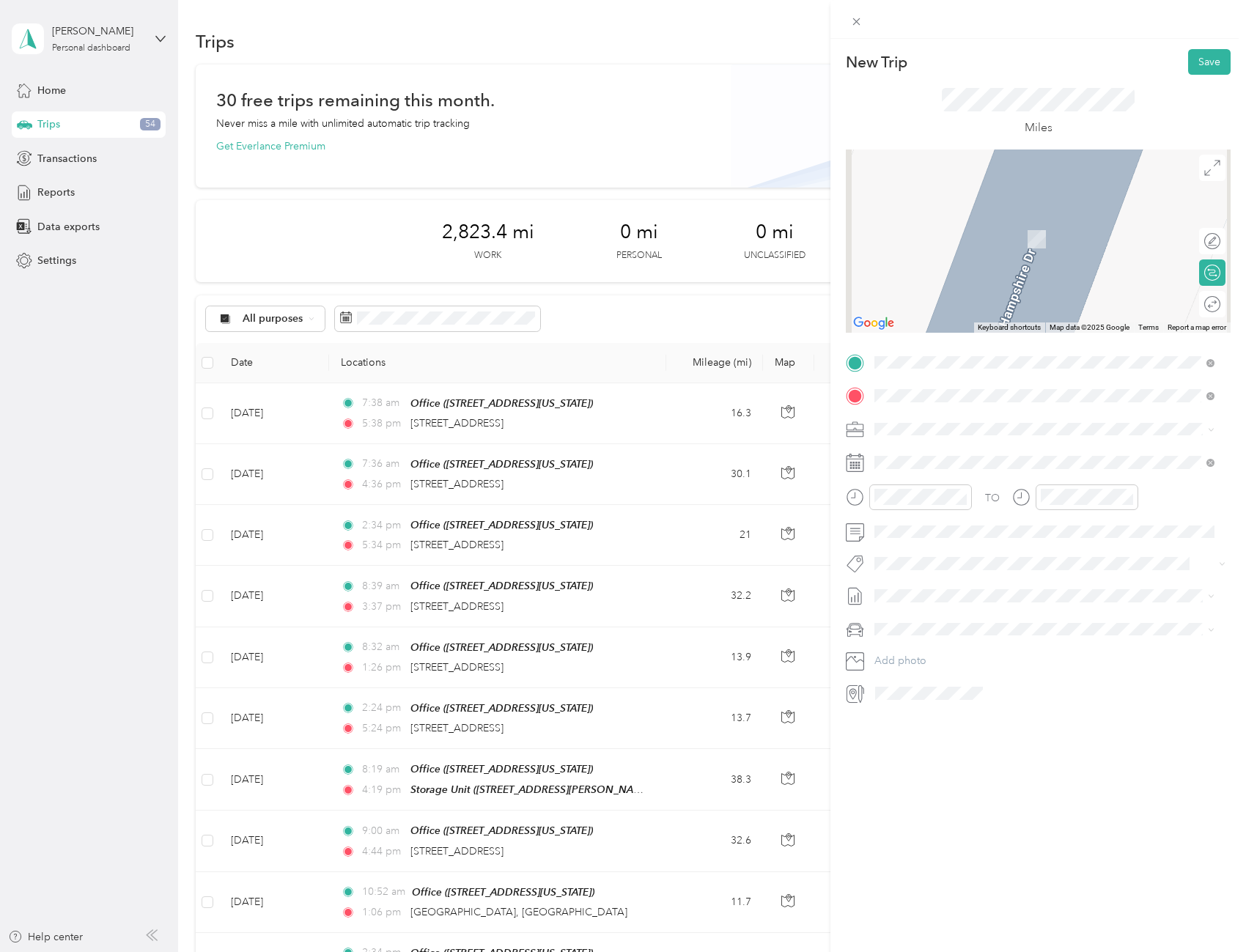
click at [963, 532] on span "[STREET_ADDRESS][US_STATE]" at bounding box center [975, 525] width 147 height 13
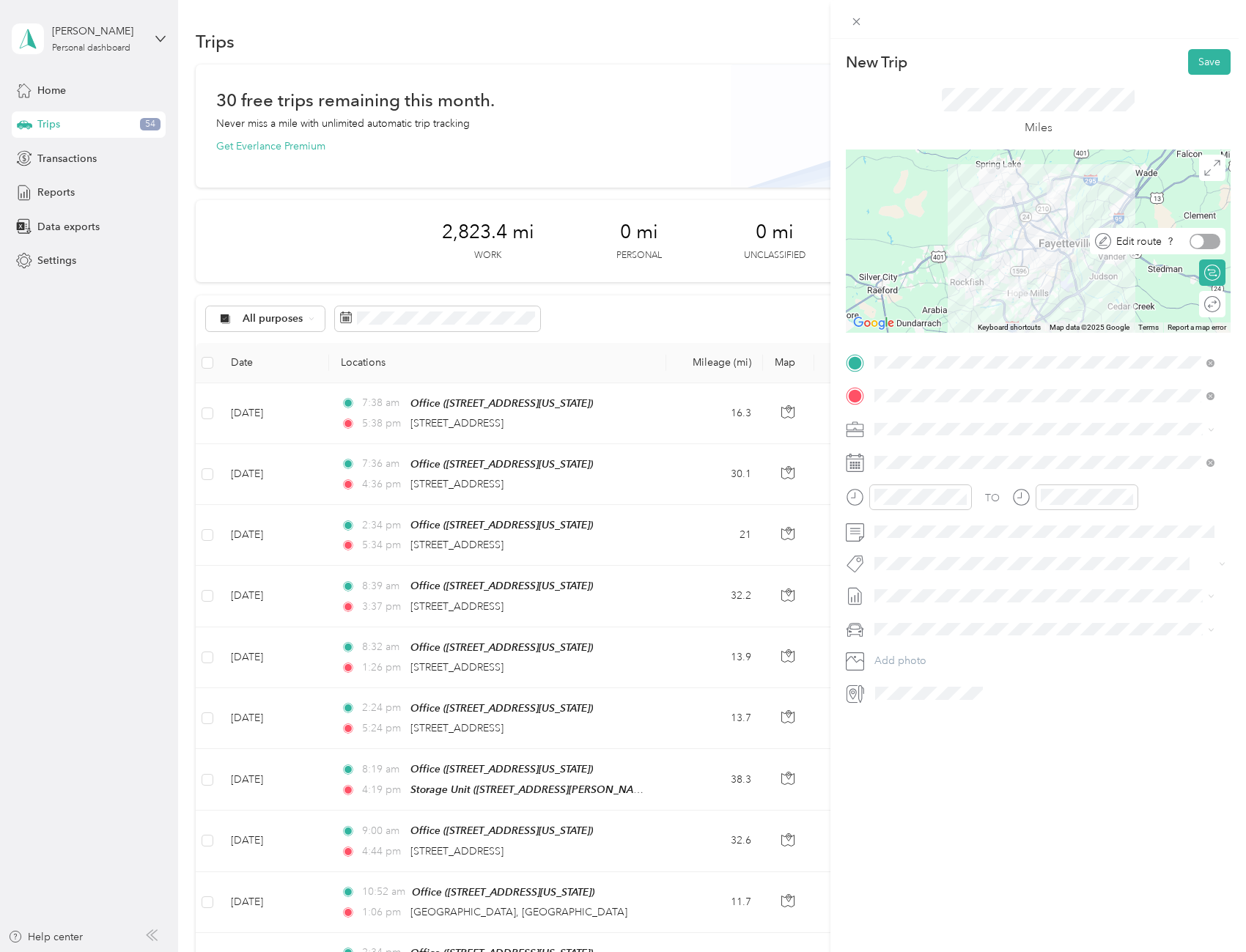
click at [1204, 238] on div at bounding box center [1205, 241] width 31 height 15
click at [1198, 305] on div at bounding box center [1205, 304] width 31 height 15
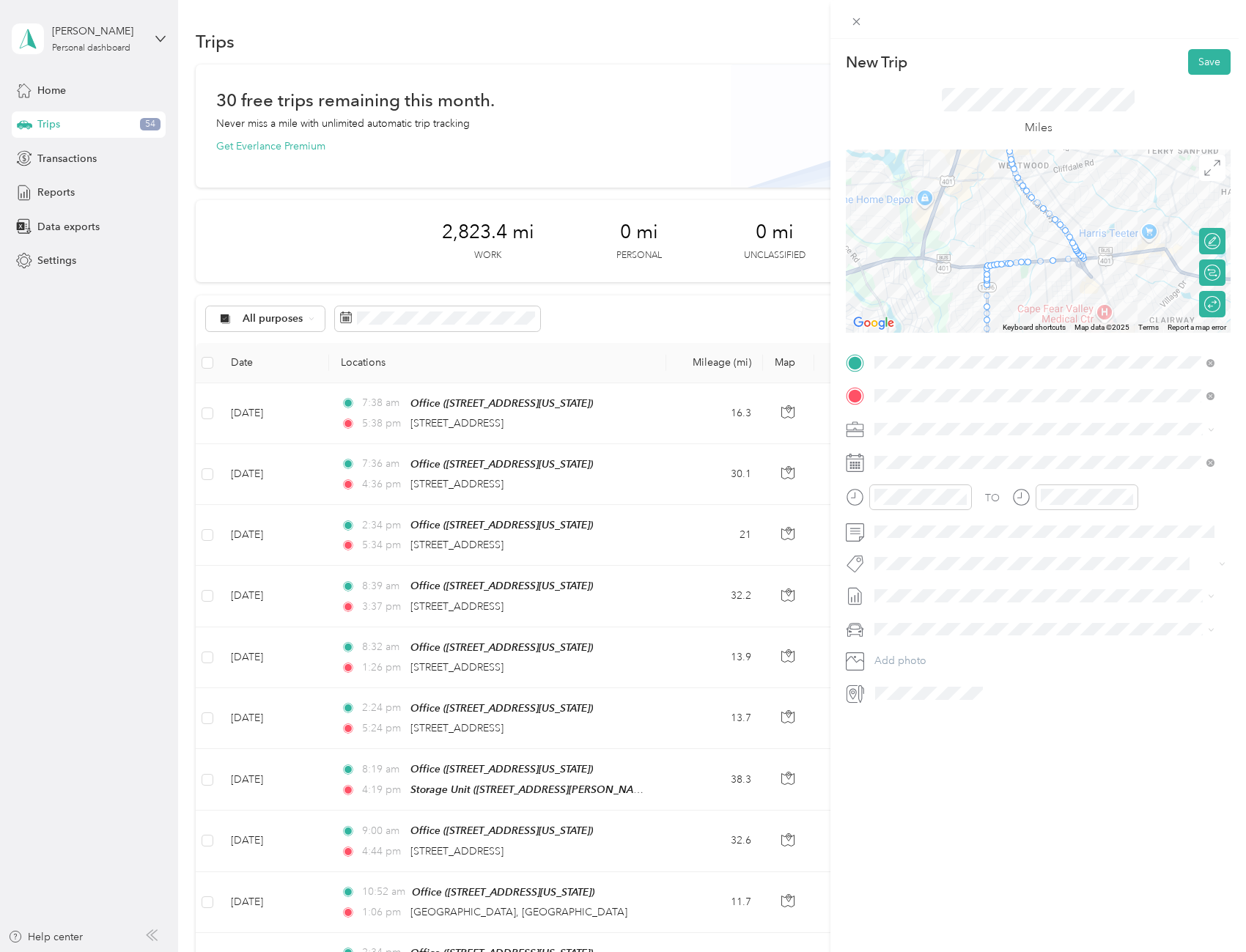
drag, startPoint x: 1065, startPoint y: 230, endPoint x: 1024, endPoint y: 320, distance: 98.9
click at [1024, 320] on div at bounding box center [1038, 241] width 385 height 183
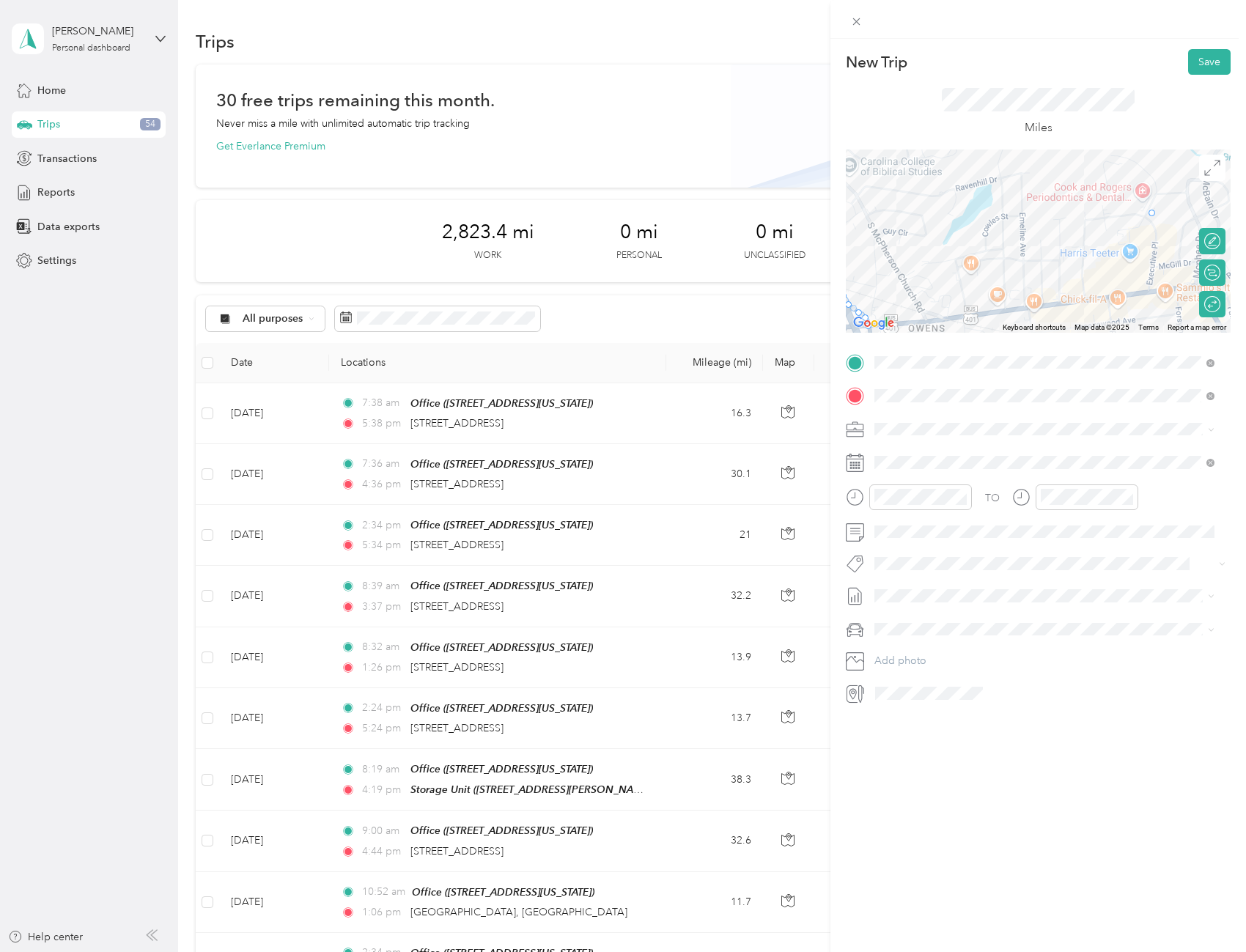
drag, startPoint x: 1074, startPoint y: 252, endPoint x: 1152, endPoint y: 215, distance: 86.3
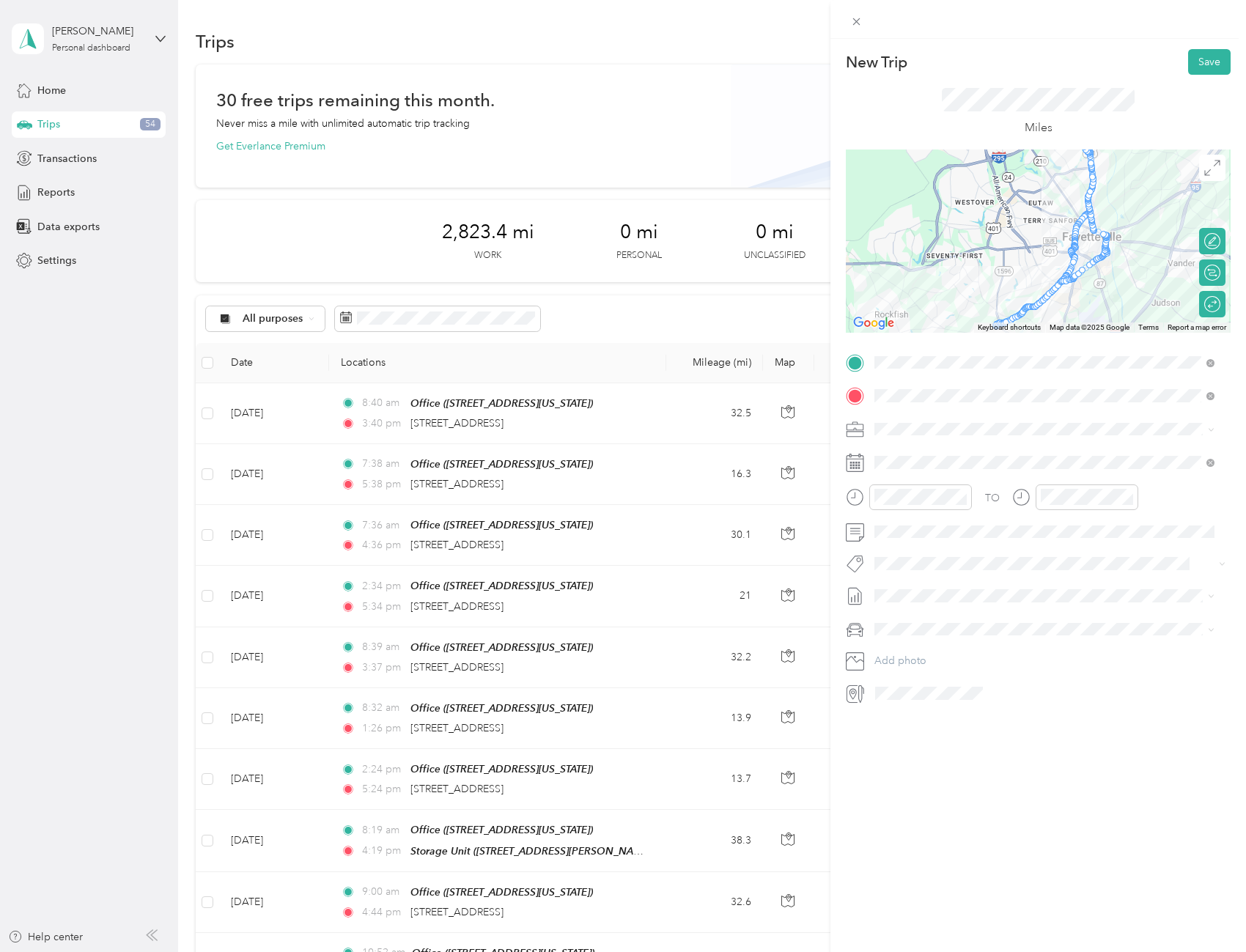
drag, startPoint x: 1051, startPoint y: 193, endPoint x: 1063, endPoint y: 311, distance: 118.6
click at [1063, 311] on div at bounding box center [1038, 241] width 385 height 183
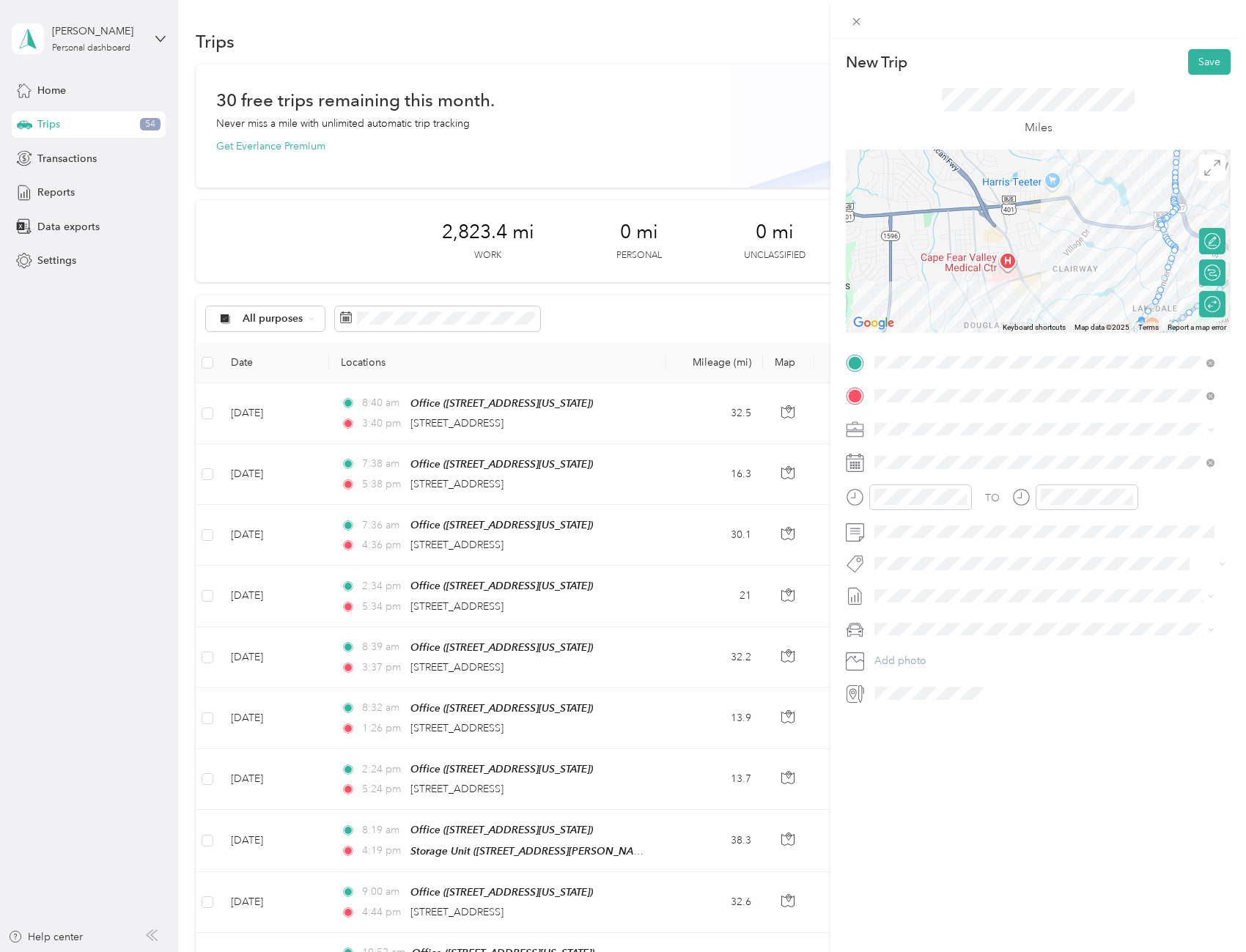
drag, startPoint x: 1041, startPoint y: 245, endPoint x: 1029, endPoint y: 263, distance: 21.6
click at [1029, 262] on div at bounding box center [1038, 241] width 385 height 183
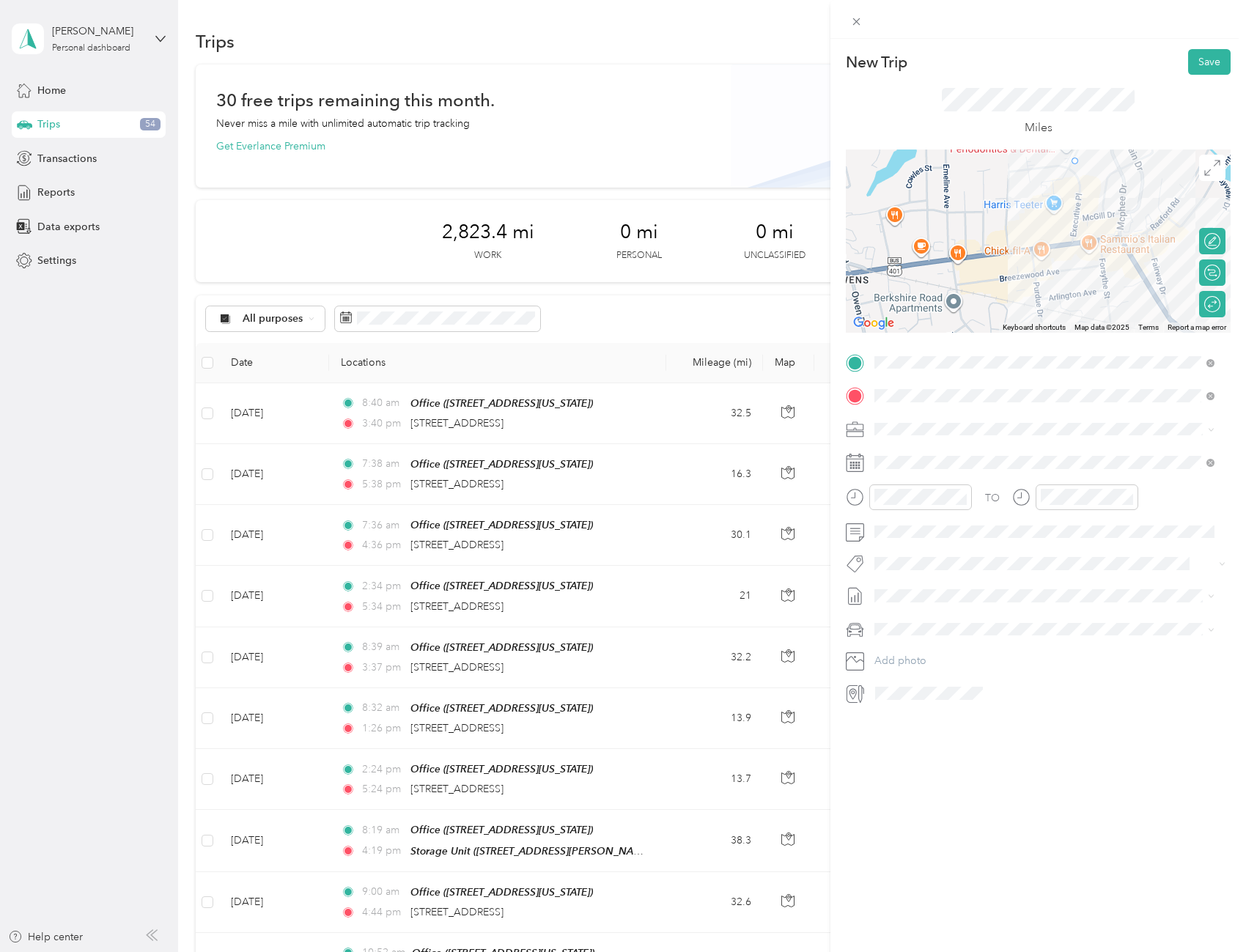
drag, startPoint x: 1132, startPoint y: 265, endPoint x: 1063, endPoint y: 163, distance: 123.1
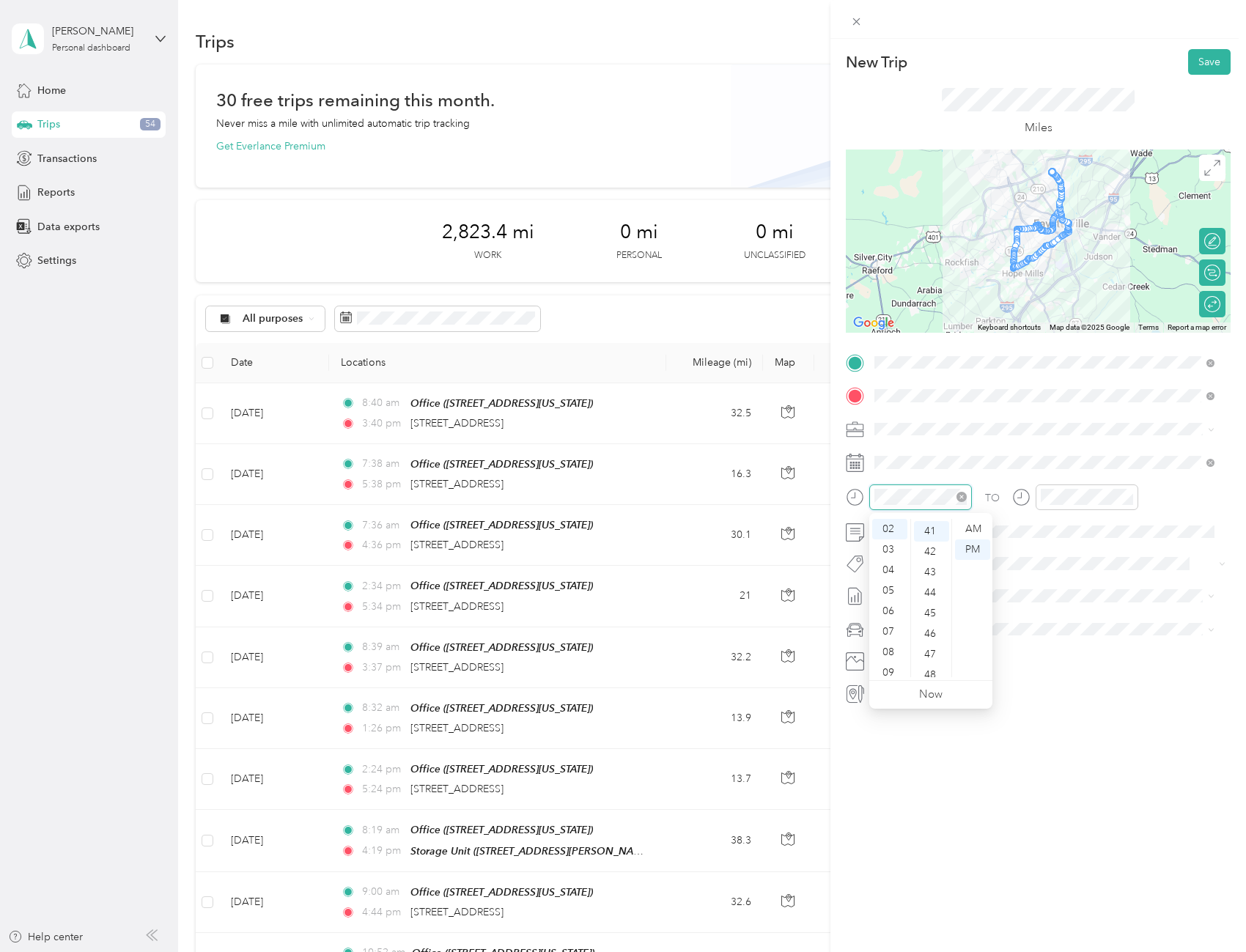
scroll to position [842, 0]
click at [887, 632] on div "07" at bounding box center [889, 632] width 35 height 21
click at [976, 522] on div "AM" at bounding box center [972, 529] width 35 height 21
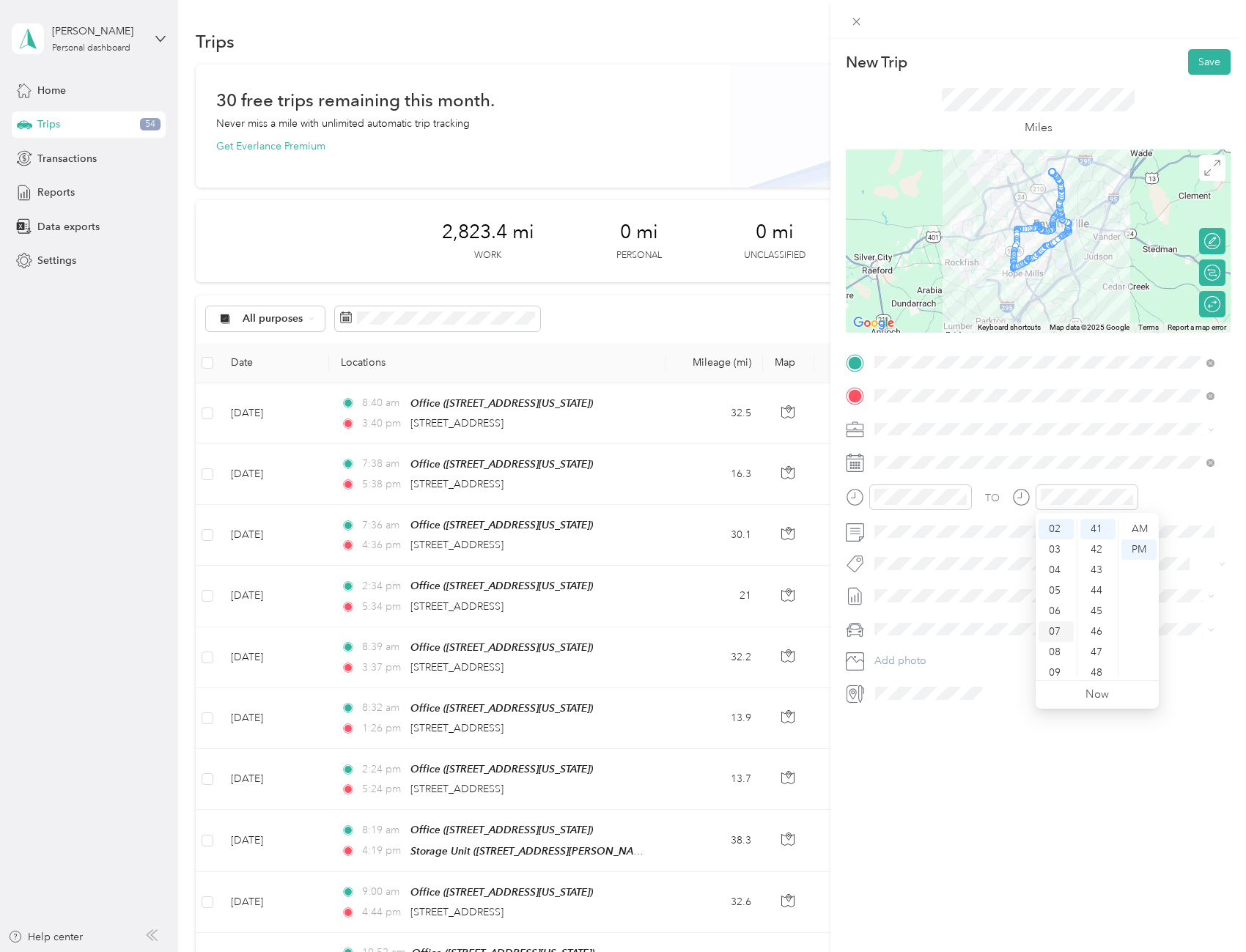
click at [1055, 591] on div "05" at bounding box center [1056, 591] width 35 height 21
click at [1130, 549] on div "PM" at bounding box center [1139, 550] width 35 height 21
click at [950, 672] on div "TO Add photo" at bounding box center [1038, 528] width 385 height 354
click at [1206, 61] on button "Save" at bounding box center [1208, 61] width 42 height 25
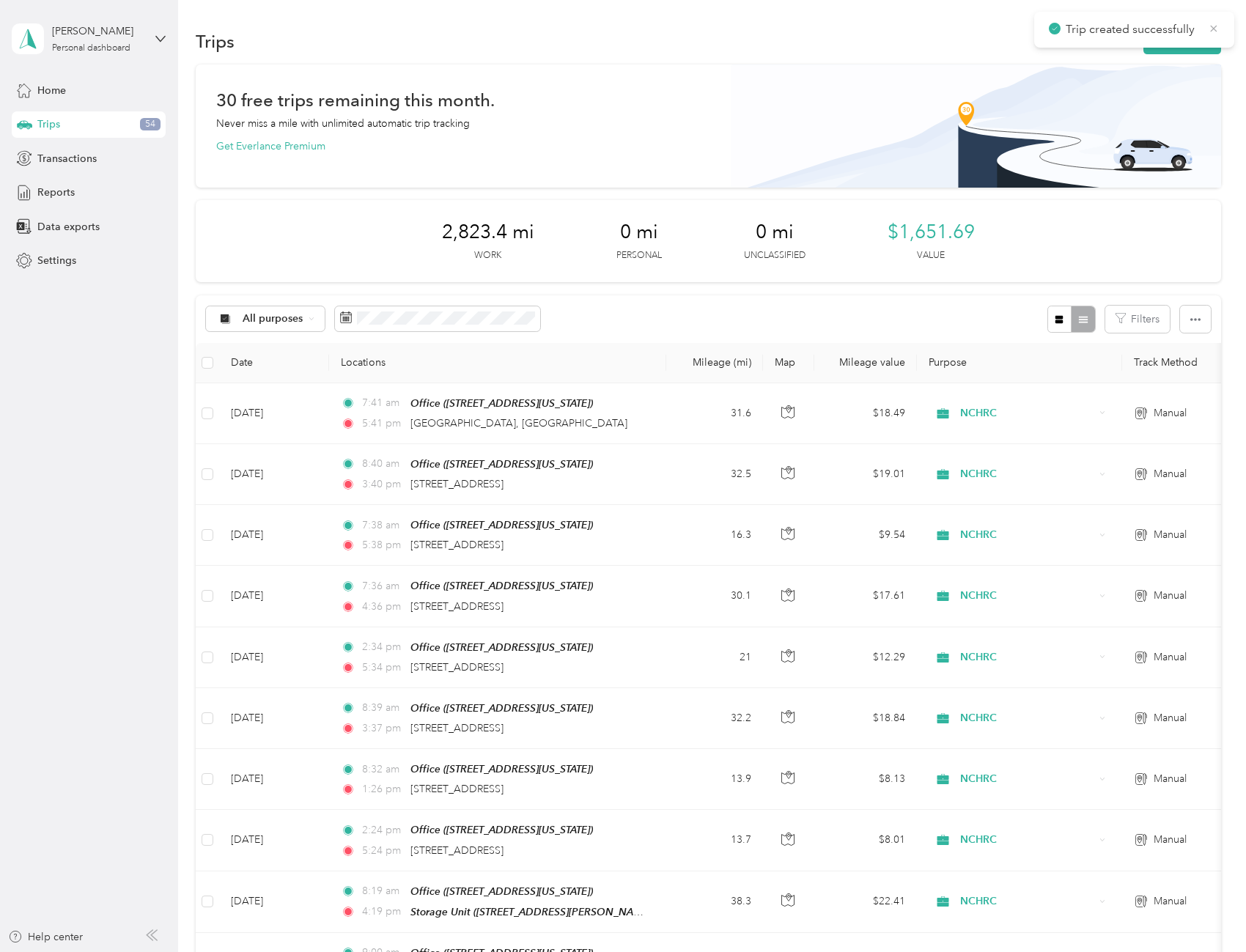
click at [1209, 27] on icon at bounding box center [1213, 28] width 11 height 13
click at [1201, 41] on button "New trip" at bounding box center [1182, 41] width 77 height 25
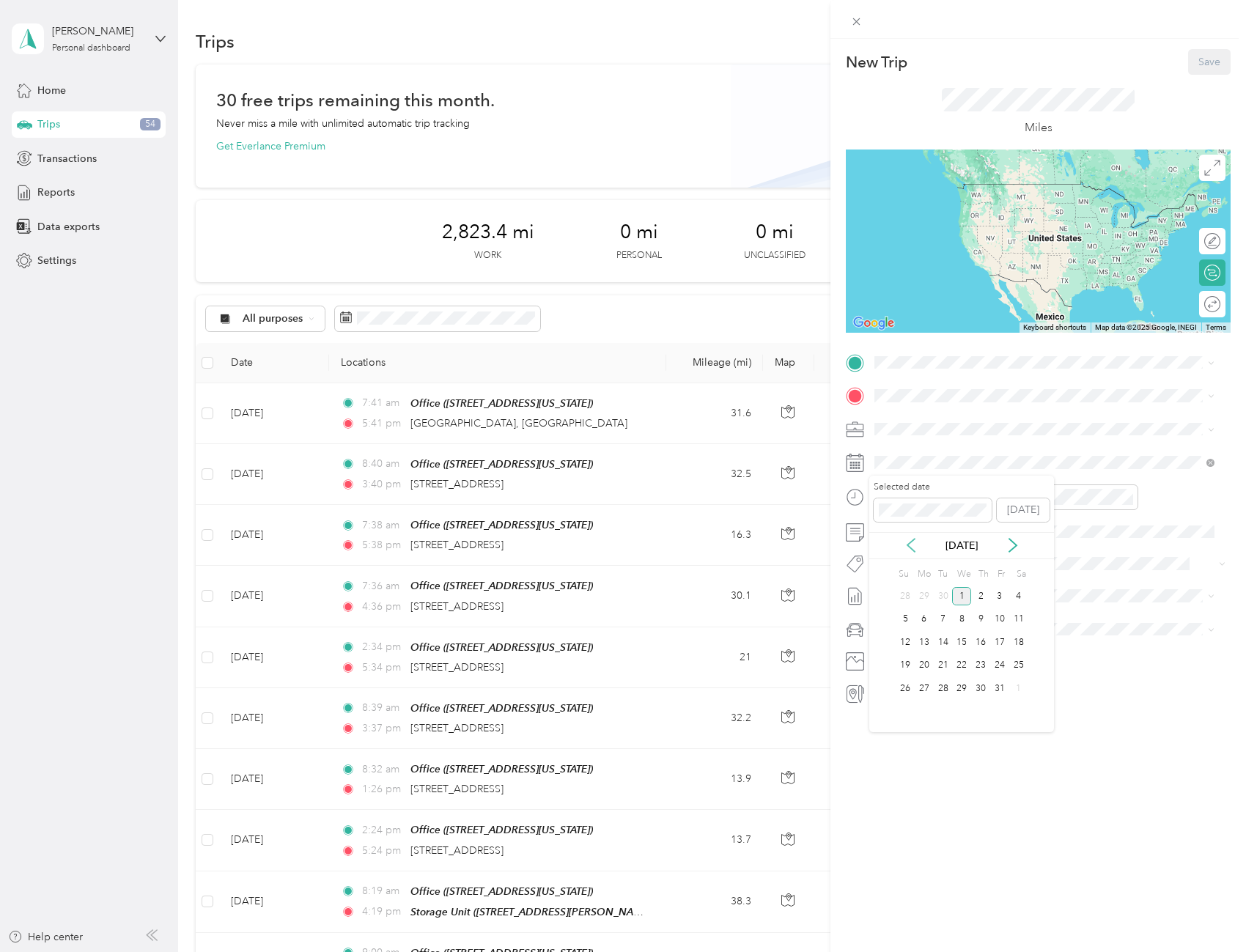
click at [910, 550] on icon at bounding box center [911, 546] width 15 height 15
click at [959, 665] on div "24" at bounding box center [961, 665] width 19 height 18
click at [1005, 369] on span at bounding box center [1049, 362] width 361 height 24
click at [975, 431] on span "[STREET_ADDRESS][US_STATE]" at bounding box center [975, 436] width 147 height 12
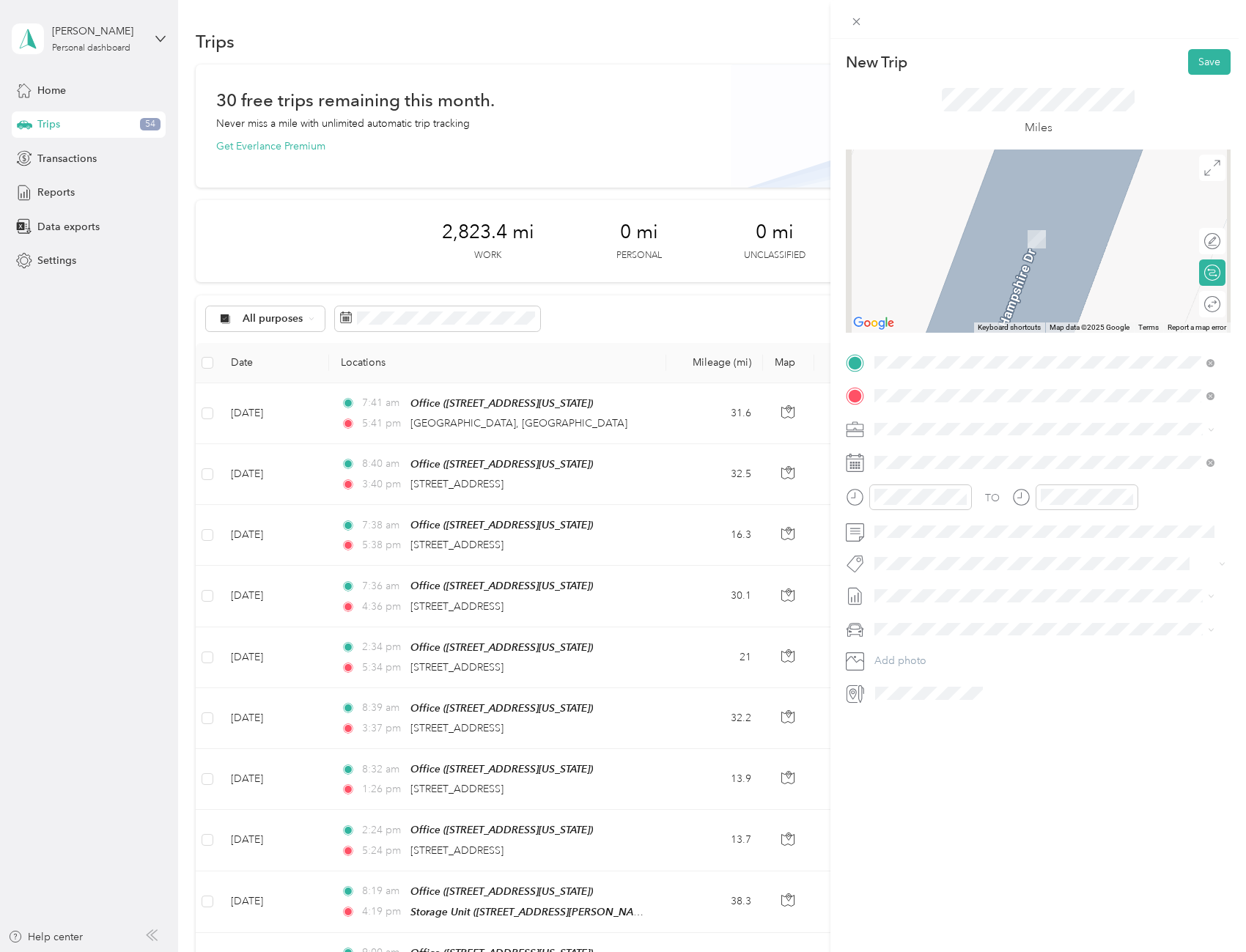
click at [976, 492] on span "107 Webb Street Fayetteville, North Carolina 28301, United States" at bounding box center [1016, 489] width 228 height 13
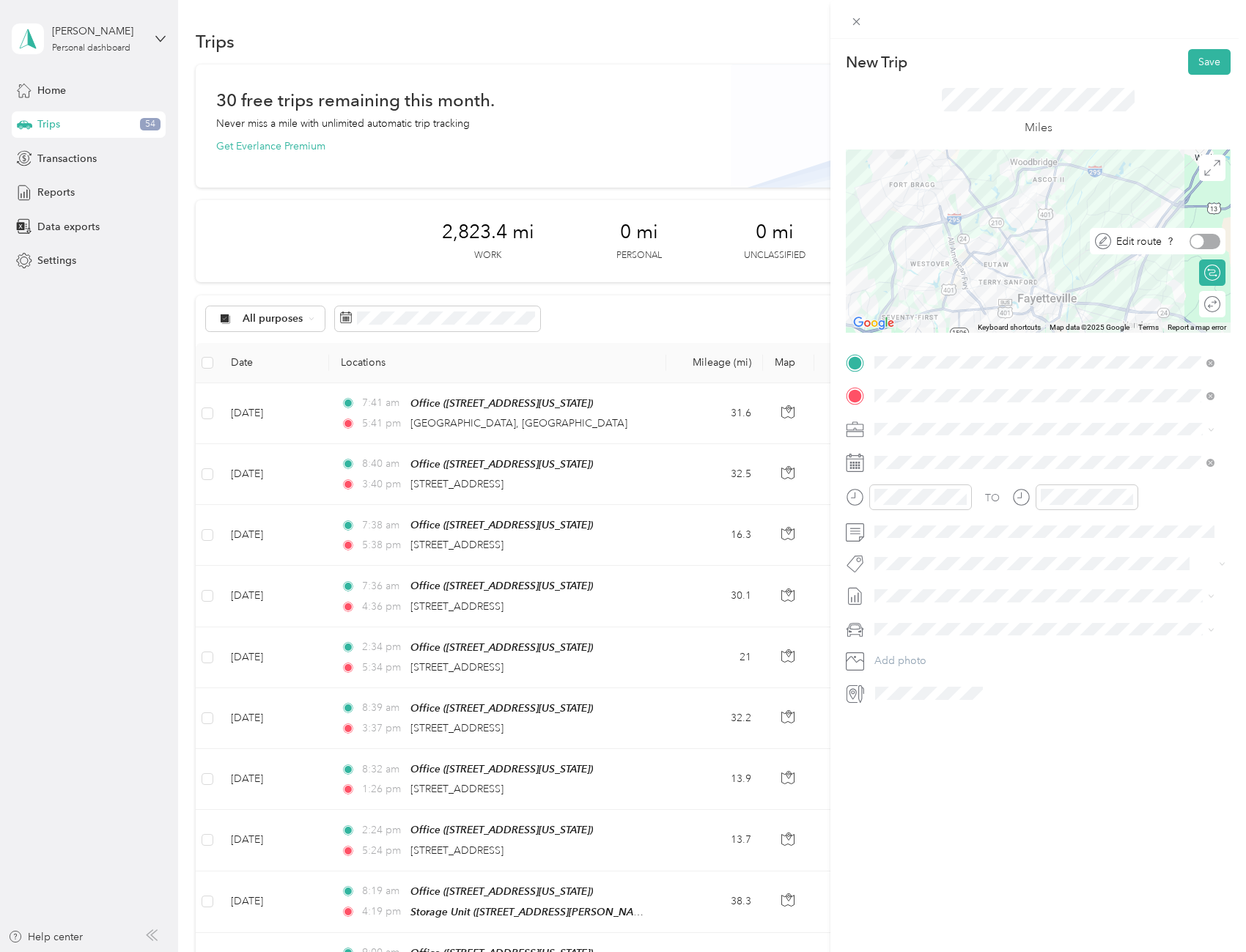
click at [1203, 238] on div at bounding box center [1205, 241] width 31 height 15
click at [1206, 304] on div at bounding box center [1205, 304] width 31 height 15
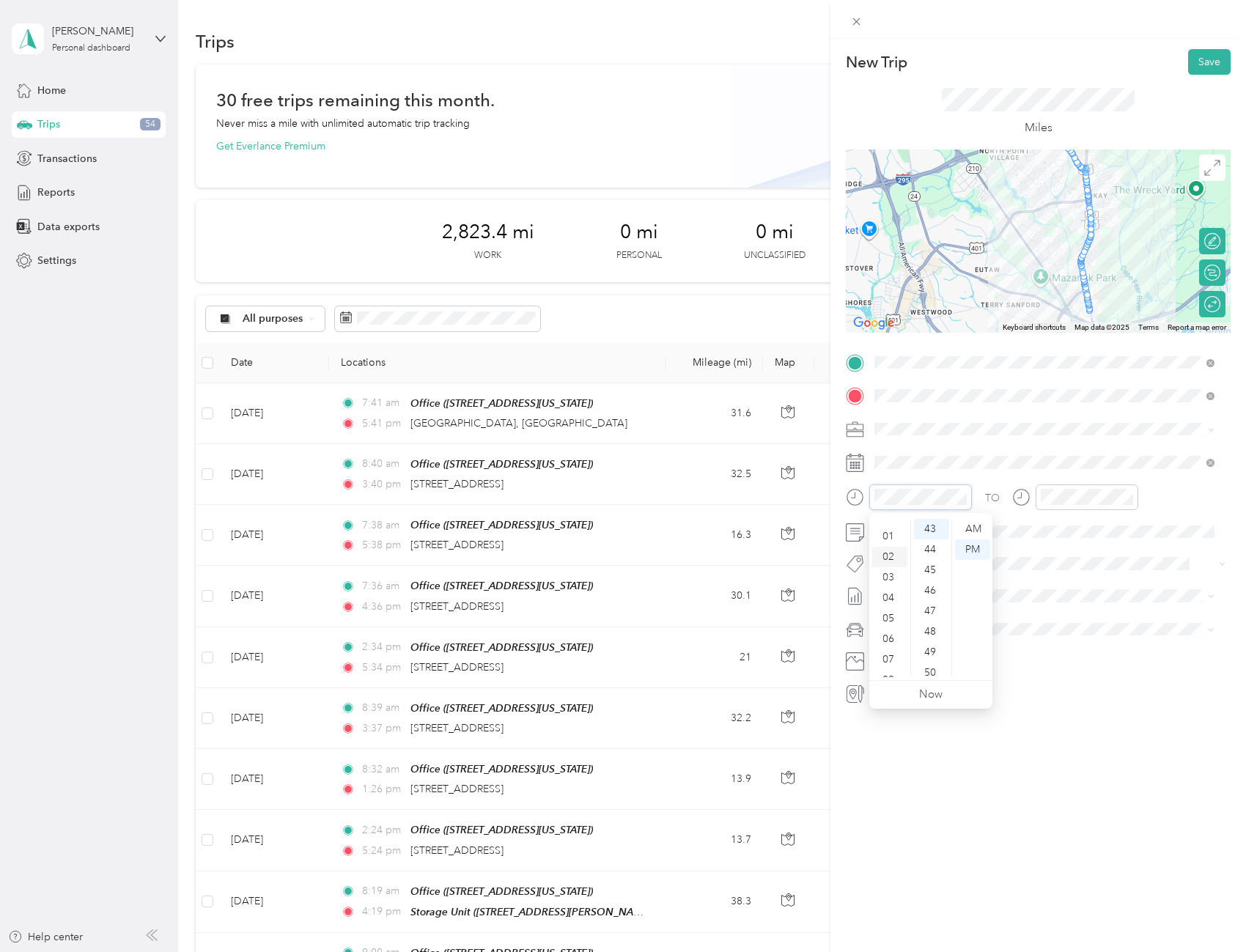
scroll to position [0, 0]
click at [892, 528] on div "12" at bounding box center [889, 529] width 35 height 21
click at [1053, 587] on div "05" at bounding box center [1056, 591] width 35 height 21
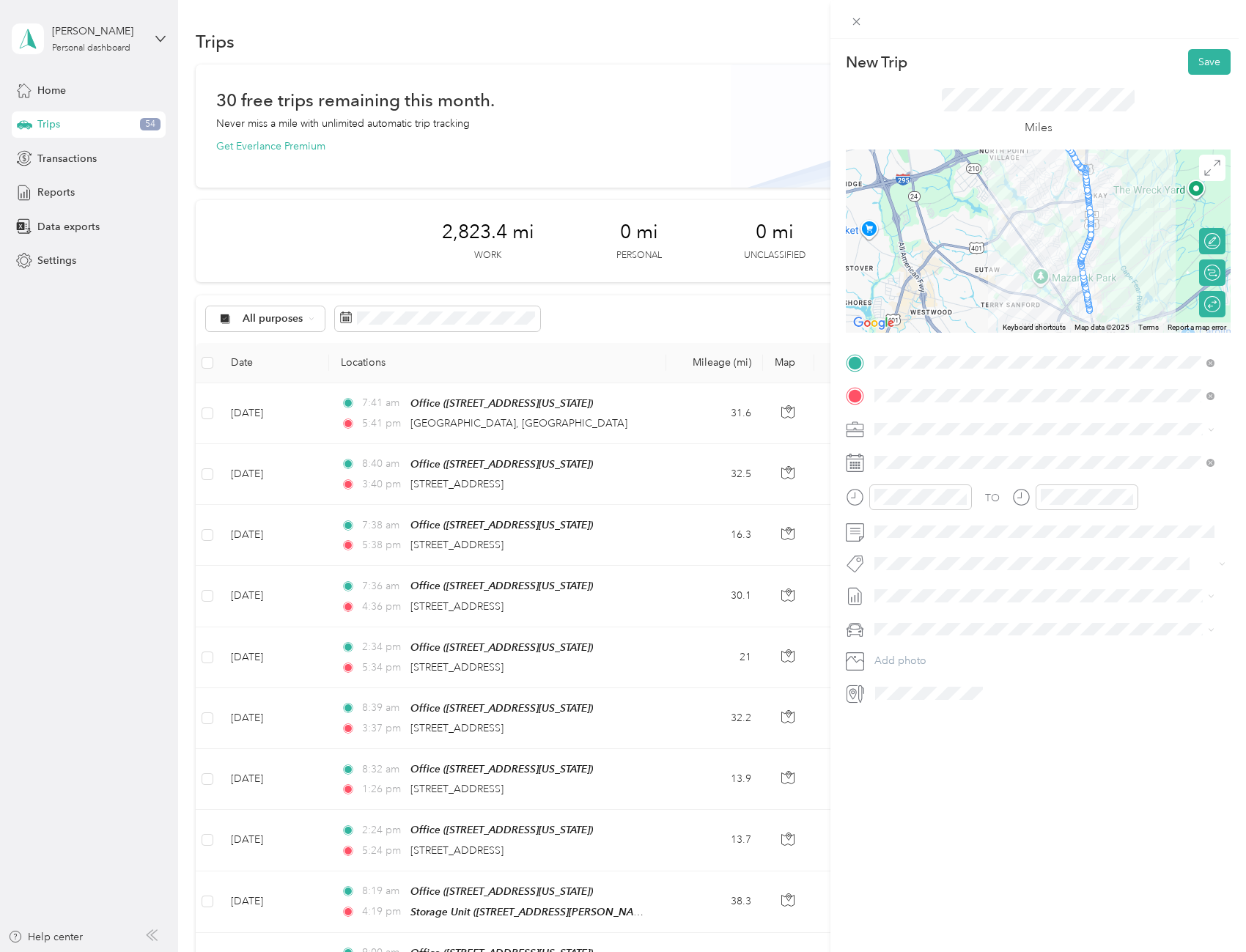
drag, startPoint x: 1086, startPoint y: 821, endPoint x: 1075, endPoint y: 805, distance: 19.4
click at [1085, 822] on div "New Trip Save This trip cannot be edited because it is either under review, app…" at bounding box center [1038, 515] width 416 height 952
click at [1207, 64] on button "Save" at bounding box center [1208, 61] width 42 height 25
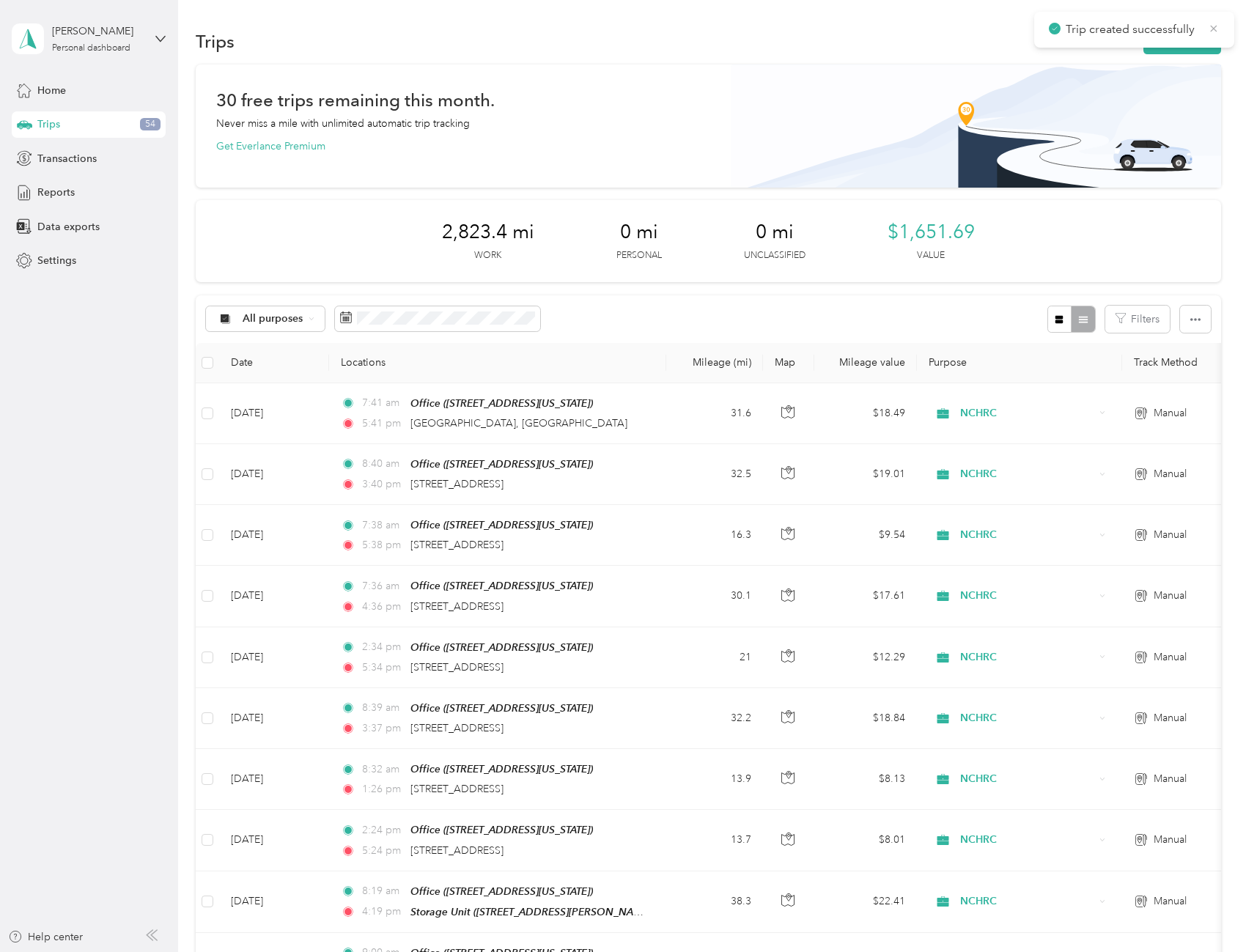
click at [1214, 27] on icon at bounding box center [1213, 28] width 11 height 13
click at [1195, 38] on button "New trip" at bounding box center [1182, 41] width 77 height 25
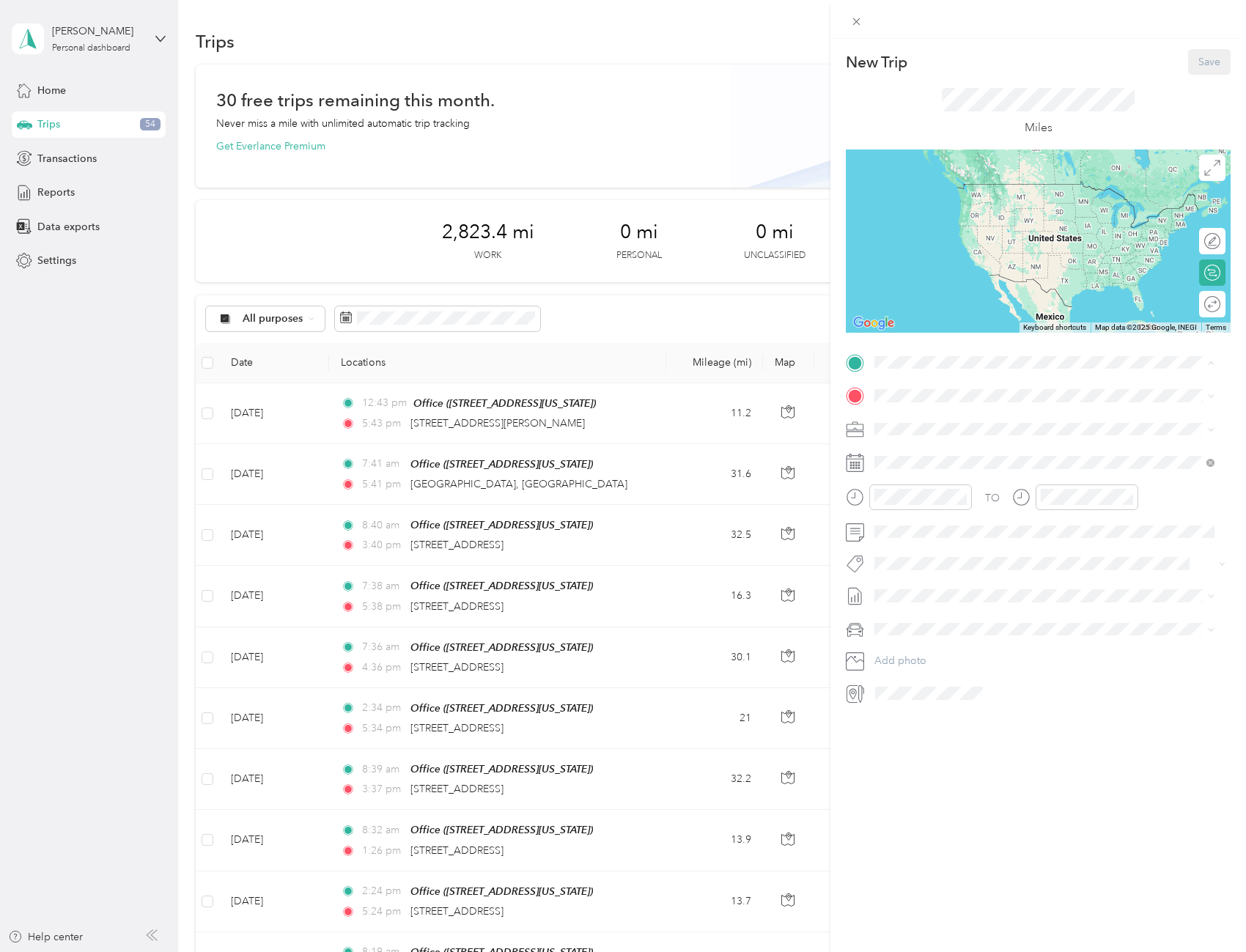
click at [913, 415] on strong "Office" at bounding box center [917, 420] width 30 height 13
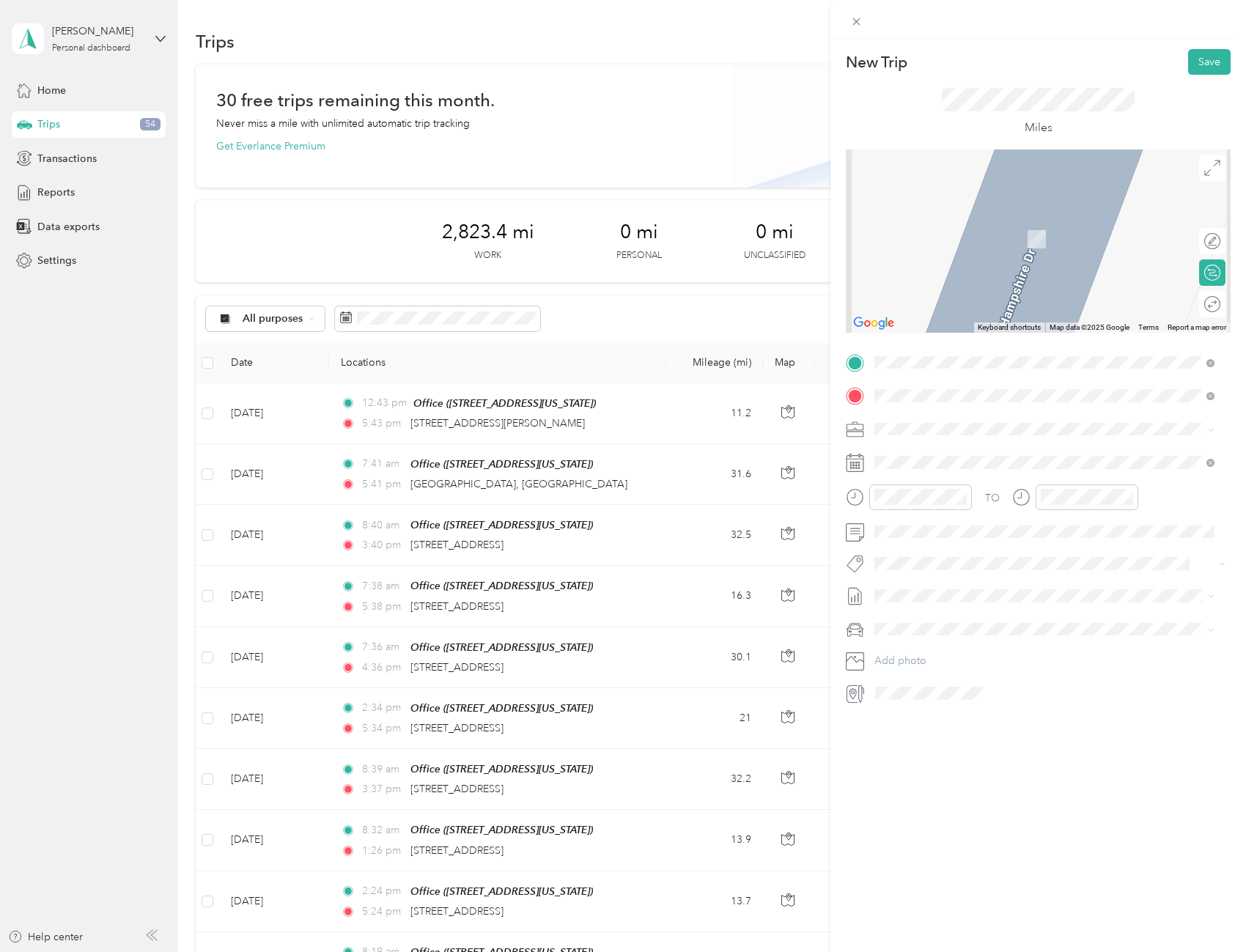
click at [945, 452] on span "[STREET_ADDRESS][US_STATE]" at bounding box center [975, 449] width 147 height 13
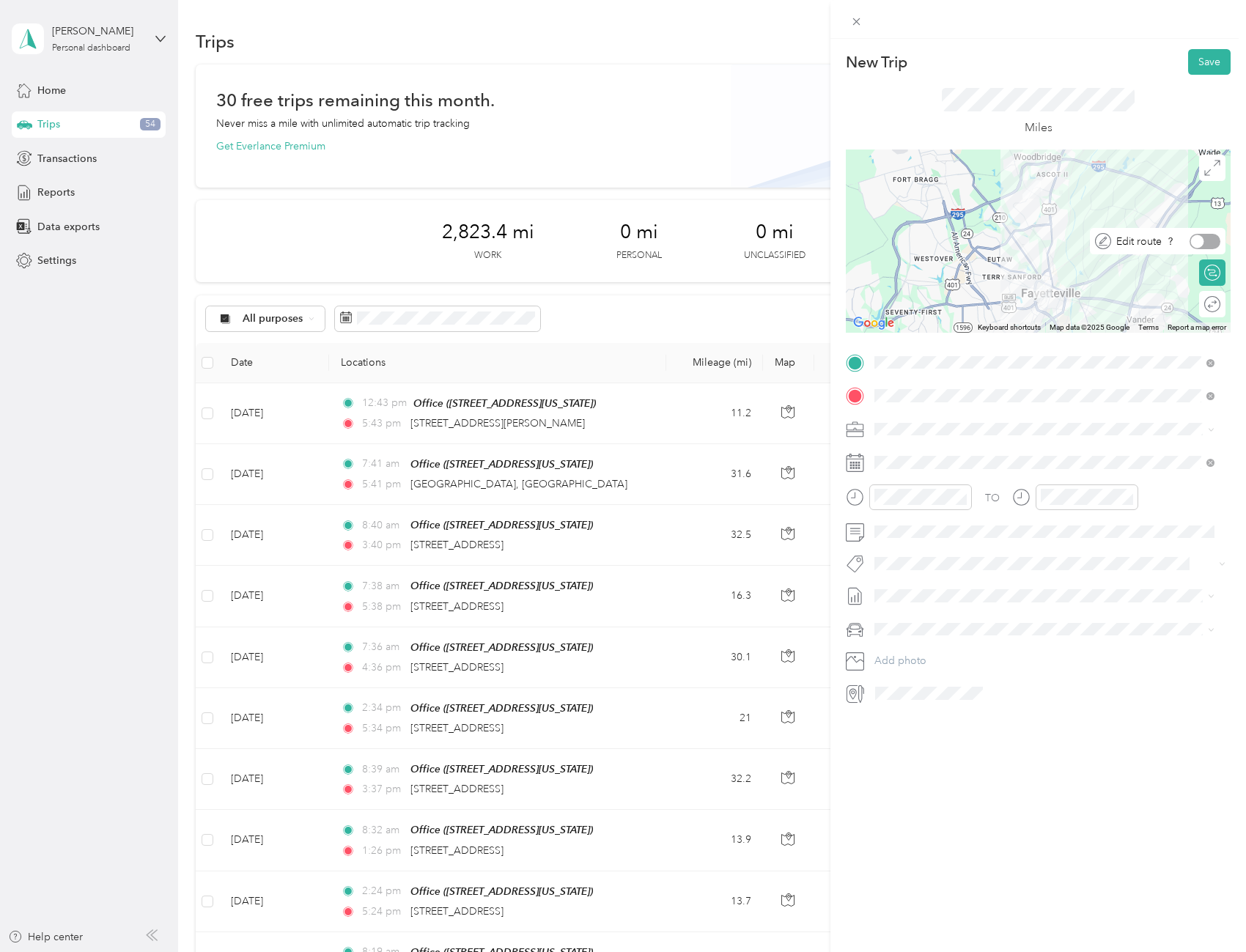
click at [1201, 239] on div at bounding box center [1205, 241] width 31 height 15
click at [1199, 304] on div at bounding box center [1205, 304] width 31 height 15
click at [957, 496] on icon "close-circle" at bounding box center [961, 497] width 10 height 10
click at [892, 621] on div "08" at bounding box center [889, 620] width 35 height 21
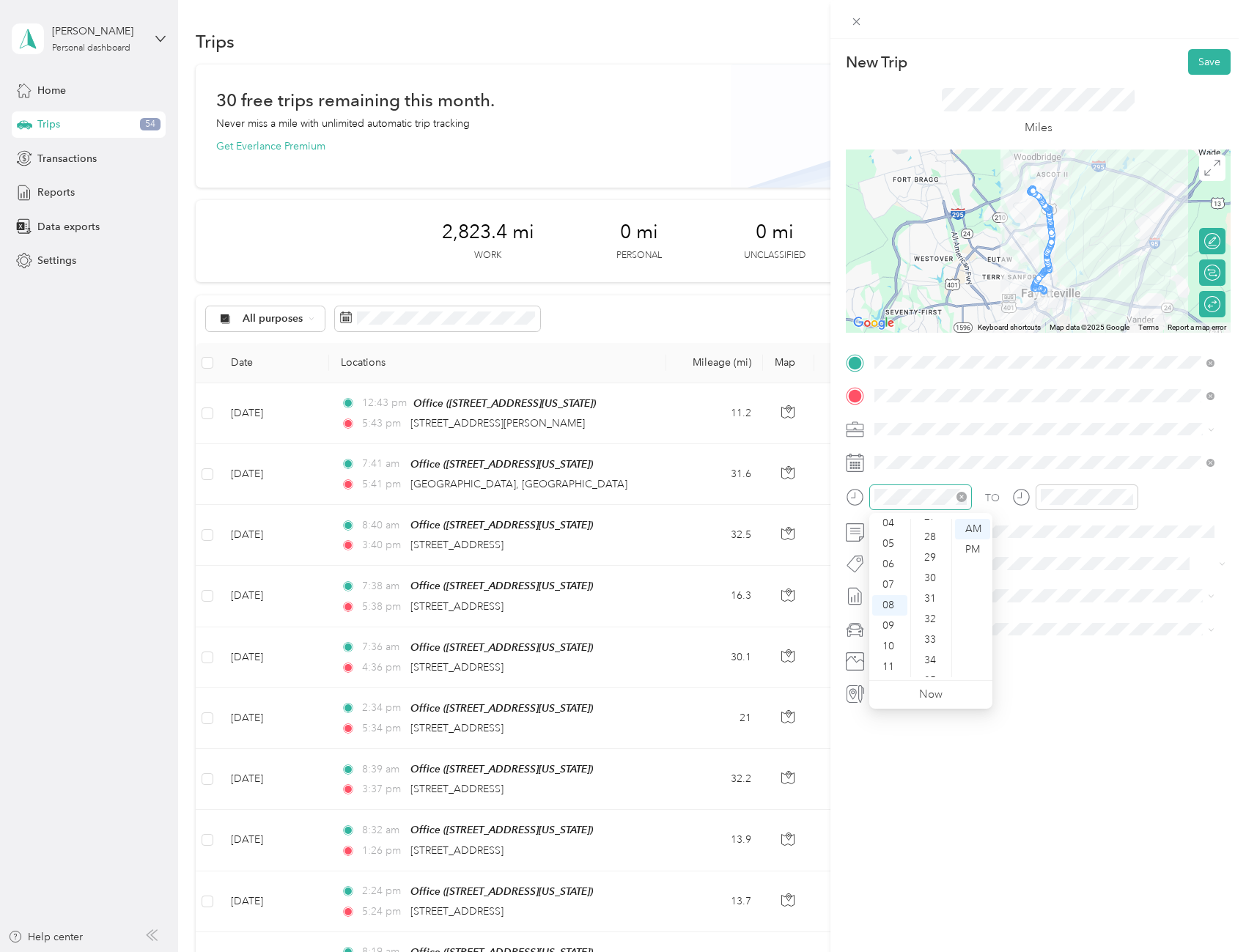
scroll to position [557, 0]
click at [934, 518] on div "27" at bounding box center [931, 526] width 35 height 21
click at [1050, 551] on div "01" at bounding box center [1056, 550] width 35 height 21
click at [1094, 525] on div "00" at bounding box center [1097, 529] width 35 height 21
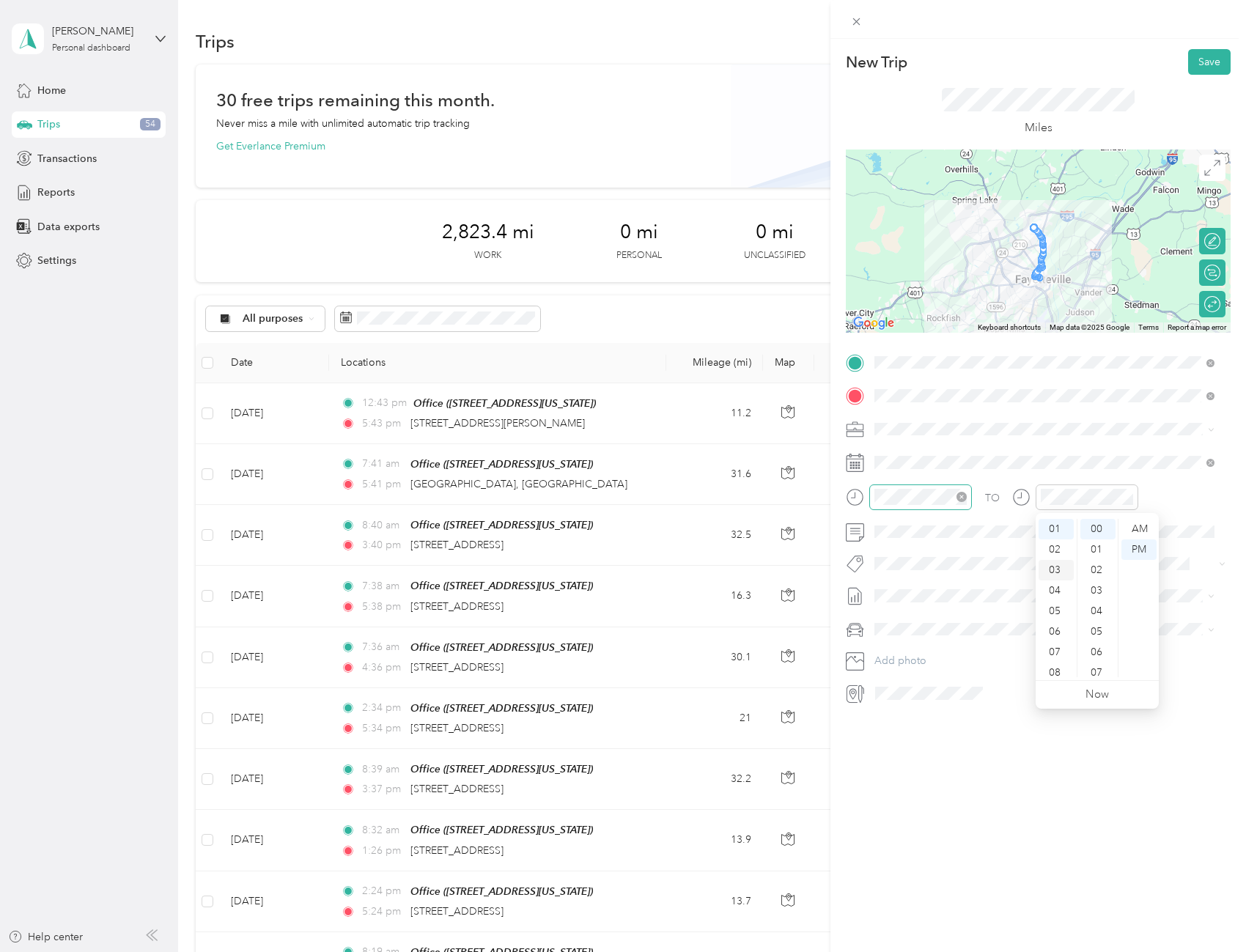
click at [1056, 566] on div "03" at bounding box center [1056, 570] width 35 height 21
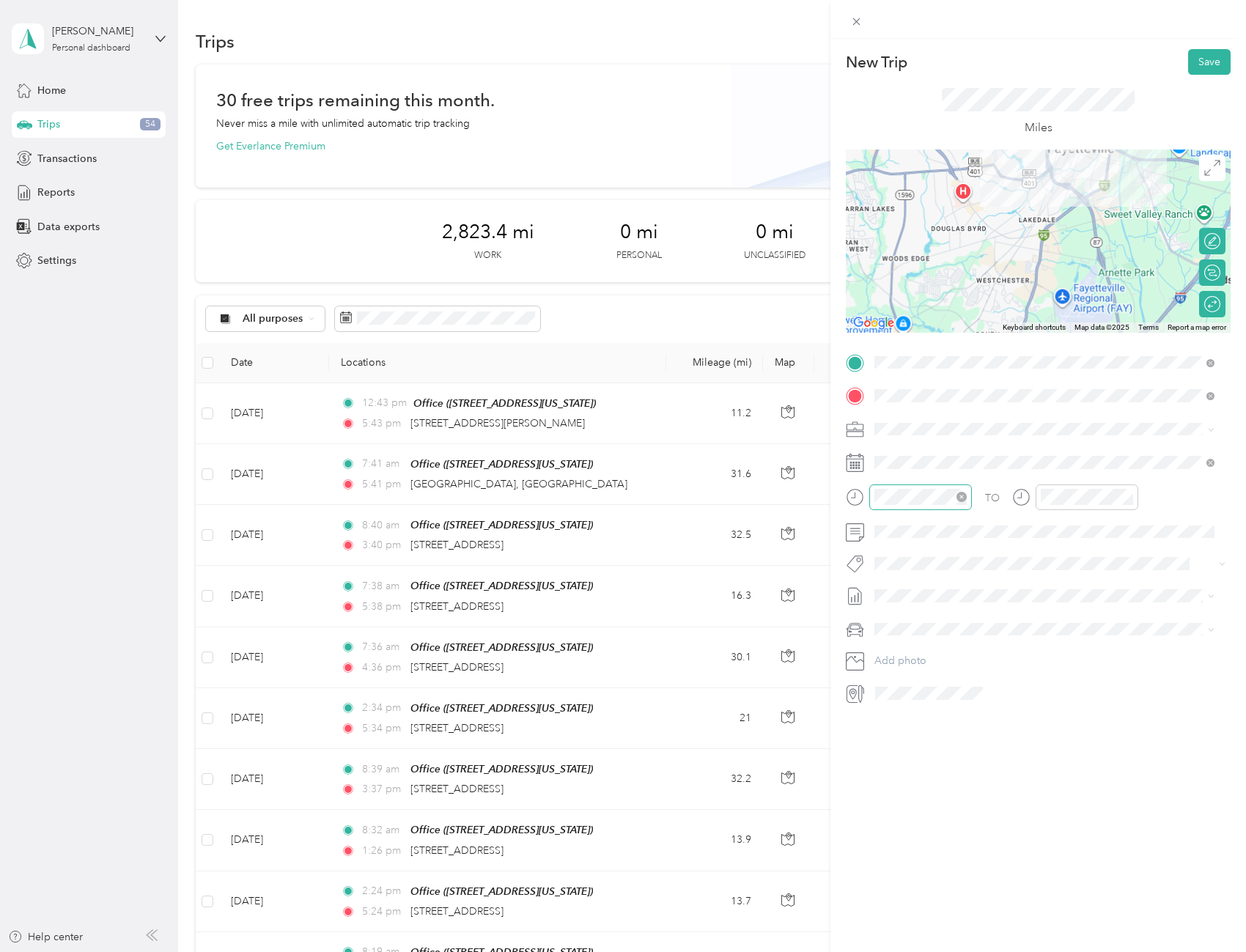
drag, startPoint x: 1025, startPoint y: 267, endPoint x: 982, endPoint y: 219, distance: 64.4
click at [982, 219] on div at bounding box center [1038, 241] width 385 height 183
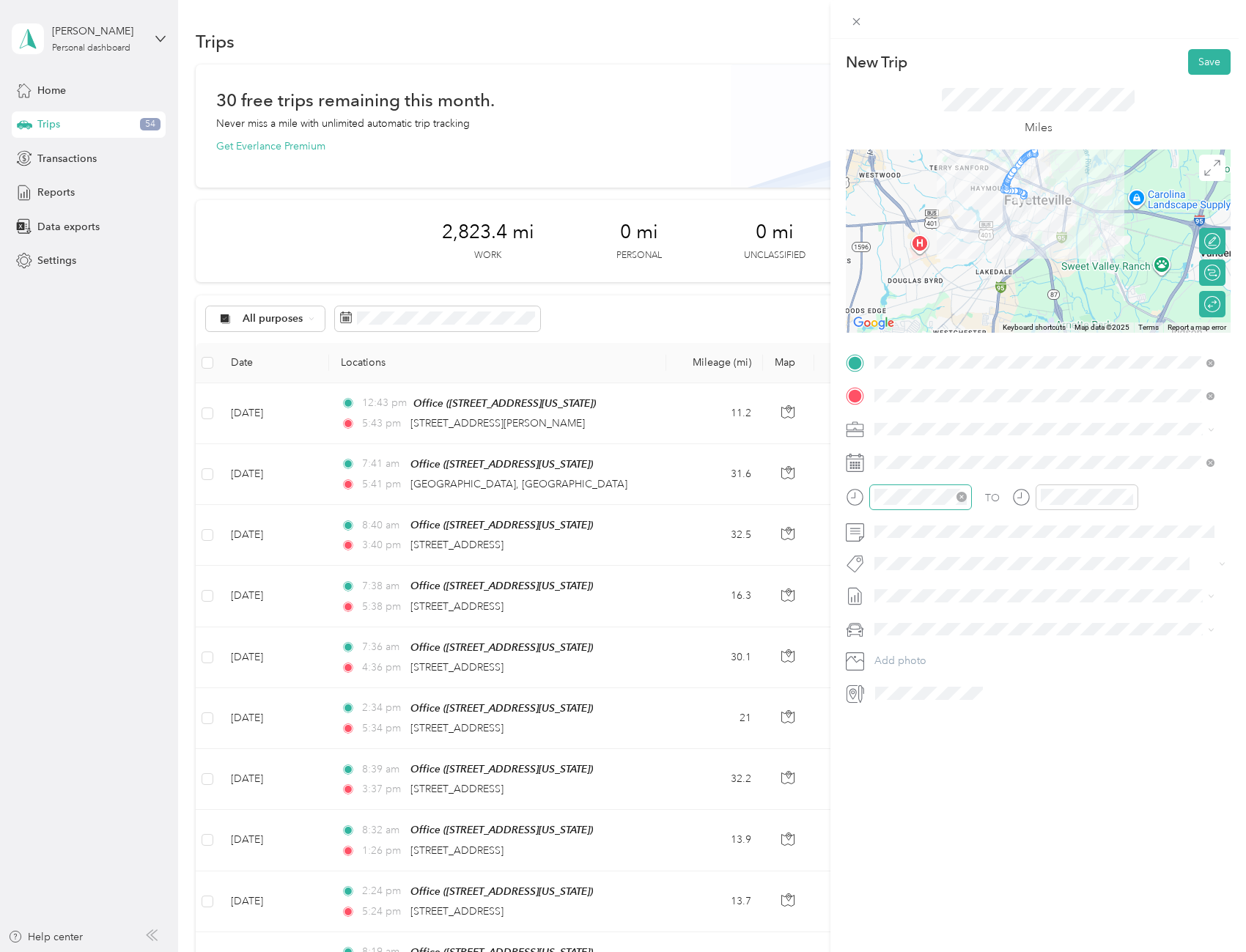
drag, startPoint x: 1059, startPoint y: 205, endPoint x: 1016, endPoint y: 258, distance: 68.2
click at [1016, 258] on div at bounding box center [1038, 241] width 385 height 183
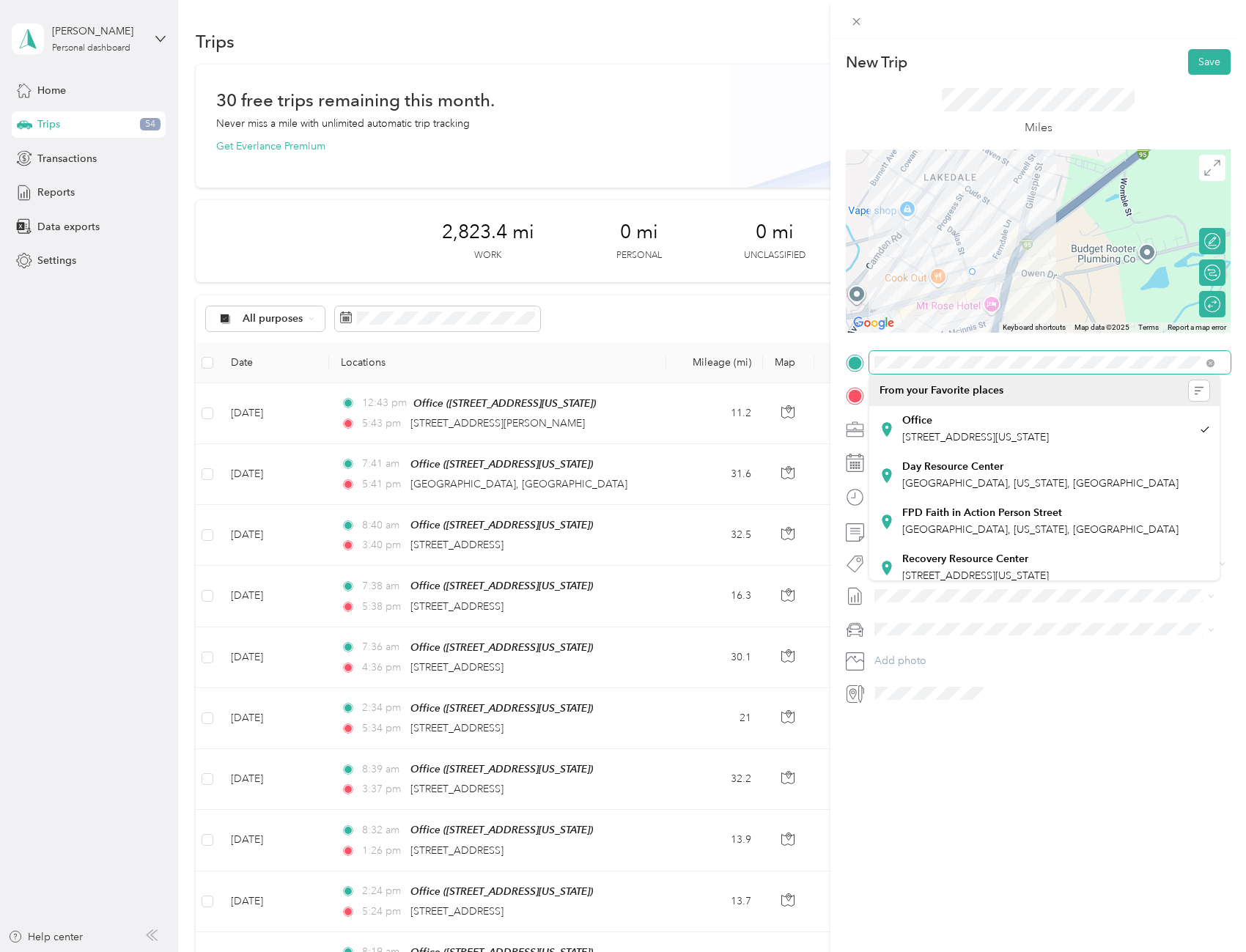
drag, startPoint x: 1009, startPoint y: 193, endPoint x: 972, endPoint y: 276, distance: 90.9
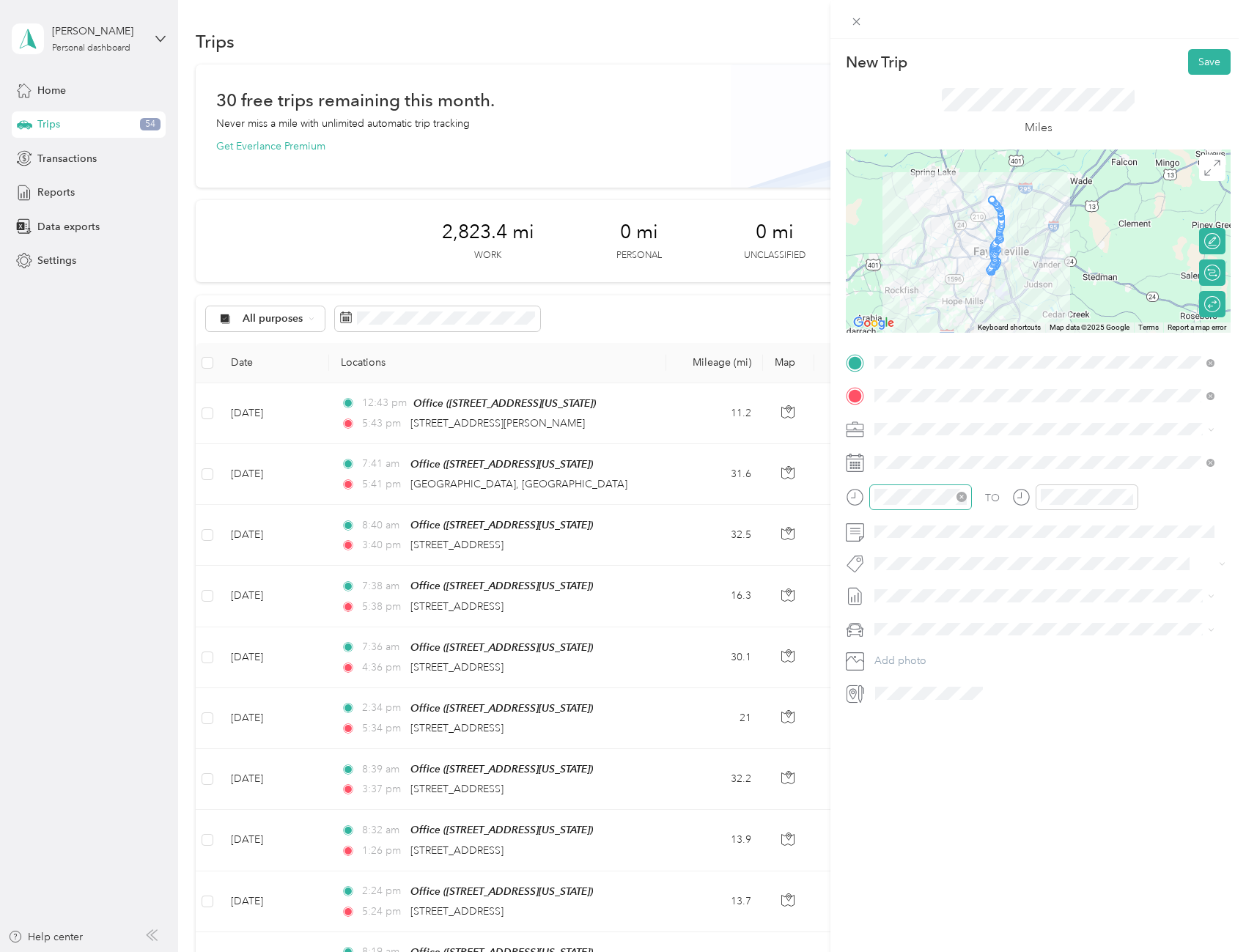
click at [1067, 694] on div at bounding box center [1050, 693] width 361 height 24
click at [911, 546] on icon at bounding box center [911, 546] width 15 height 15
click at [982, 669] on div "25" at bounding box center [980, 665] width 19 height 18
click at [1004, 667] on div "26" at bounding box center [999, 665] width 19 height 18
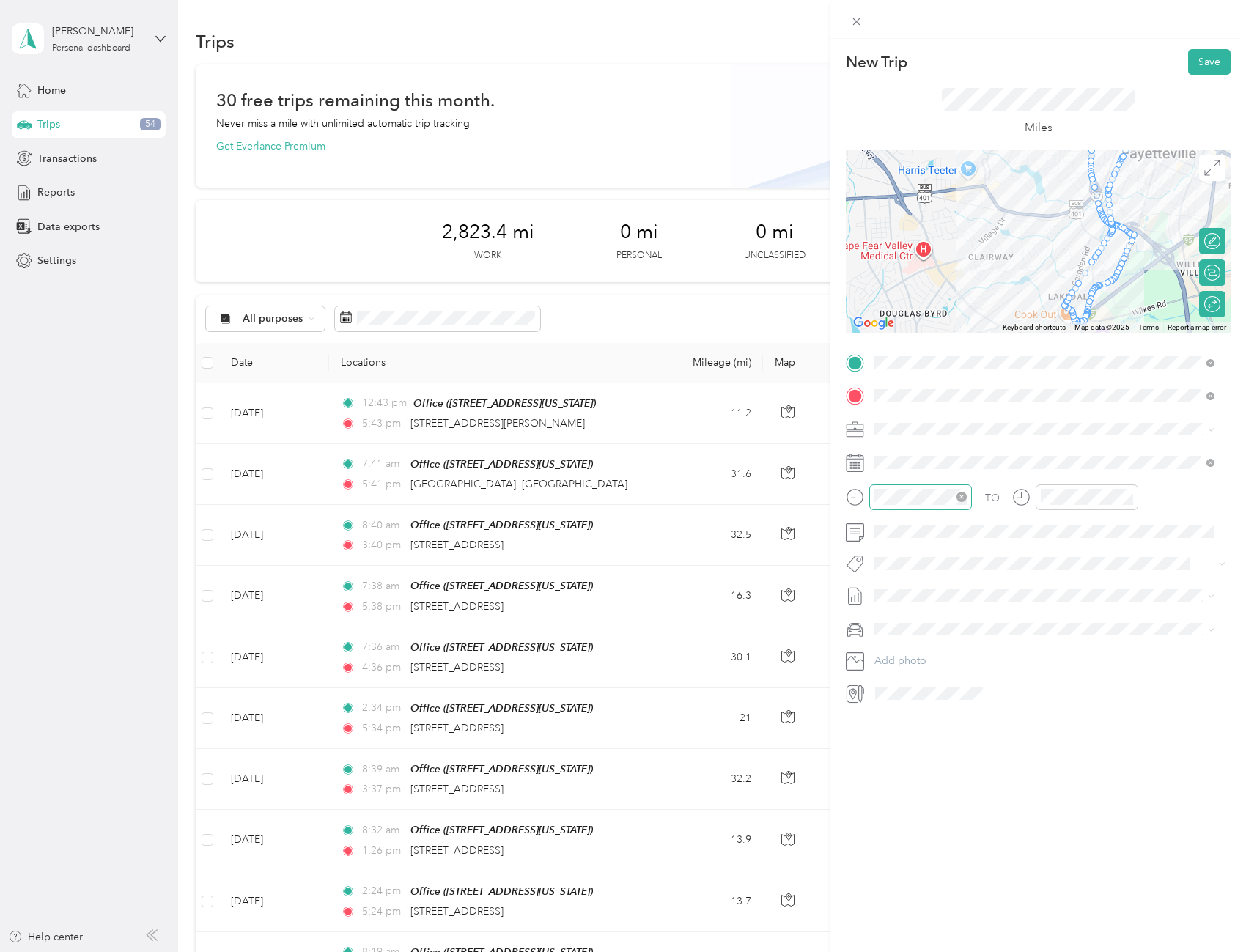
click at [965, 234] on div at bounding box center [1038, 241] width 385 height 183
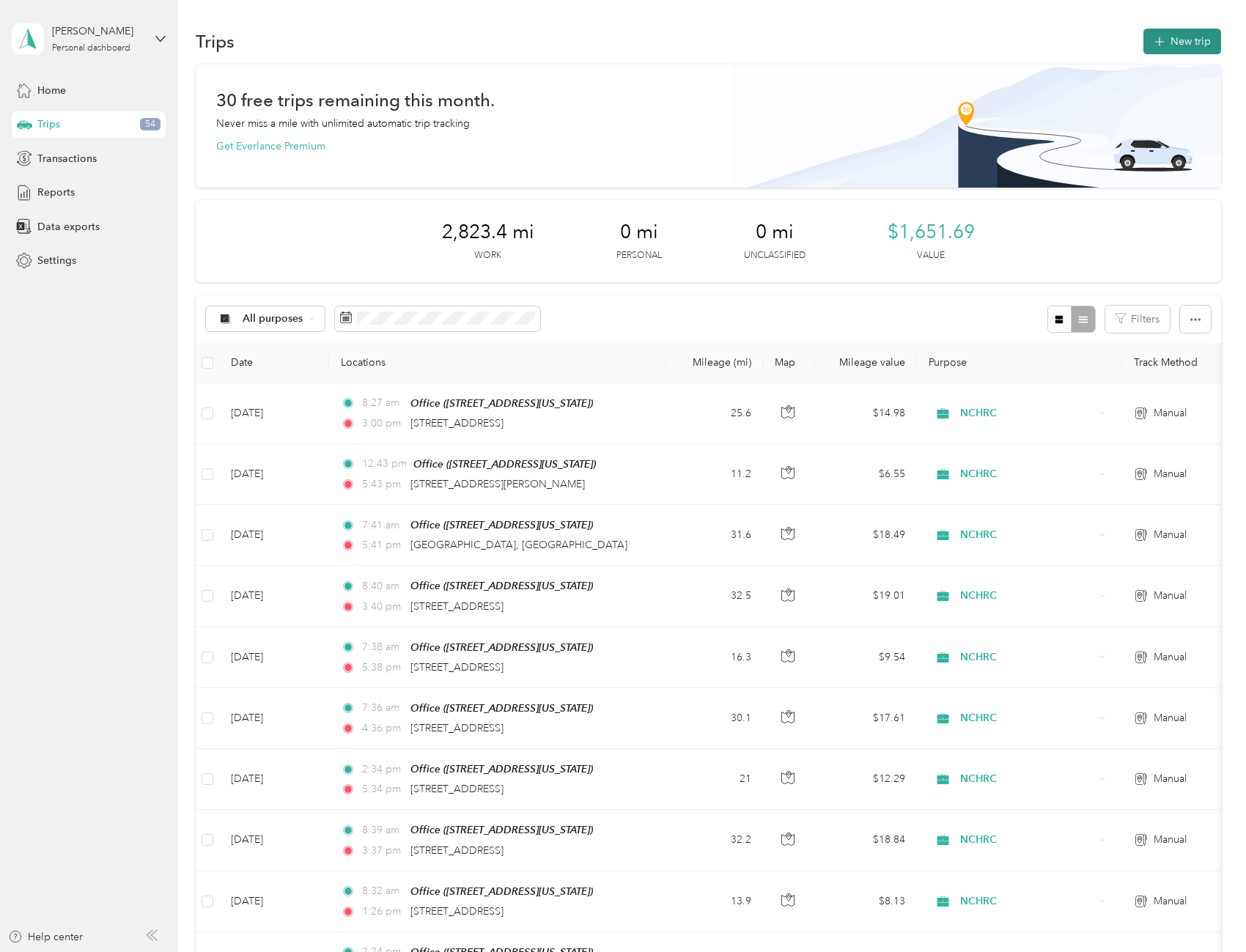
click at [1173, 35] on button "New trip" at bounding box center [1182, 41] width 77 height 25
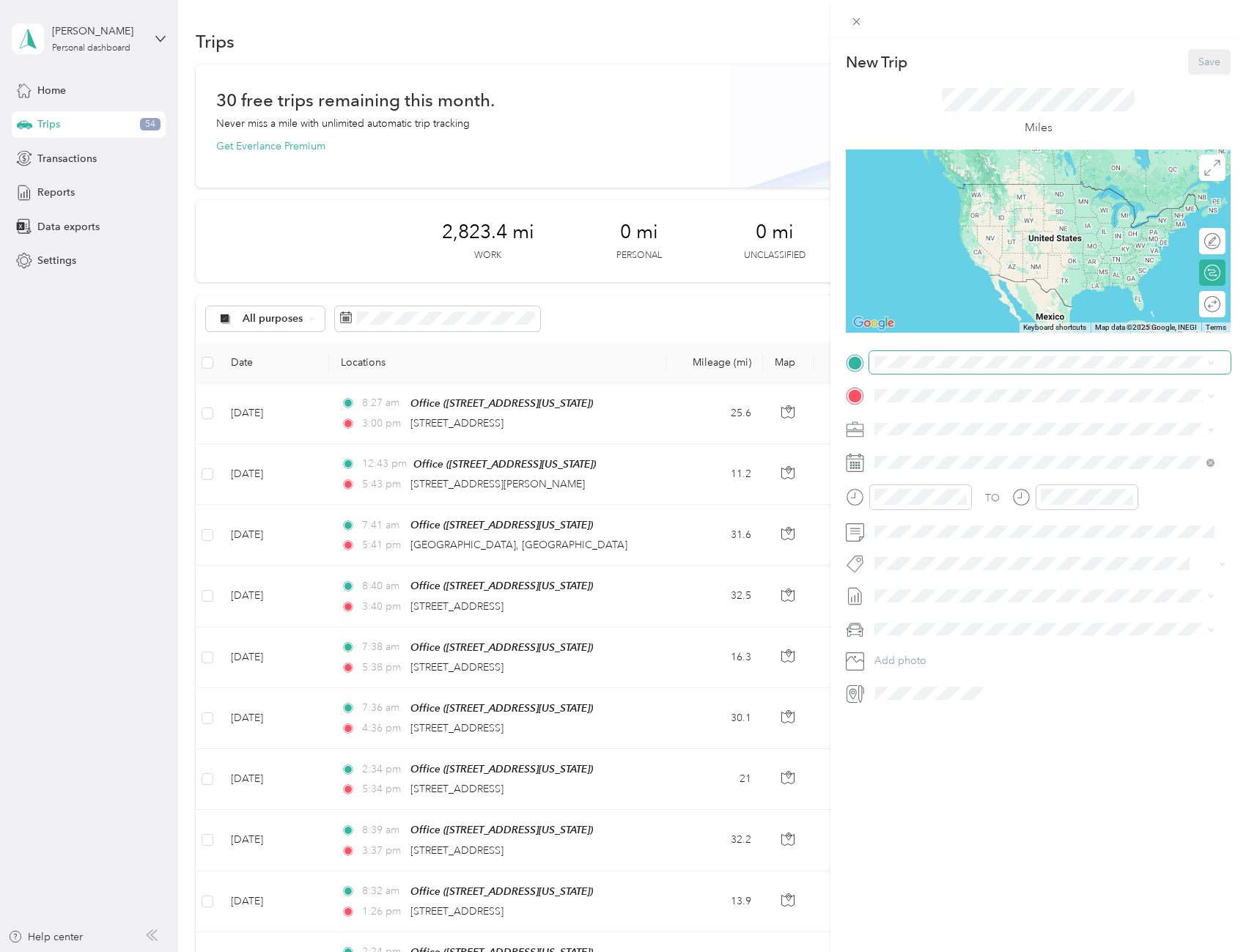
click at [930, 354] on span at bounding box center [1049, 362] width 361 height 24
click at [950, 421] on div "Office [STREET_ADDRESS][US_STATE]" at bounding box center [975, 429] width 147 height 31
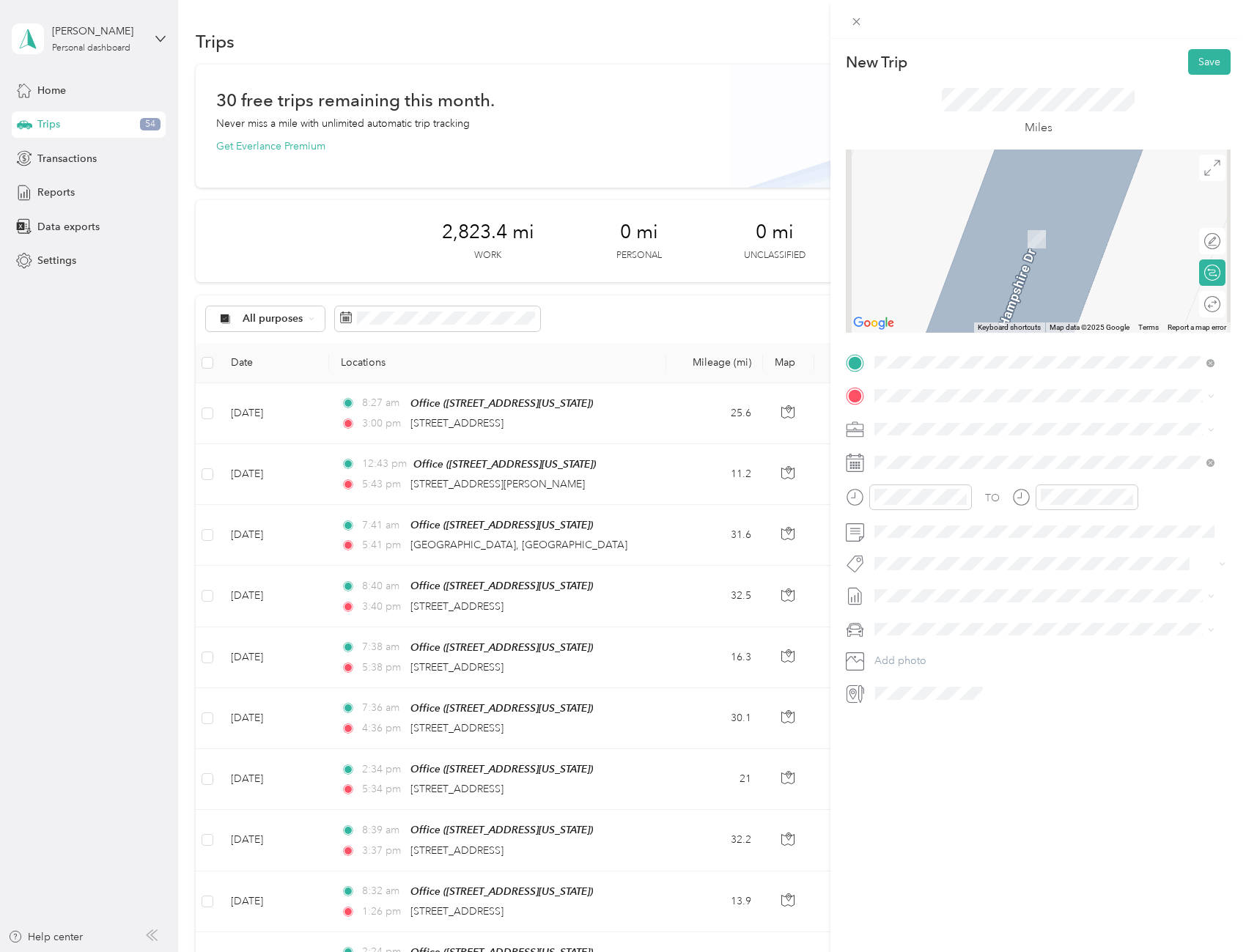
click at [938, 465] on span "[STREET_ADDRESS][PERSON_NAME][US_STATE]" at bounding box center [1016, 468] width 228 height 12
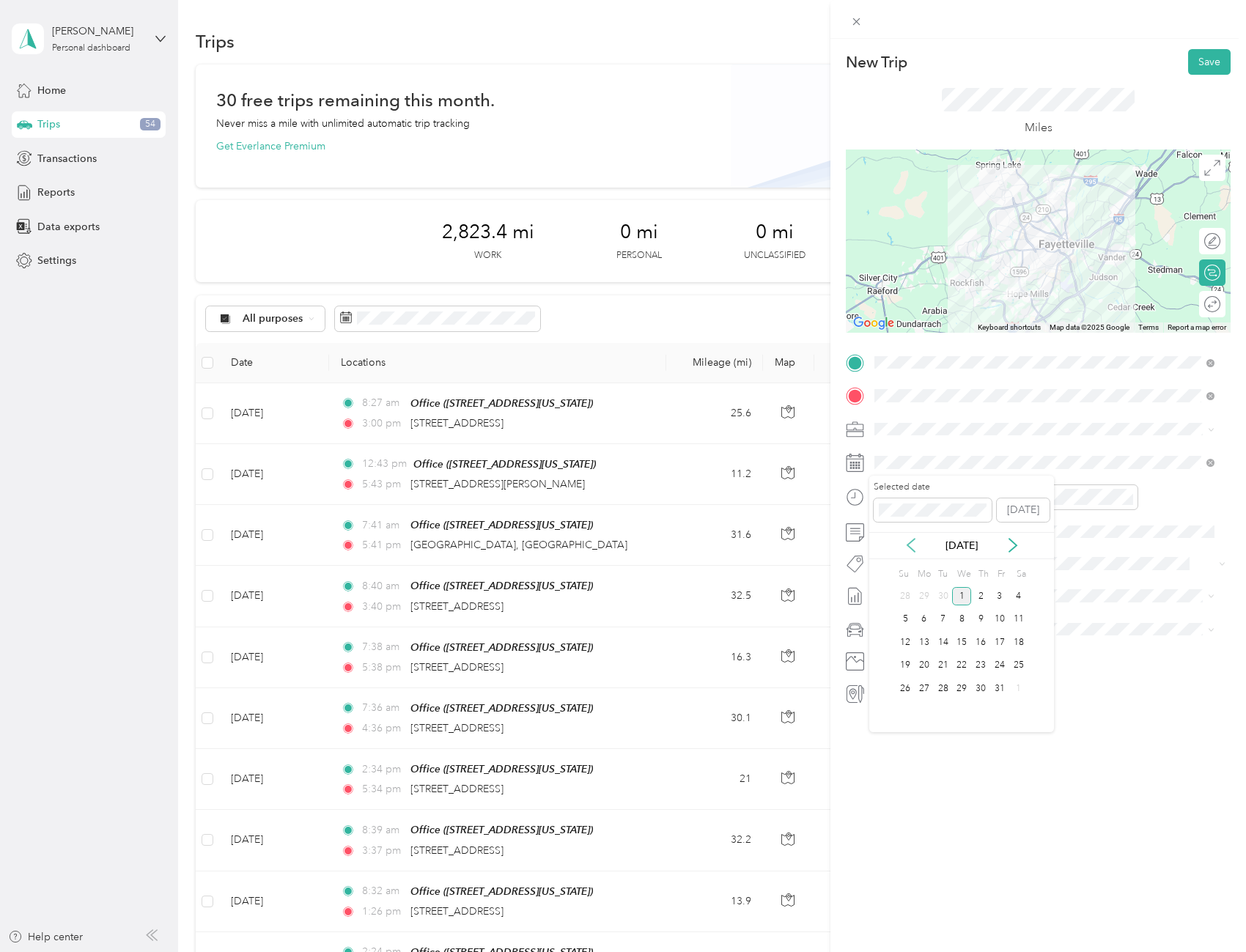
click at [912, 540] on icon at bounding box center [911, 545] width 8 height 13
click at [922, 690] on div "29" at bounding box center [924, 688] width 19 height 18
click at [927, 539] on div "29" at bounding box center [931, 538] width 35 height 21
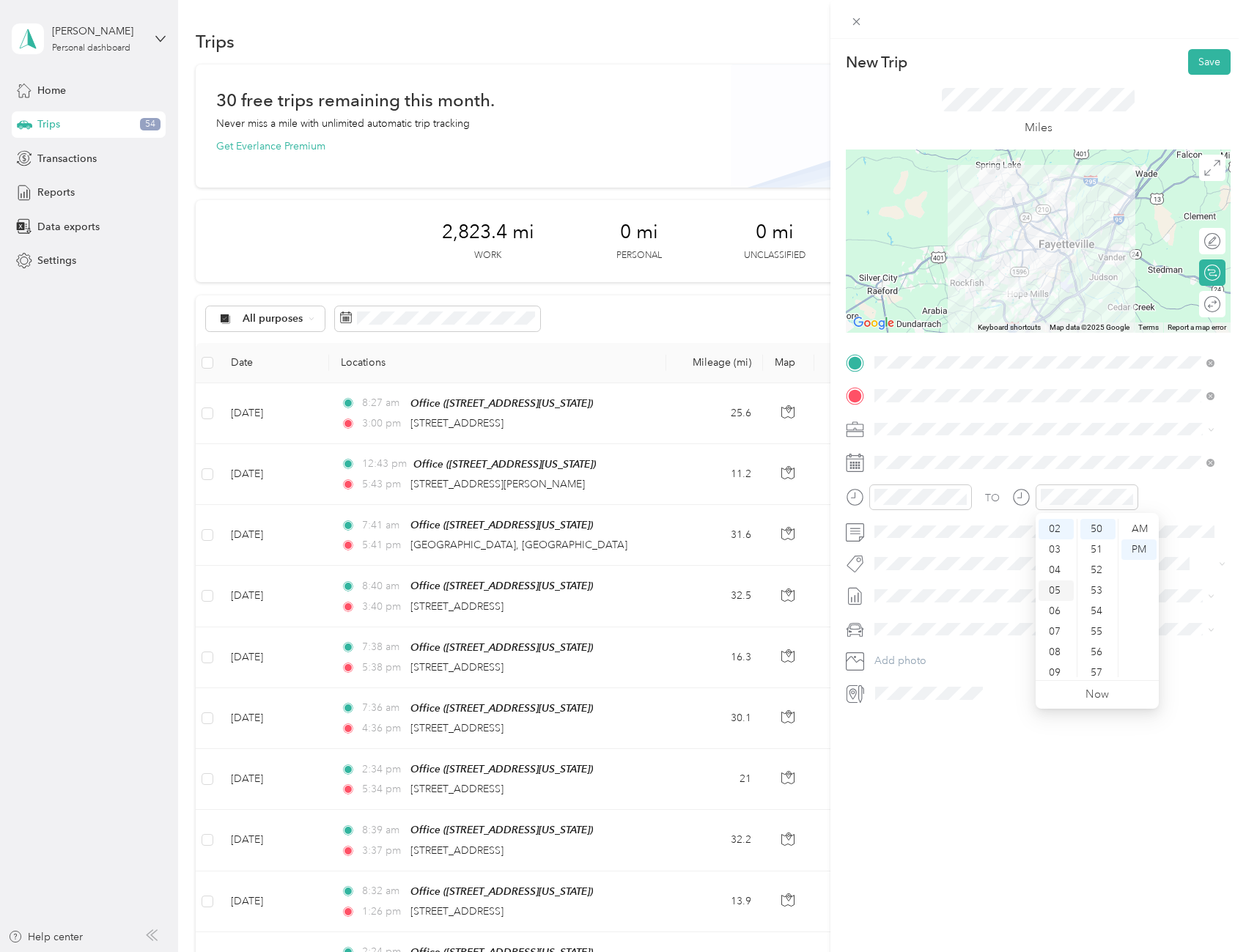
click at [1053, 591] on div "05" at bounding box center [1056, 591] width 35 height 21
click at [1094, 520] on div "39" at bounding box center [1097, 523] width 35 height 21
click at [1157, 511] on div "TO" at bounding box center [1038, 502] width 385 height 36
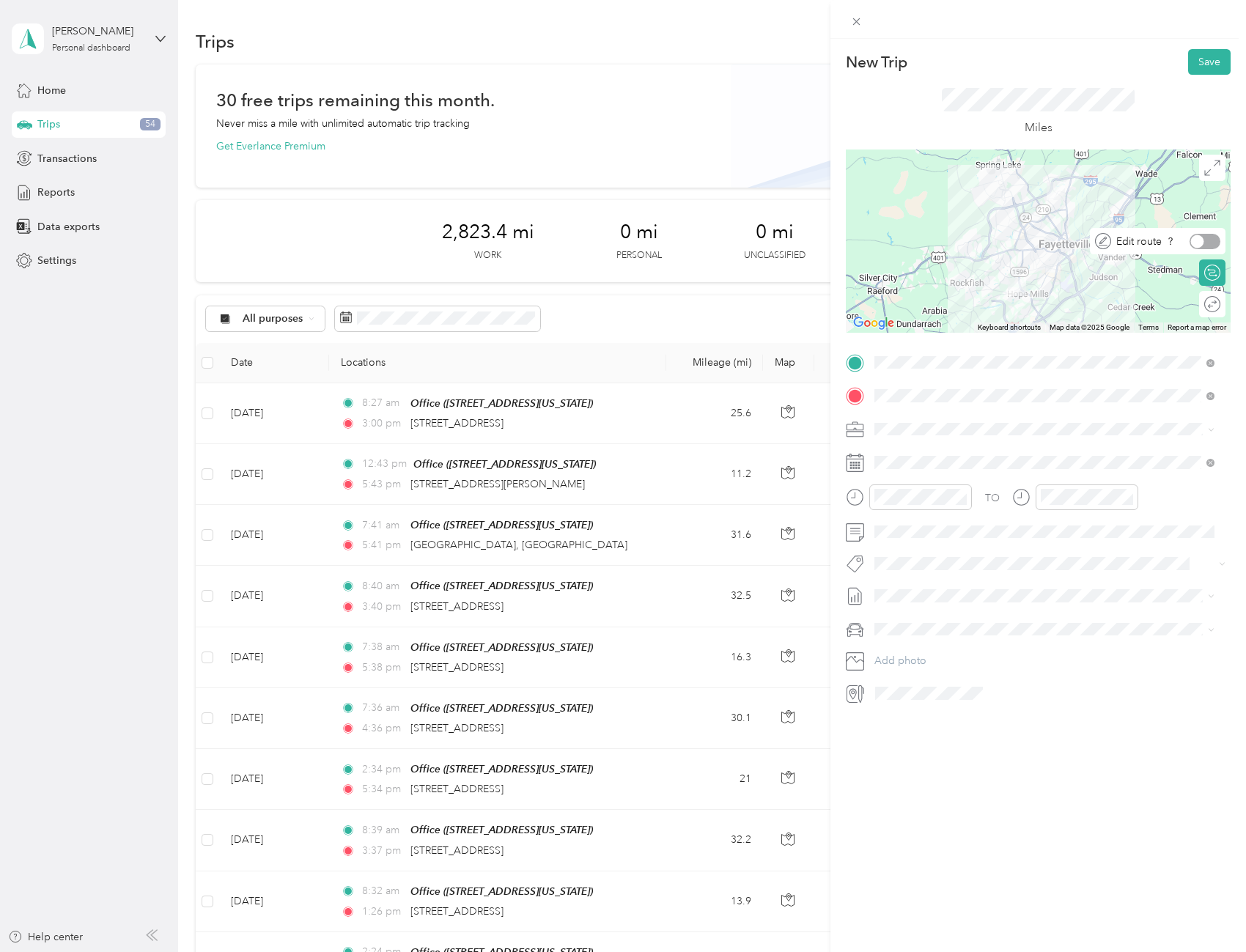
click at [1203, 241] on div at bounding box center [1205, 241] width 31 height 15
click at [1199, 308] on div at bounding box center [1205, 304] width 31 height 15
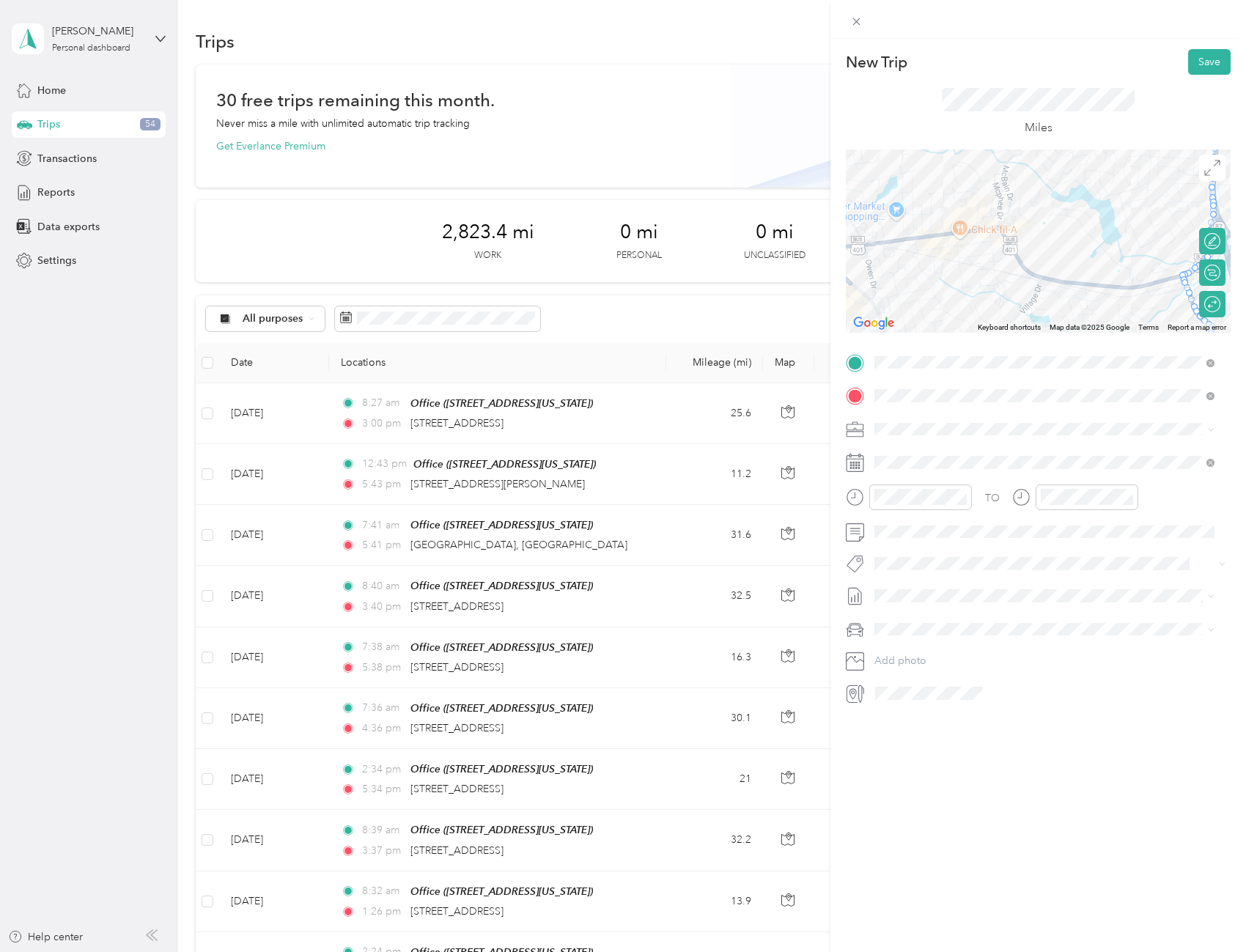
drag, startPoint x: 1008, startPoint y: 189, endPoint x: 983, endPoint y: 328, distance: 141.2
click at [983, 328] on div "Keyboard shortcuts Map Data Map data ©2025 Google Map data ©2025 Google 500 m C…" at bounding box center [1038, 241] width 385 height 183
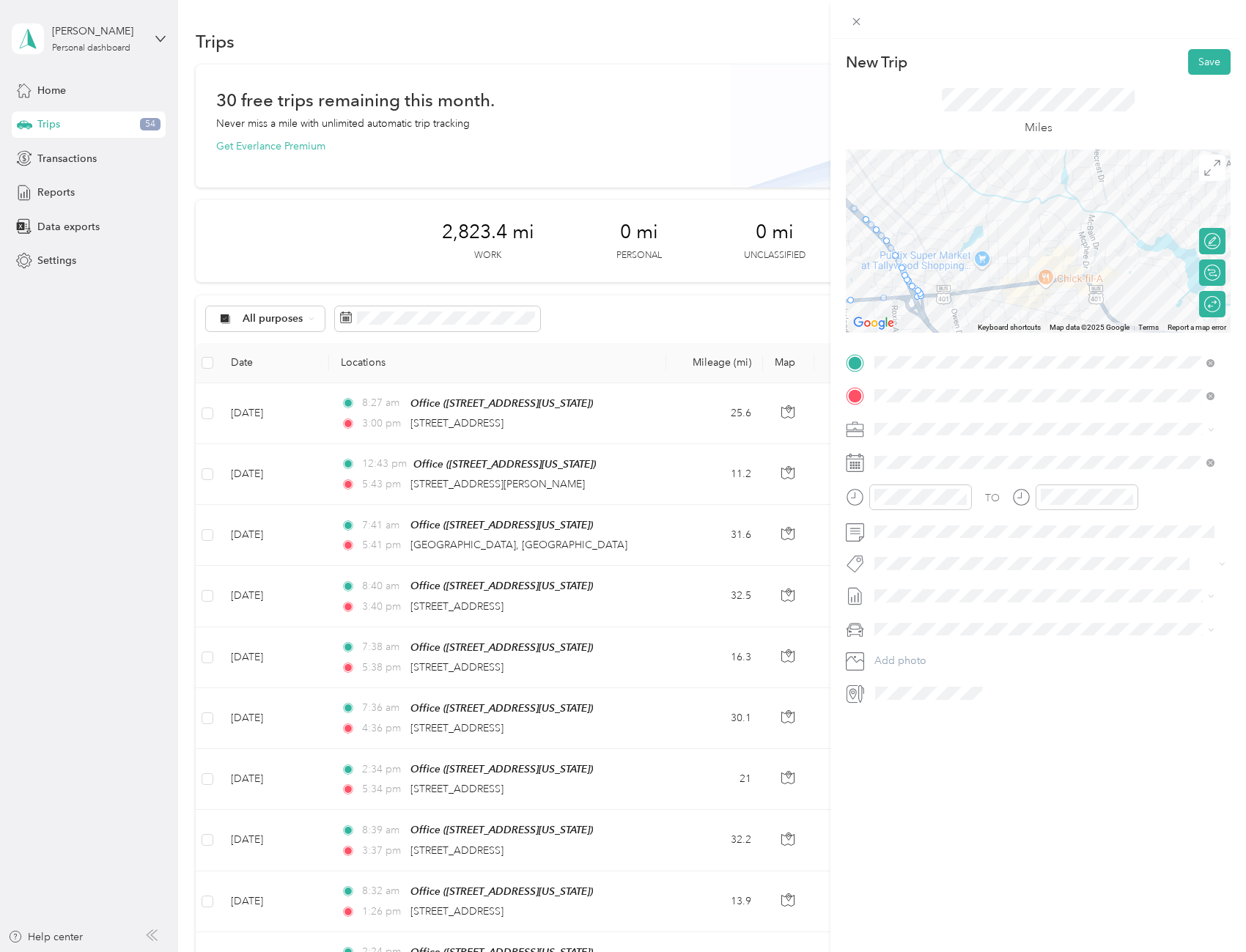
drag, startPoint x: 961, startPoint y: 252, endPoint x: 1055, endPoint y: 294, distance: 103.0
click at [1055, 295] on div at bounding box center [1038, 241] width 385 height 183
click at [1055, 293] on div at bounding box center [1038, 241] width 385 height 183
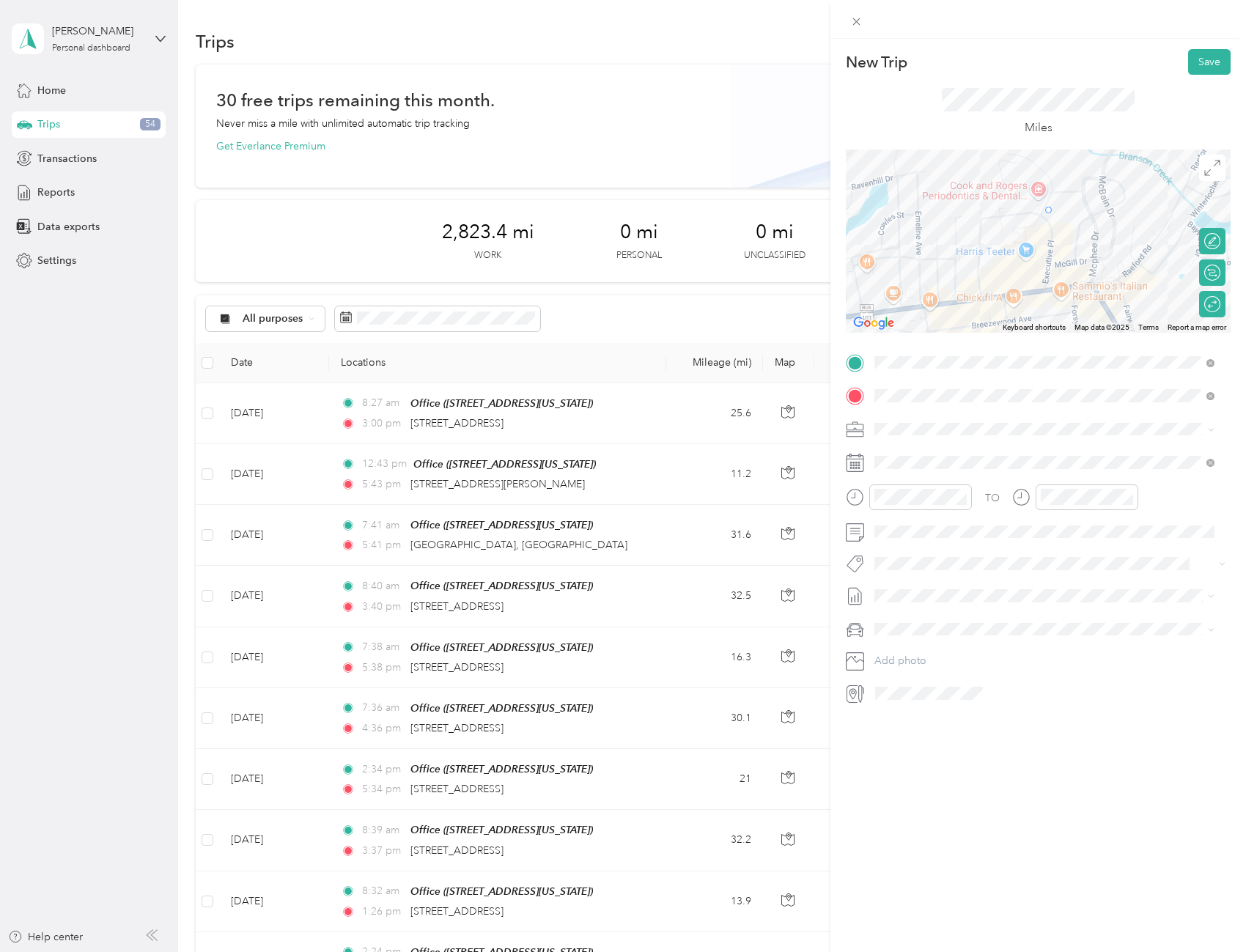
drag, startPoint x: 914, startPoint y: 278, endPoint x: 1048, endPoint y: 210, distance: 150.3
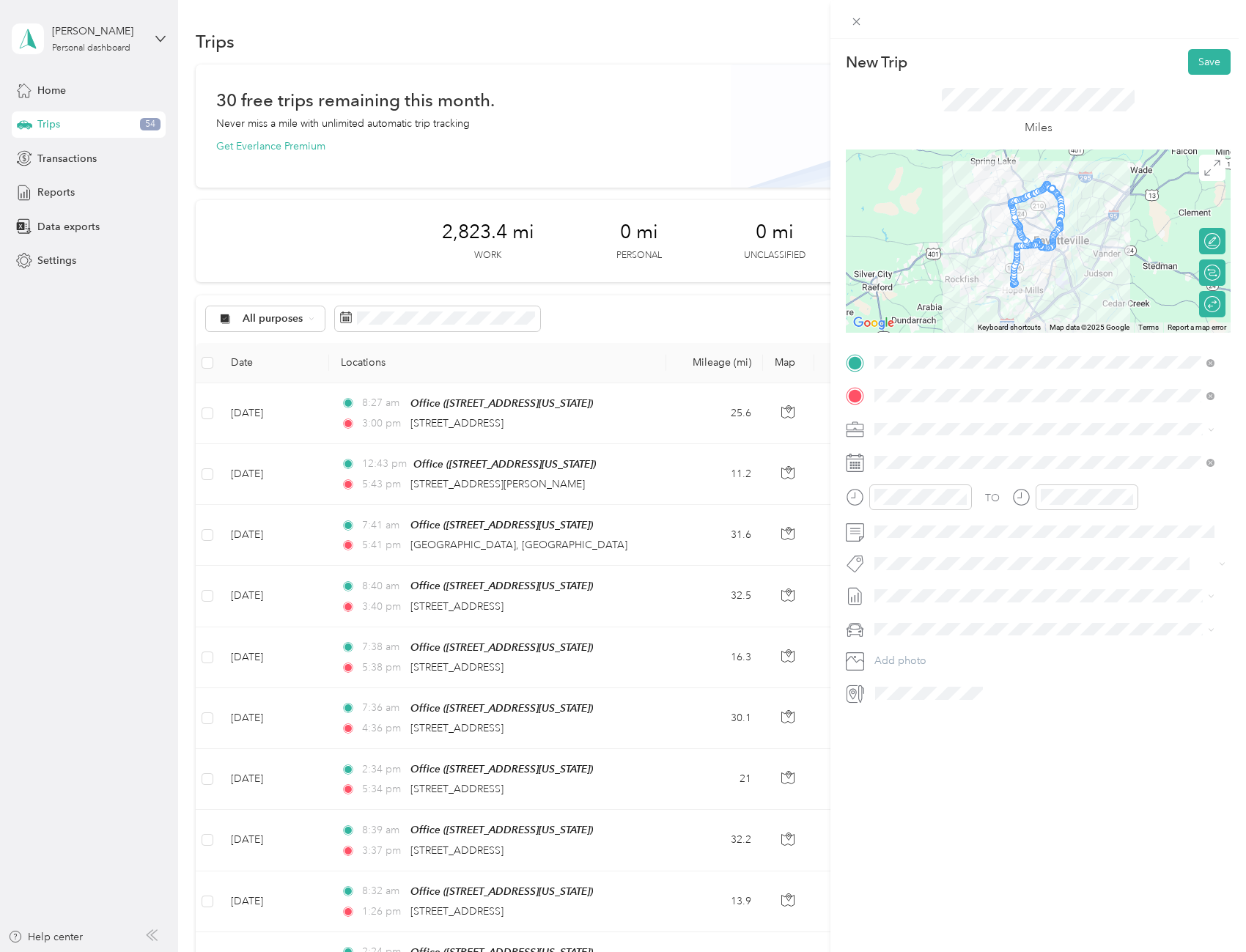
click at [1023, 760] on div "New Trip Save This trip cannot be edited because it is either under review, app…" at bounding box center [1038, 515] width 416 height 952
click at [1056, 574] on div "03" at bounding box center [1056, 576] width 35 height 21
click at [1097, 654] on div "45" at bounding box center [1097, 652] width 35 height 21
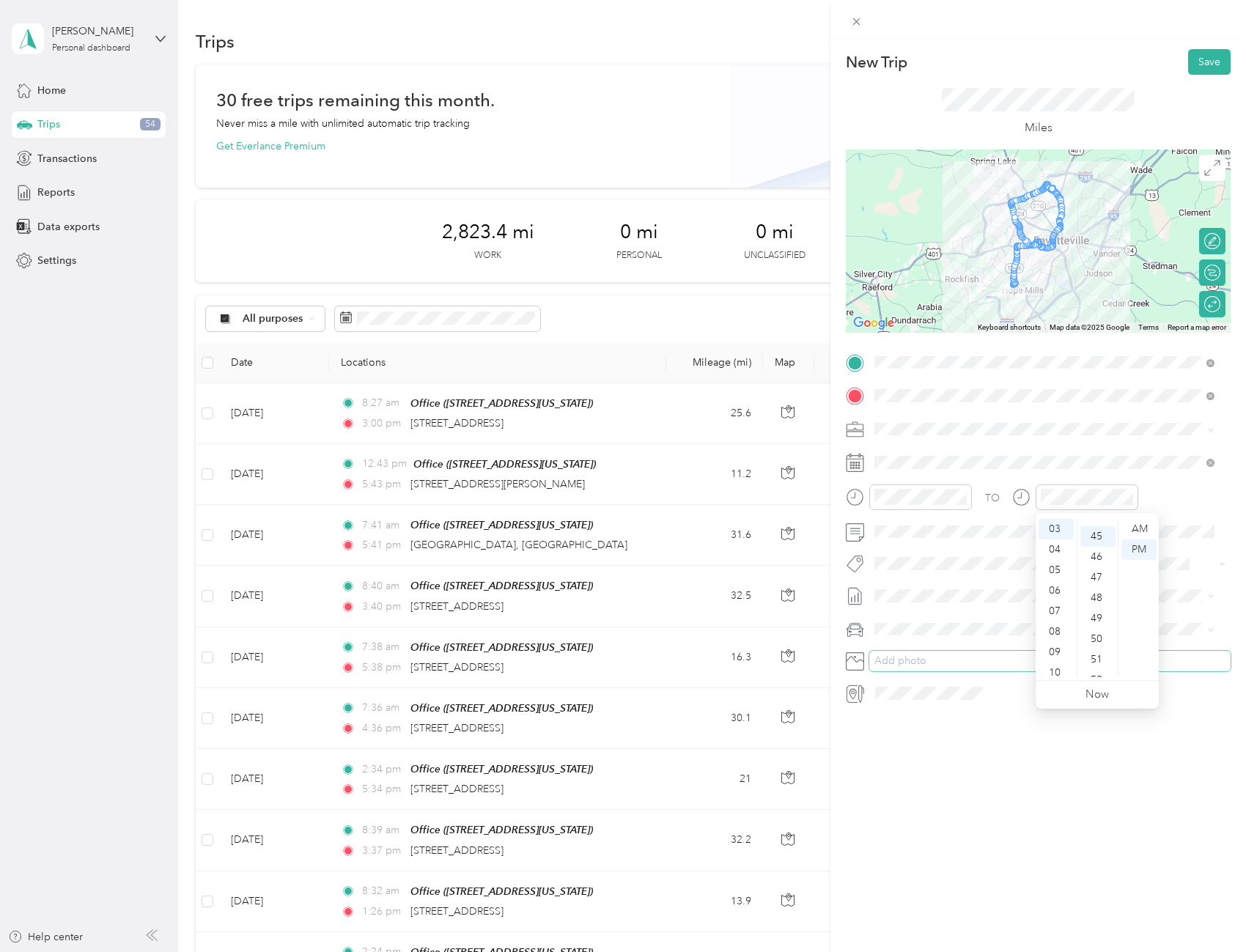
scroll to position [924, 0]
click at [1165, 656] on button "Add photo" at bounding box center [1049, 661] width 361 height 21
click at [1208, 64] on button "Save" at bounding box center [1208, 61] width 42 height 25
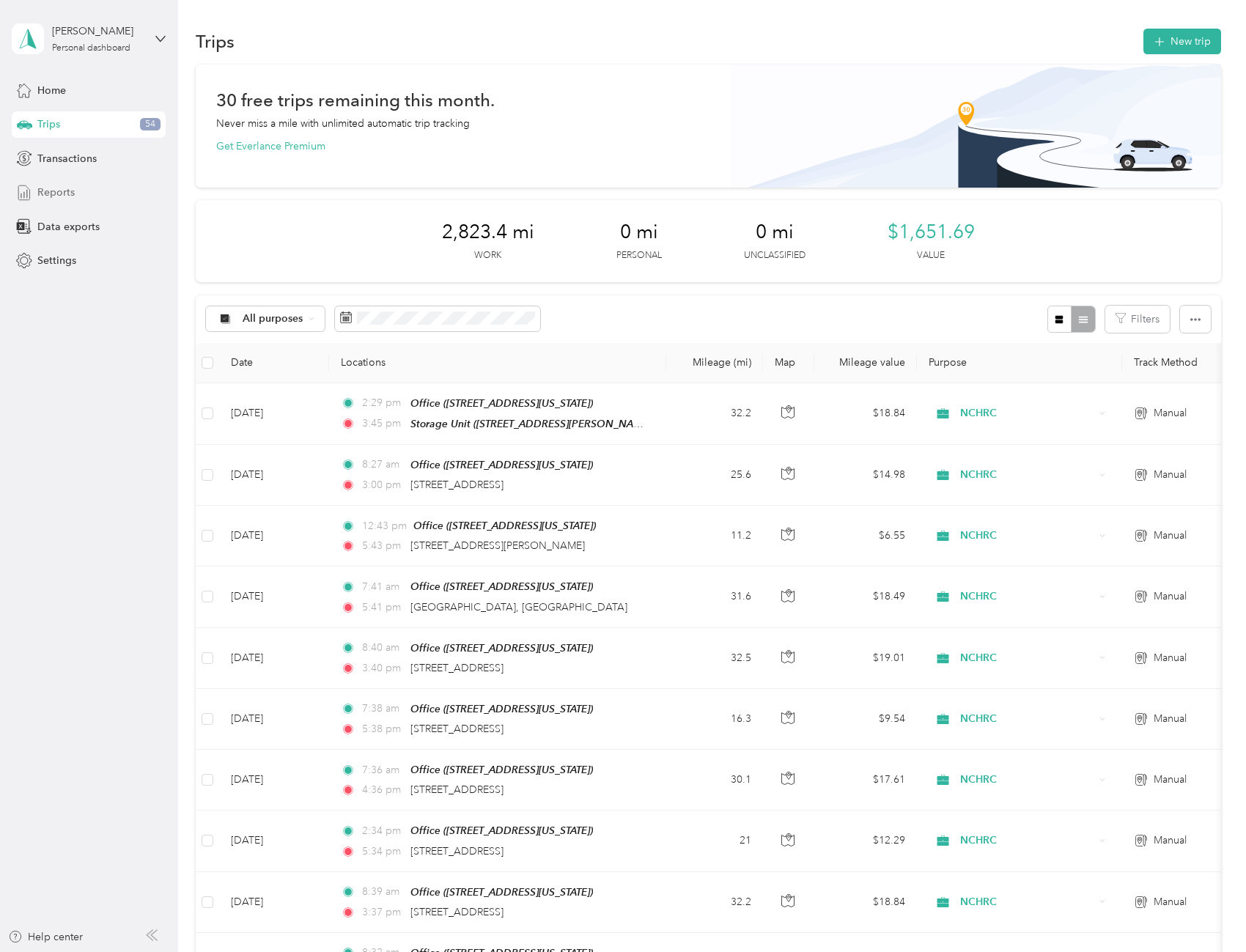
click at [48, 189] on span "Reports" at bounding box center [57, 192] width 38 height 15
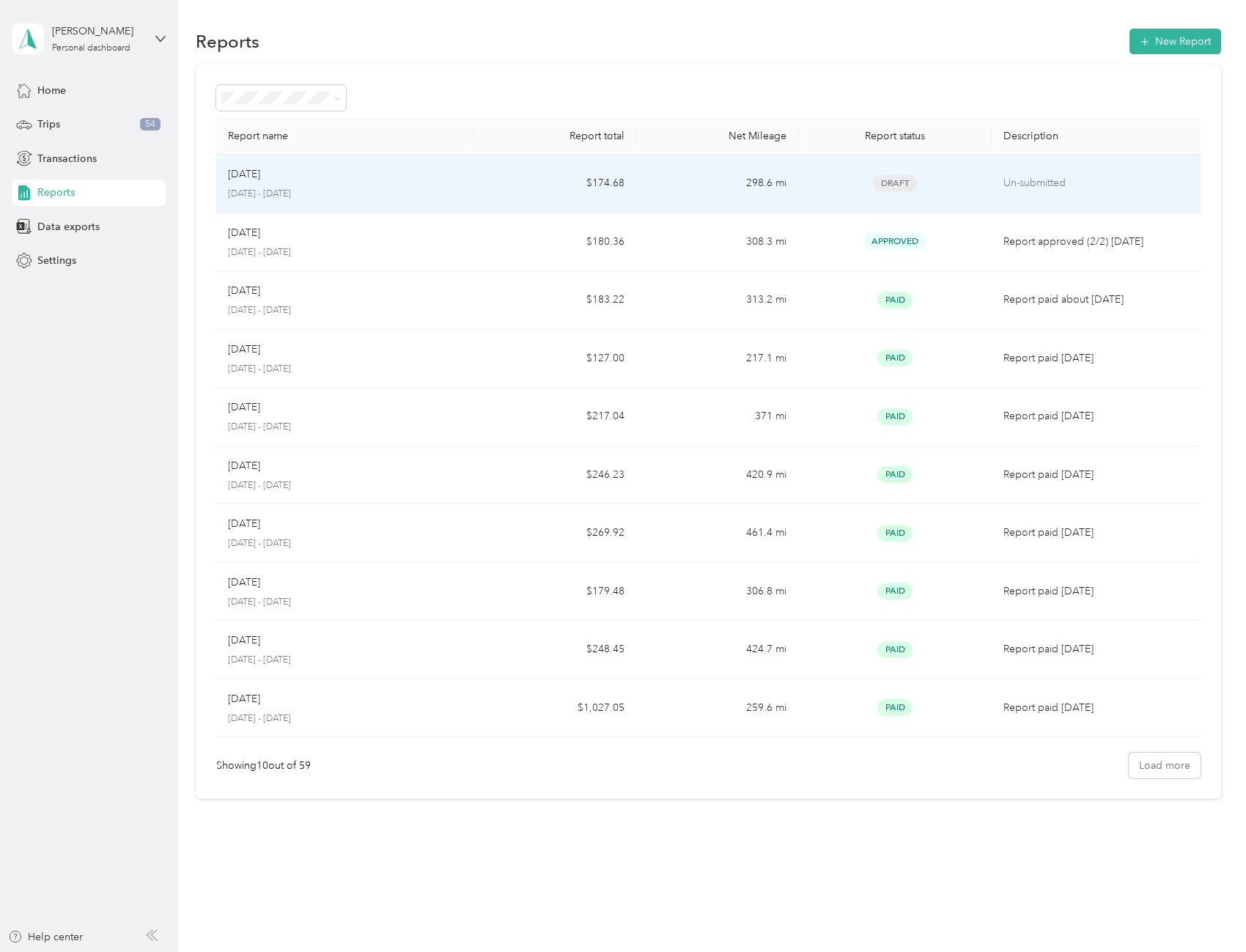
click at [259, 173] on p "[DATE]" at bounding box center [244, 173] width 32 height 16
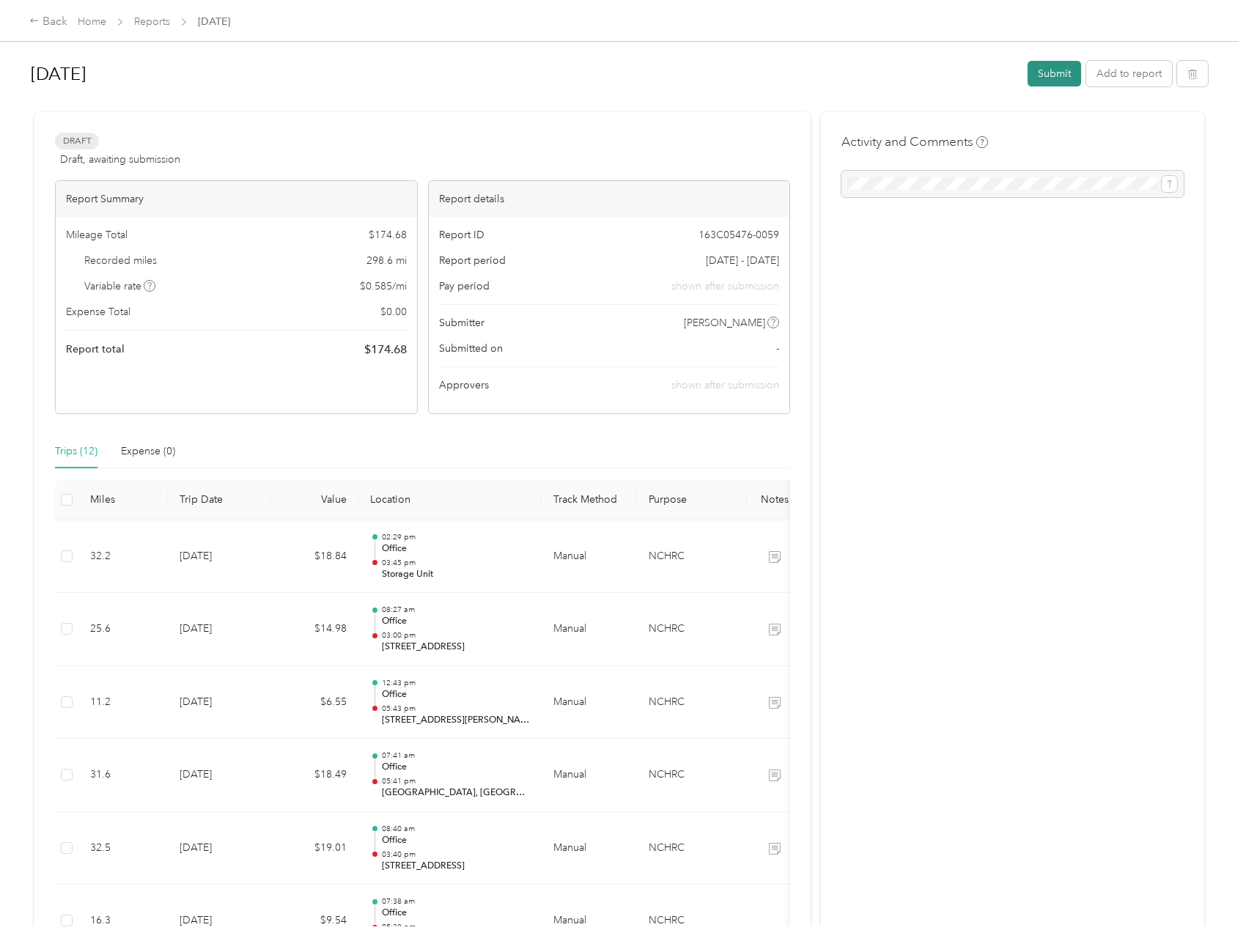
click at [1056, 67] on button "Submit" at bounding box center [1054, 74] width 54 height 25
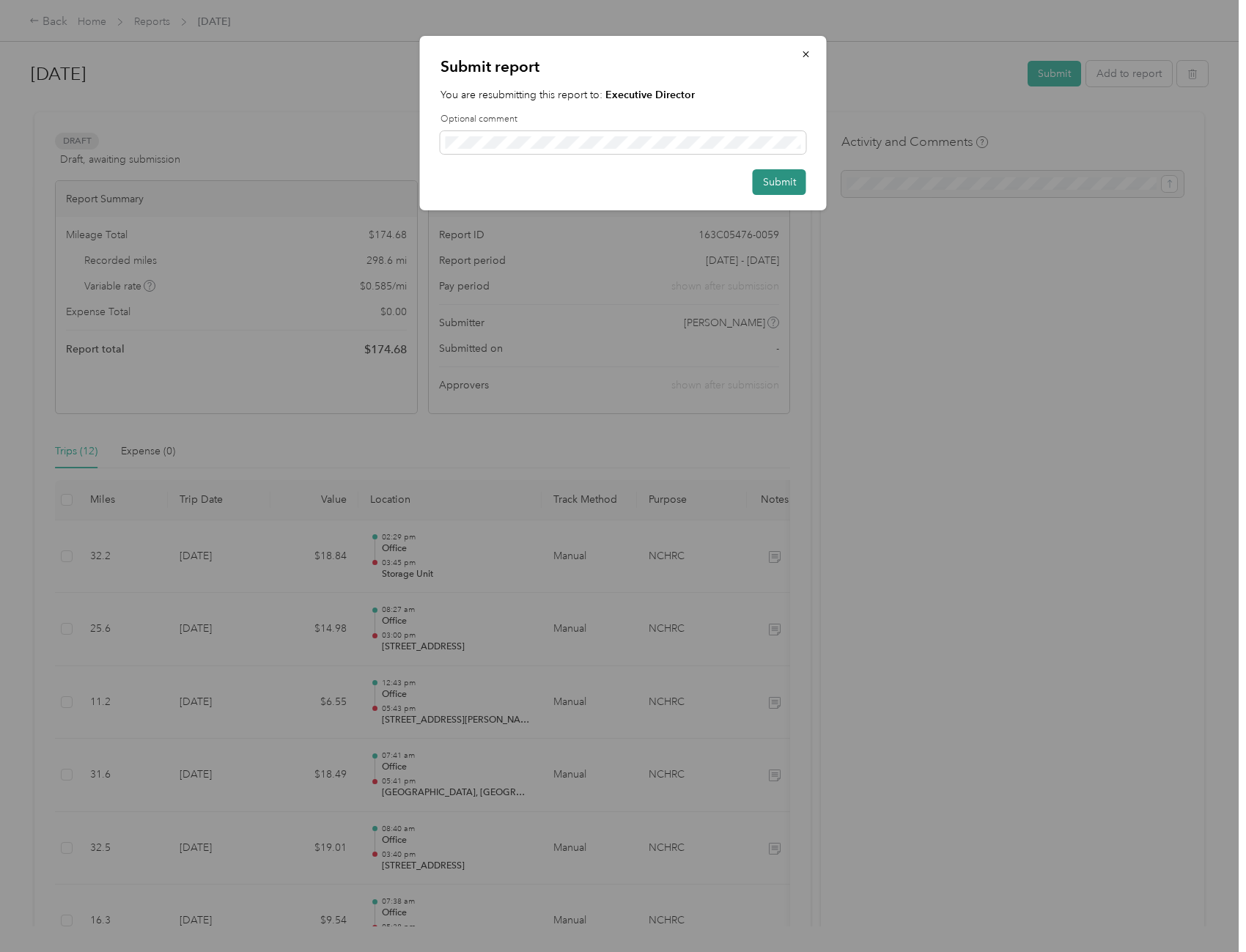
click at [783, 186] on button "Submit" at bounding box center [779, 182] width 54 height 25
